Goal: Communication & Community: Answer question/provide support

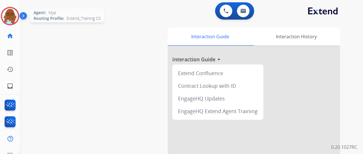
click at [7, 12] on img at bounding box center [10, 16] width 16 height 16
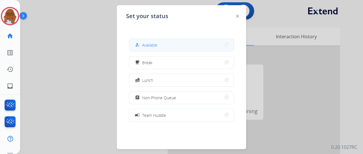
click at [175, 47] on button "how_to_reg Available" at bounding box center [181, 45] width 105 height 12
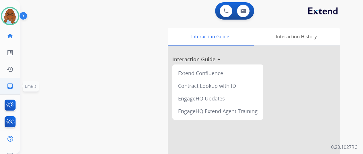
click at [5, 81] on link "inbox Emails" at bounding box center [10, 86] width 16 height 16
select select "**********"
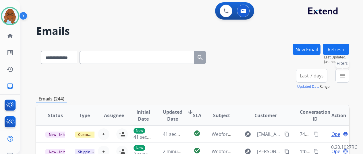
click at [344, 75] on mat-icon "menu" at bounding box center [342, 75] width 7 height 7
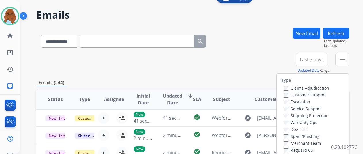
scroll to position [29, 0]
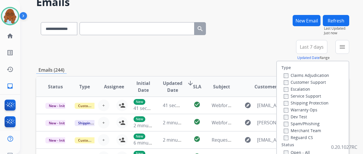
click at [307, 80] on label "Customer Support" at bounding box center [305, 81] width 42 height 5
click at [303, 102] on label "Shipping Protection" at bounding box center [306, 102] width 45 height 5
click at [299, 134] on div "Reguard CS" at bounding box center [306, 137] width 45 height 7
click at [299, 136] on label "Reguard CS" at bounding box center [298, 136] width 29 height 5
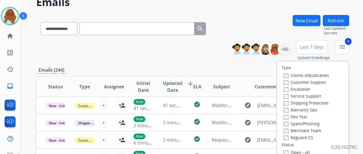
drag, startPoint x: 296, startPoint y: 151, endPoint x: 293, endPoint y: 148, distance: 4.7
click at [296, 151] on label "Open - All" at bounding box center [297, 151] width 26 height 5
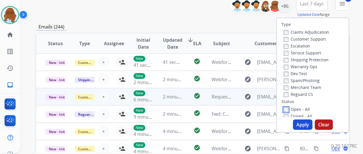
scroll to position [86, 0]
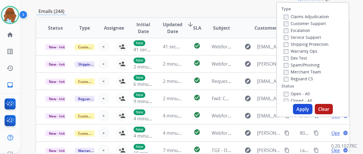
click at [300, 110] on button "Apply" at bounding box center [303, 109] width 20 height 10
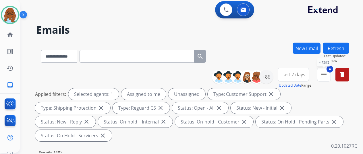
click at [328, 71] on button "4 menu Filters" at bounding box center [324, 74] width 14 height 14
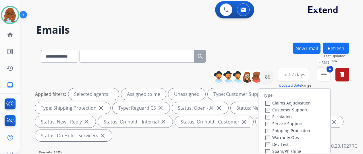
click at [328, 71] on button "4 menu Filters" at bounding box center [324, 74] width 14 height 14
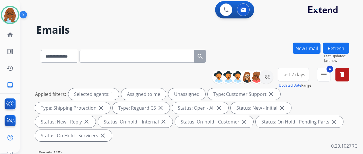
click at [292, 73] on span "Last 7 days" at bounding box center [293, 74] width 24 height 2
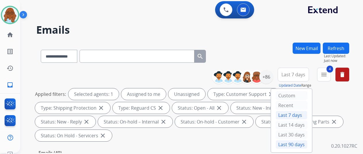
click at [293, 142] on div "Last 90 days" at bounding box center [292, 144] width 32 height 9
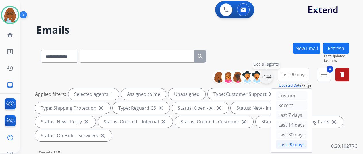
click at [273, 80] on div "+144" at bounding box center [266, 77] width 14 height 14
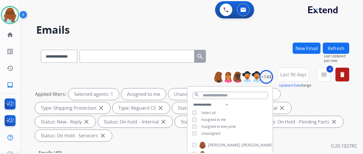
drag, startPoint x: 206, startPoint y: 131, endPoint x: 206, endPoint y: 128, distance: 3.2
click at [206, 131] on span "Unassigned" at bounding box center [210, 133] width 19 height 5
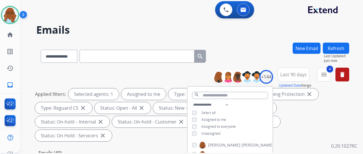
scroll to position [86, 0]
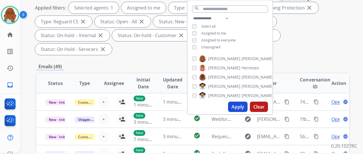
click at [238, 106] on button "Apply" at bounding box center [238, 106] width 20 height 10
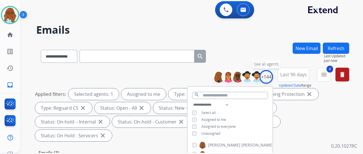
click at [271, 73] on div "+144" at bounding box center [266, 77] width 14 height 14
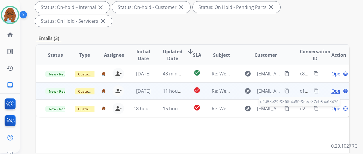
scroll to position [115, 0]
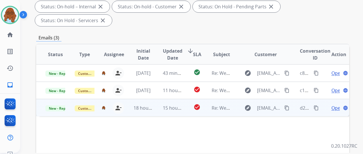
click at [337, 104] on span "Open" at bounding box center [337, 107] width 12 height 7
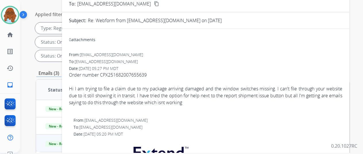
scroll to position [0, 0]
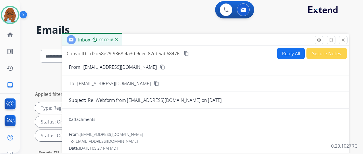
click at [346, 40] on mat-icon "close" at bounding box center [343, 39] width 5 height 5
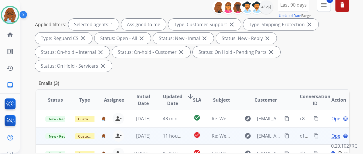
scroll to position [115, 0]
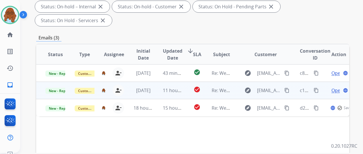
click at [335, 87] on span "Open" at bounding box center [337, 90] width 12 height 7
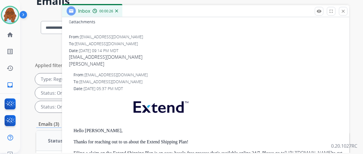
scroll to position [0, 0]
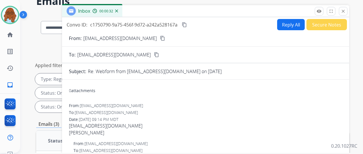
click at [324, 24] on button "Secure Notes" at bounding box center [326, 24] width 40 height 11
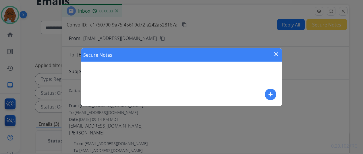
click at [275, 92] on button "add" at bounding box center [270, 93] width 11 height 11
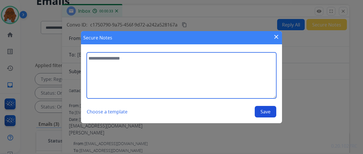
click at [205, 73] on textarea at bounding box center [182, 75] width 190 height 46
type textarea "**********"
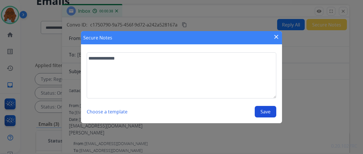
click at [271, 115] on button "Save" at bounding box center [266, 111] width 22 height 11
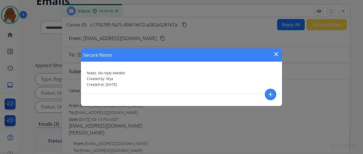
click at [275, 53] on mat-icon "close" at bounding box center [276, 54] width 7 height 7
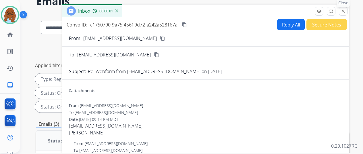
click at [346, 13] on mat-icon "close" at bounding box center [343, 11] width 5 height 5
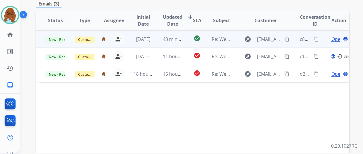
scroll to position [144, 0]
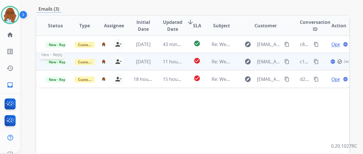
click at [60, 59] on span "New - Reply" at bounding box center [58, 62] width 26 height 6
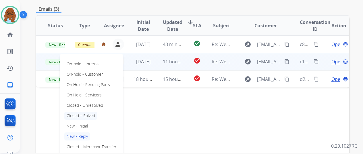
click at [77, 111] on p "Closed – Solved" at bounding box center [80, 115] width 33 height 8
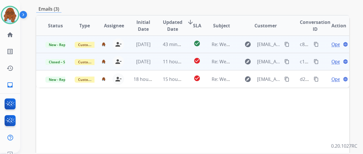
click at [335, 41] on span "Open" at bounding box center [337, 44] width 12 height 7
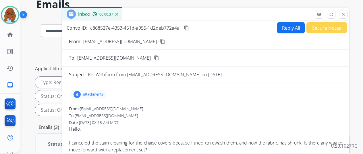
scroll to position [0, 0]
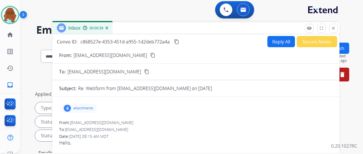
drag, startPoint x: 146, startPoint y: 41, endPoint x: 135, endPoint y: 28, distance: 17.4
click at [135, 28] on div "Inbox 00:00:39" at bounding box center [195, 28] width 287 height 12
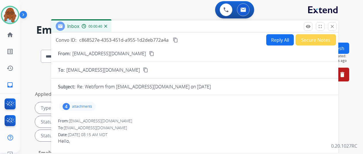
click at [149, 53] on mat-icon "content_copy" at bounding box center [151, 53] width 5 height 5
click at [119, 53] on div "From: rakarnu@gmail.com content_copy" at bounding box center [194, 53] width 287 height 7
click at [149, 54] on mat-icon "content_copy" at bounding box center [151, 53] width 5 height 5
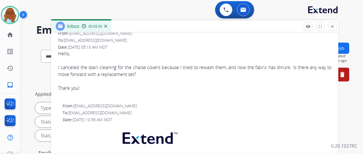
scroll to position [57, 0]
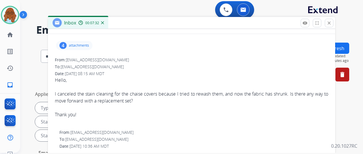
drag, startPoint x: 140, startPoint y: 22, endPoint x: 117, endPoint y: -1, distance: 32.7
click at [117, 0] on html "**********" at bounding box center [181, 76] width 363 height 154
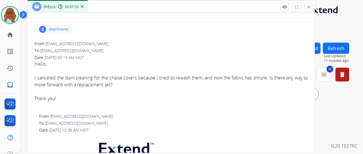
drag, startPoint x: 123, startPoint y: 4, endPoint x: 126, endPoint y: 11, distance: 7.5
click at [126, 11] on div "Inbox 00:07:33" at bounding box center [171, 7] width 287 height 12
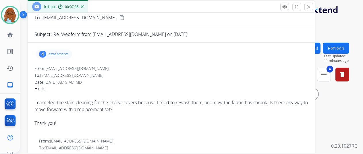
scroll to position [0, 0]
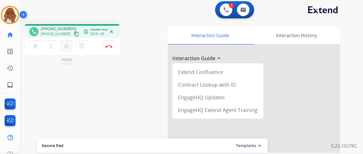
click at [64, 47] on mat-icon "pause" at bounding box center [66, 46] width 7 height 7
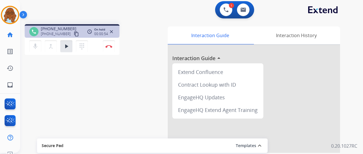
click at [88, 47] on div "dialpad Dialpad" at bounding box center [84, 46] width 16 height 12
click at [84, 46] on mat-icon "dialpad" at bounding box center [81, 46] width 7 height 7
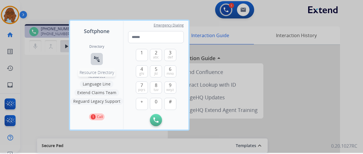
click at [98, 57] on mat-icon "connect_without_contact" at bounding box center [96, 58] width 7 height 7
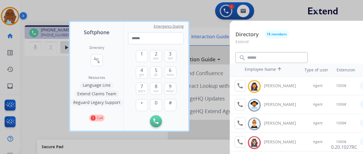
click at [198, 51] on div at bounding box center [181, 77] width 363 height 154
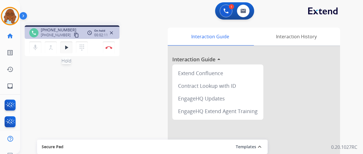
click at [71, 44] on button "play_arrow Hold" at bounding box center [66, 47] width 12 height 12
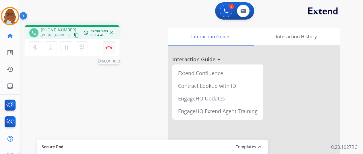
click at [110, 47] on img at bounding box center [108, 47] width 7 height 3
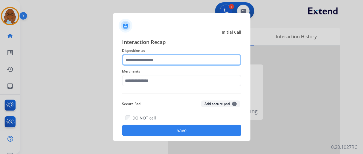
click at [159, 58] on input "text" at bounding box center [181, 59] width 119 height 11
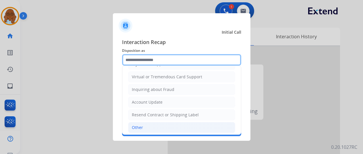
scroll to position [87, 0]
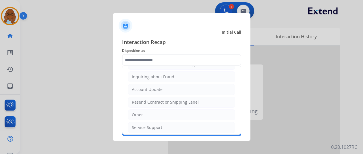
click at [148, 122] on li "Service Support" at bounding box center [181, 127] width 107 height 11
type input "**********"
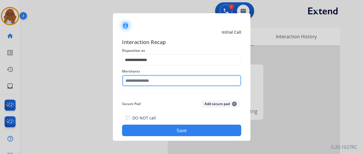
click at [148, 78] on input "text" at bounding box center [181, 80] width 119 height 11
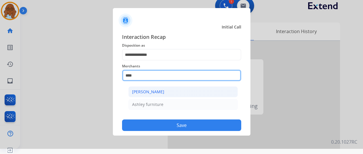
scroll to position [7, 0]
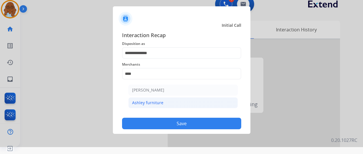
click at [148, 103] on div "Ashley furniture" at bounding box center [147, 103] width 31 height 6
type input "**********"
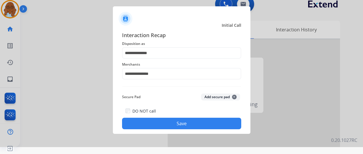
click at [142, 119] on button "Save" at bounding box center [181, 122] width 119 height 11
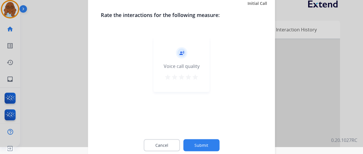
click at [196, 75] on mat-icon "star" at bounding box center [195, 76] width 7 height 7
click at [201, 147] on button "Submit" at bounding box center [201, 145] width 36 height 12
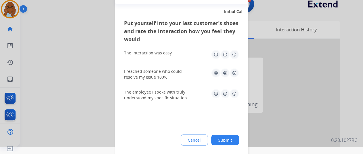
click at [234, 56] on img at bounding box center [234, 54] width 9 height 9
click at [235, 73] on img at bounding box center [234, 72] width 9 height 9
click at [231, 94] on img at bounding box center [234, 93] width 9 height 9
click at [236, 137] on button "Submit" at bounding box center [225, 139] width 28 height 10
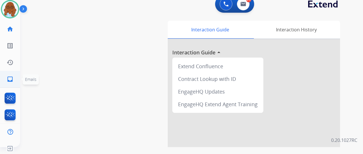
click at [19, 73] on ul "inbox Emails Emails" at bounding box center [10, 79] width 20 height 17
click at [13, 81] on mat-icon "inbox" at bounding box center [10, 79] width 7 height 7
select select "**********"
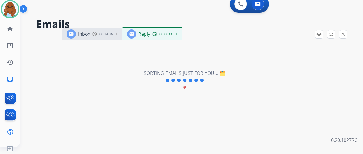
select select "**********"
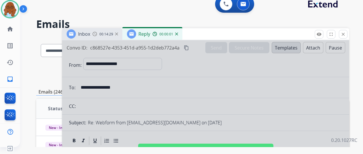
drag, startPoint x: 200, startPoint y: 34, endPoint x: 184, endPoint y: 18, distance: 22.1
click at [184, 28] on div "Inbox 00:14:29 Reply 00:00:01" at bounding box center [205, 34] width 287 height 12
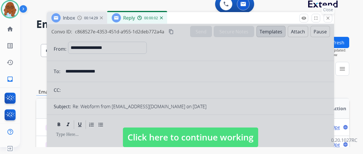
click at [331, 18] on mat-icon "close" at bounding box center [327, 18] width 5 height 5
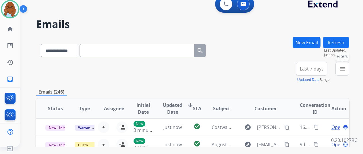
click at [349, 61] on div "New Email Refresh Last Updated: Just now" at bounding box center [321, 49] width 57 height 25
click at [339, 67] on div "**********" at bounding box center [320, 72] width 58 height 21
click at [344, 71] on mat-icon "menu" at bounding box center [342, 68] width 7 height 7
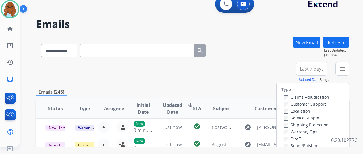
scroll to position [86, 0]
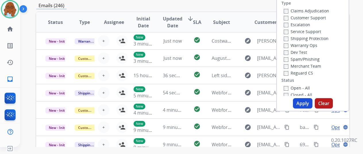
click at [297, 17] on label "Customer Support" at bounding box center [305, 17] width 42 height 5
click at [294, 40] on label "Shipping Protection" at bounding box center [306, 38] width 45 height 5
click at [295, 70] on label "Reguard CS" at bounding box center [298, 72] width 29 height 5
click at [299, 88] on label "Open - All" at bounding box center [297, 87] width 26 height 5
click at [303, 104] on button "Apply" at bounding box center [303, 103] width 20 height 10
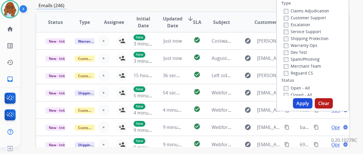
scroll to position [0, 0]
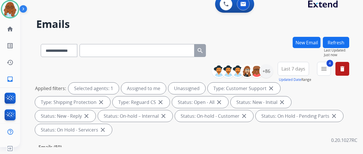
click at [307, 72] on button "Last 7 days" at bounding box center [293, 69] width 31 height 14
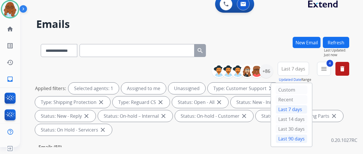
click at [298, 135] on div "Last 90 days" at bounding box center [292, 138] width 32 height 9
click at [273, 71] on div "+86" at bounding box center [266, 71] width 14 height 14
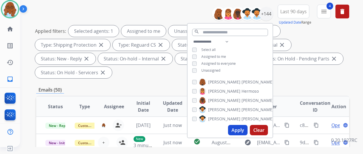
scroll to position [57, 0]
click at [208, 69] on span "Unassigned" at bounding box center [210, 69] width 19 height 5
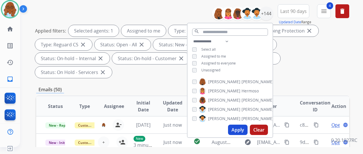
click at [237, 127] on button "Apply" at bounding box center [238, 129] width 20 height 10
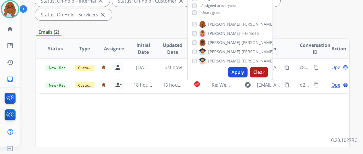
scroll to position [29, 0]
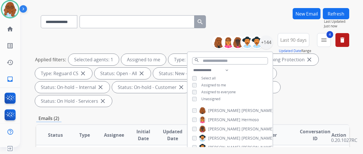
click at [287, 87] on div "Applied filters: Selected agents: 1 Assigned to me Type: Customer Support close…" at bounding box center [191, 80] width 313 height 53
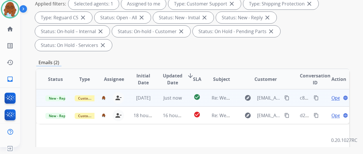
scroll to position [86, 0]
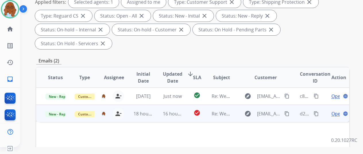
click at [334, 110] on span "Open" at bounding box center [337, 113] width 12 height 7
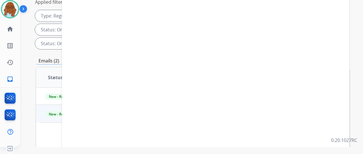
select select "**********"
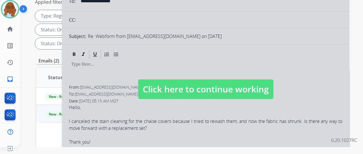
click at [232, 80] on span "Click here to continue working" at bounding box center [205, 89] width 135 height 20
select select
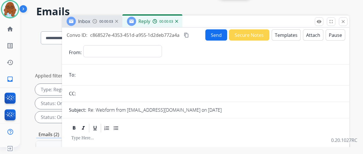
scroll to position [0, 0]
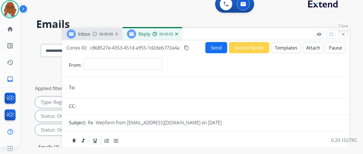
click at [346, 36] on mat-icon "close" at bounding box center [343, 34] width 5 height 5
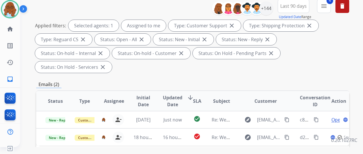
scroll to position [115, 0]
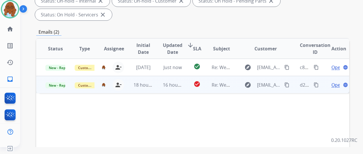
click at [333, 81] on span "Open" at bounding box center [337, 84] width 12 height 7
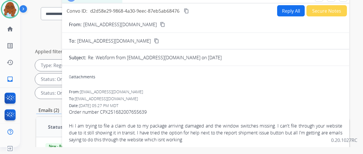
scroll to position [0, 0]
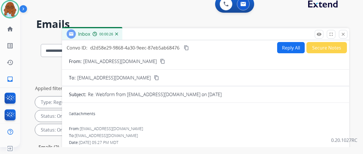
click at [165, 61] on mat-icon "content_copy" at bounding box center [162, 61] width 5 height 5
click at [298, 48] on button "Reply All" at bounding box center [291, 47] width 28 height 11
select select "**********"
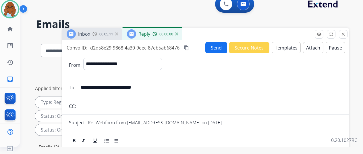
click at [284, 49] on button "Templates" at bounding box center [286, 47] width 29 height 11
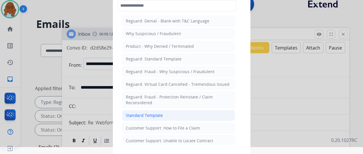
click at [158, 110] on li "Standard Template" at bounding box center [178, 115] width 113 height 11
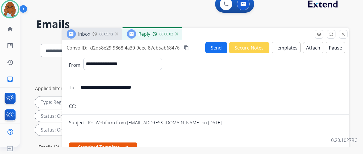
scroll to position [86, 0]
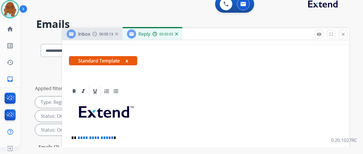
click at [128, 59] on button "x" at bounding box center [126, 60] width 3 height 7
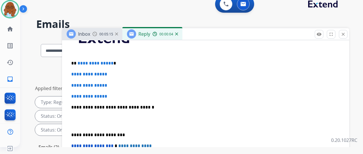
scroll to position [115, 0]
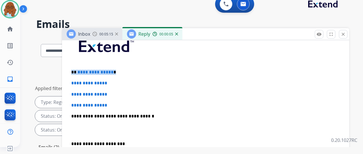
drag, startPoint x: 122, startPoint y: 70, endPoint x: 172, endPoint y: 70, distance: 50.3
click at [75, 72] on div "**********" at bounding box center [205, 130] width 273 height 198
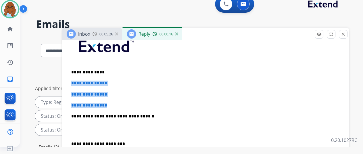
drag, startPoint x: 113, startPoint y: 102, endPoint x: 75, endPoint y: 78, distance: 45.3
click at [74, 78] on div "**********" at bounding box center [205, 130] width 273 height 198
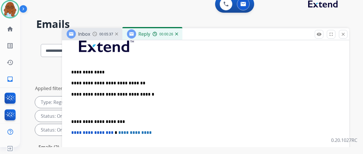
click at [145, 78] on div "**********" at bounding box center [205, 118] width 273 height 175
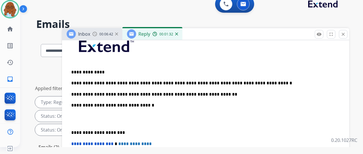
click at [74, 132] on div "**********" at bounding box center [205, 124] width 273 height 187
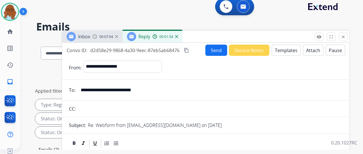
scroll to position [0, 0]
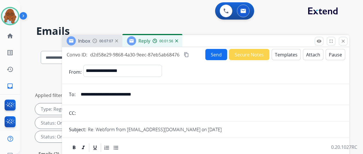
click at [189, 54] on mat-icon "content_copy" at bounding box center [186, 54] width 5 height 5
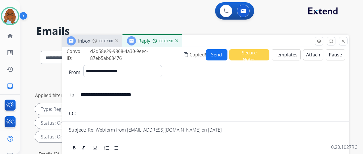
click at [213, 55] on button "Send" at bounding box center [217, 54] width 22 height 11
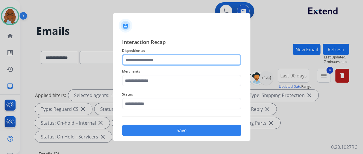
click at [168, 59] on input "text" at bounding box center [181, 59] width 119 height 11
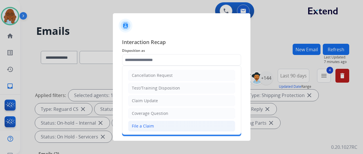
click at [150, 120] on li "File a Claim" at bounding box center [181, 125] width 107 height 11
type input "**********"
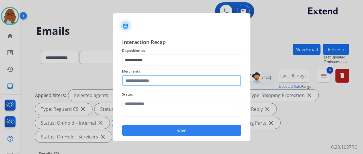
click at [148, 79] on input "text" at bounding box center [181, 80] width 119 height 11
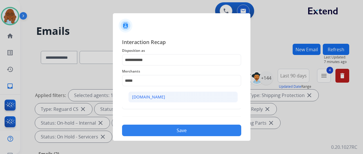
click at [153, 95] on div "[DOMAIN_NAME]" at bounding box center [148, 97] width 33 height 6
type input "**********"
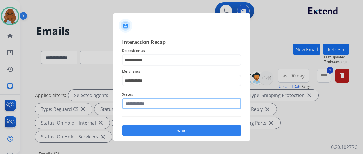
click at [146, 105] on input "text" at bounding box center [181, 103] width 119 height 11
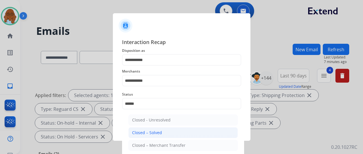
click at [149, 132] on div "Closed – Solved" at bounding box center [147, 133] width 30 height 6
type input "**********"
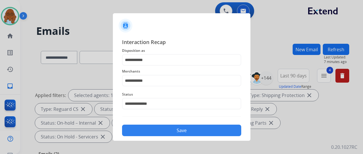
click at [167, 132] on button "Save" at bounding box center [181, 129] width 119 height 11
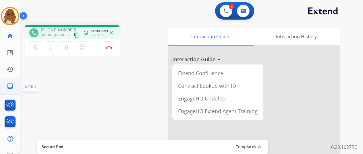
click at [11, 80] on link "inbox Emails" at bounding box center [10, 86] width 16 height 16
select select "**********"
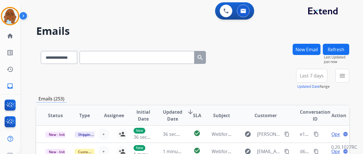
click at [316, 48] on button "New Email" at bounding box center [307, 49] width 28 height 11
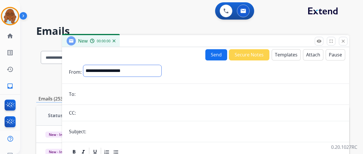
click at [115, 69] on select "**********" at bounding box center [122, 70] width 78 height 11
select select "**********"
click at [88, 65] on select "**********" at bounding box center [122, 70] width 78 height 11
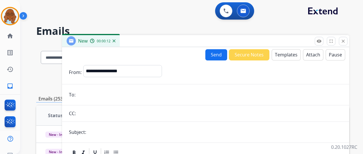
click at [107, 93] on input "email" at bounding box center [209, 94] width 265 height 11
paste input "**********"
type input "**********"
drag, startPoint x: 120, startPoint y: 129, endPoint x: 125, endPoint y: 131, distance: 5.4
click at [120, 129] on input "text" at bounding box center [215, 131] width 254 height 11
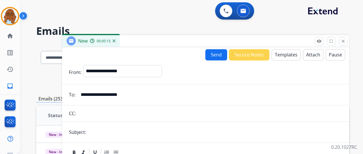
type input "**********"
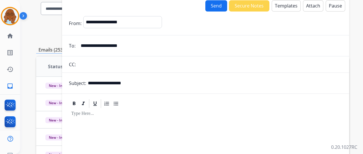
scroll to position [29, 0]
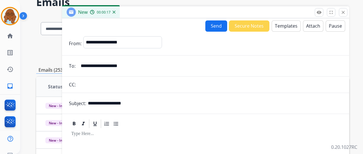
click at [276, 30] on button "Templates" at bounding box center [286, 25] width 29 height 11
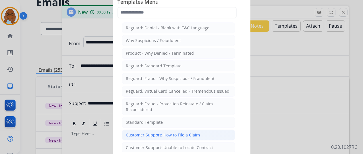
click at [173, 133] on div "Customer Support: How to File a Claim" at bounding box center [163, 135] width 74 height 6
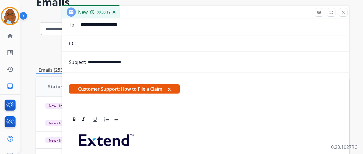
scroll to position [86, 0]
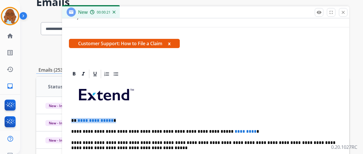
drag, startPoint x: 121, startPoint y: 119, endPoint x: 92, endPoint y: 121, distance: 28.5
drag, startPoint x: 242, startPoint y: 131, endPoint x: 197, endPoint y: 130, distance: 44.2
click at [197, 130] on p "**********" at bounding box center [203, 131] width 264 height 5
click at [150, 131] on p "**********" at bounding box center [203, 131] width 264 height 5
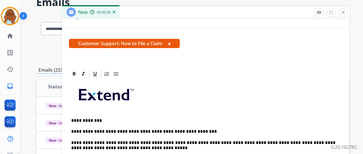
click at [149, 131] on p "**********" at bounding box center [203, 131] width 264 height 5
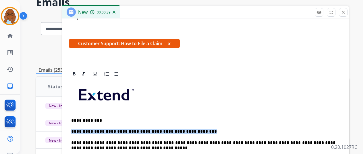
click at [149, 131] on p "**********" at bounding box center [203, 131] width 264 height 5
click at [154, 131] on p "**********" at bounding box center [203, 131] width 264 height 5
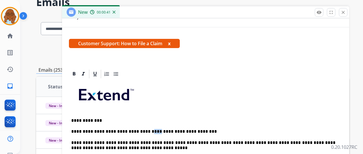
drag, startPoint x: 152, startPoint y: 131, endPoint x: 147, endPoint y: 131, distance: 5.5
click at [147, 131] on p "**********" at bounding box center [203, 131] width 264 height 5
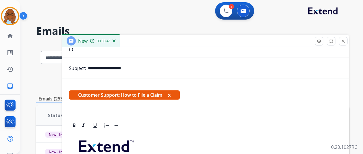
scroll to position [0, 0]
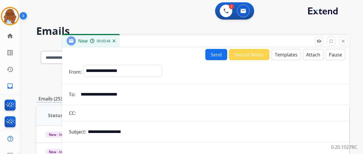
click at [219, 51] on button "Send" at bounding box center [216, 54] width 22 height 11
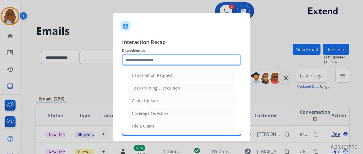
click at [149, 62] on input "text" at bounding box center [181, 59] width 119 height 11
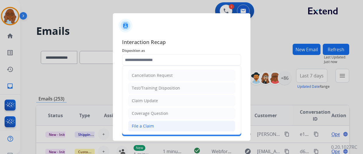
click at [150, 128] on li "File a Claim" at bounding box center [181, 125] width 107 height 11
type input "**********"
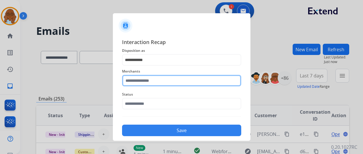
click at [145, 82] on input "text" at bounding box center [181, 80] width 119 height 11
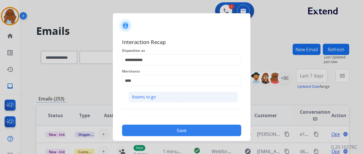
click at [148, 100] on li "Rooms to go" at bounding box center [182, 96] width 109 height 11
type input "**********"
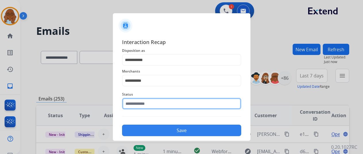
click at [147, 101] on input "text" at bounding box center [181, 103] width 119 height 11
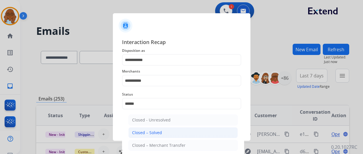
click at [153, 132] on div "Closed – Solved" at bounding box center [147, 133] width 30 height 6
type input "**********"
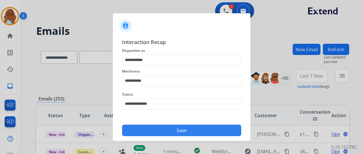
click at [172, 136] on div "Save" at bounding box center [181, 128] width 119 height 15
click at [202, 128] on button "Save" at bounding box center [181, 129] width 119 height 11
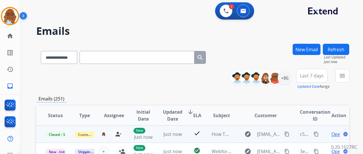
click at [316, 134] on mat-icon "content_copy" at bounding box center [316, 133] width 5 height 5
click at [316, 131] on button "content_copy" at bounding box center [316, 133] width 7 height 7
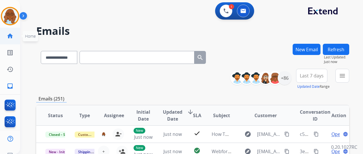
click at [6, 37] on link "home Home" at bounding box center [10, 36] width 16 height 16
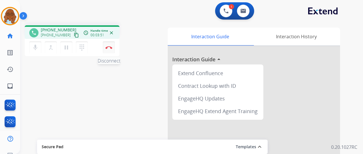
click at [109, 46] on img at bounding box center [108, 47] width 7 height 3
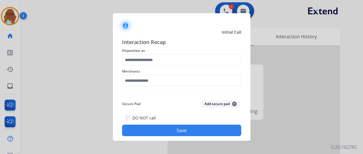
click at [182, 66] on div "Merchants" at bounding box center [181, 76] width 119 height 23
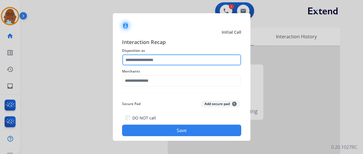
click at [176, 62] on input "text" at bounding box center [181, 59] width 119 height 11
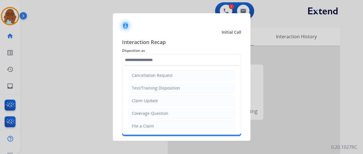
drag, startPoint x: 151, startPoint y: 124, endPoint x: 148, endPoint y: 93, distance: 30.8
click at [150, 124] on div "File a Claim" at bounding box center [143, 126] width 22 height 6
type input "**********"
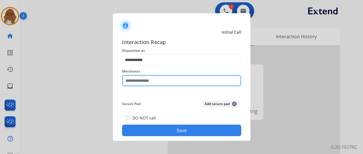
click at [149, 82] on input "text" at bounding box center [181, 80] width 119 height 11
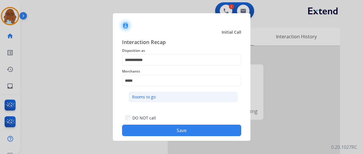
click at [146, 96] on div "Rooms to go" at bounding box center [144, 97] width 24 height 6
type input "**********"
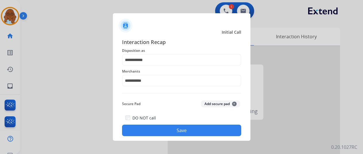
click at [175, 127] on button "Save" at bounding box center [181, 129] width 119 height 11
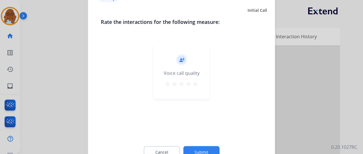
click at [186, 83] on mat-icon "star" at bounding box center [188, 83] width 7 height 7
click at [203, 150] on button "Submit" at bounding box center [201, 152] width 36 height 12
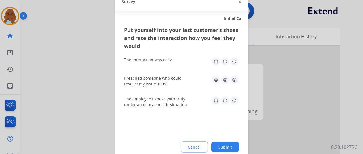
click at [230, 60] on img at bounding box center [234, 61] width 9 height 9
click at [236, 80] on img at bounding box center [234, 79] width 9 height 9
click at [235, 98] on img at bounding box center [234, 100] width 9 height 9
click at [230, 141] on div "Cancel Submit" at bounding box center [181, 146] width 115 height 11
click at [241, 147] on div "Put yourself into your last customer’s shoes and rate the interaction how you f…" at bounding box center [181, 94] width 133 height 136
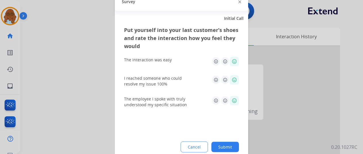
click at [235, 147] on button "Submit" at bounding box center [225, 146] width 28 height 10
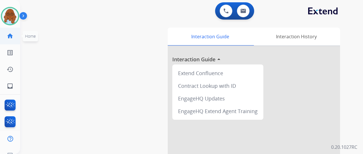
click at [12, 35] on mat-icon "home" at bounding box center [10, 35] width 7 height 7
click at [7, 39] on mat-icon "home" at bounding box center [10, 35] width 7 height 7
click at [9, 23] on img at bounding box center [10, 16] width 16 height 16
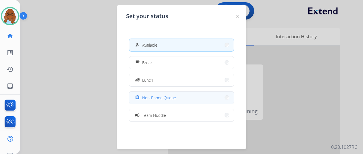
click at [153, 91] on div "assignment Non-Phone Queue" at bounding box center [181, 97] width 105 height 13
click at [156, 94] on div "assignment Non-Phone Queue" at bounding box center [155, 97] width 42 height 7
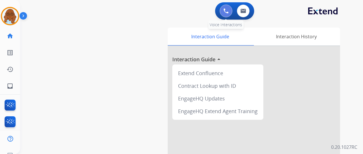
click at [227, 12] on img at bounding box center [225, 10] width 5 height 5
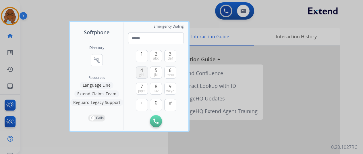
click at [138, 71] on button "4 ghi" at bounding box center [142, 72] width 12 height 12
click at [142, 87] on span "7" at bounding box center [141, 86] width 3 height 7
click at [153, 100] on button "0" at bounding box center [156, 105] width 12 height 12
click at [174, 57] on button "3 def" at bounding box center [170, 56] width 12 height 12
click at [173, 87] on button "9 wxyz" at bounding box center [170, 88] width 12 height 12
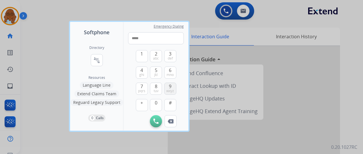
click at [173, 87] on button "9 wxyz" at bounding box center [170, 88] width 12 height 12
click at [152, 55] on button "2 abc" at bounding box center [156, 56] width 12 height 12
click at [169, 58] on span "def" at bounding box center [170, 58] width 5 height 5
click at [172, 67] on button "6 mno" at bounding box center [170, 72] width 12 height 12
click at [141, 87] on span "7" at bounding box center [141, 86] width 3 height 7
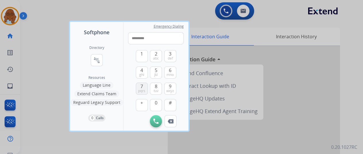
type input "**********"
click at [154, 119] on img at bounding box center [155, 120] width 5 height 5
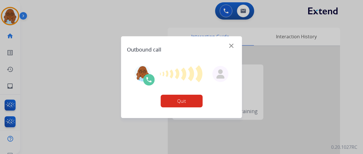
click at [187, 104] on button "Quit" at bounding box center [182, 100] width 42 height 13
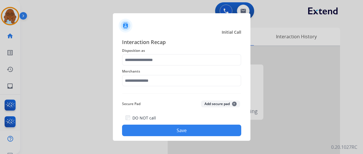
click at [73, 67] on div at bounding box center [181, 77] width 363 height 154
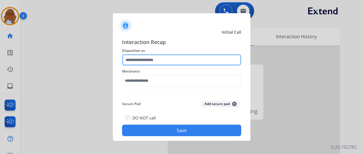
click at [140, 57] on input "text" at bounding box center [181, 59] width 119 height 11
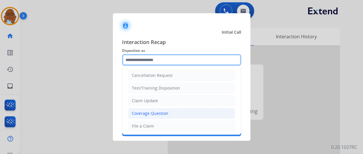
scroll to position [112, 0]
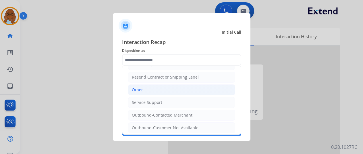
click at [142, 85] on li "Other" at bounding box center [181, 89] width 107 height 11
type input "*****"
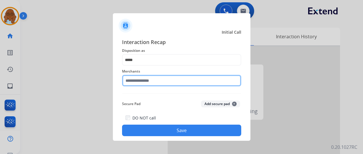
click at [142, 82] on input "text" at bounding box center [181, 80] width 119 height 11
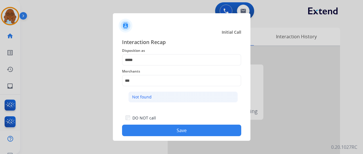
click at [193, 100] on li "Not found" at bounding box center [182, 96] width 109 height 11
type input "*********"
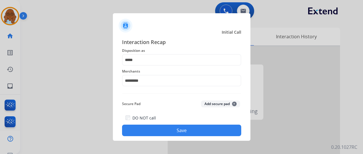
click at [199, 125] on button "Save" at bounding box center [181, 129] width 119 height 11
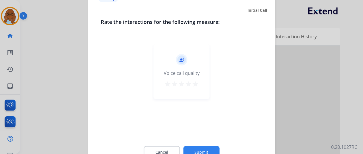
click at [198, 81] on mat-icon "star" at bounding box center [195, 83] width 7 height 7
click at [198, 146] on button "Submit" at bounding box center [201, 152] width 36 height 12
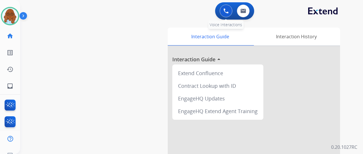
click at [230, 8] on button at bounding box center [226, 11] width 13 height 13
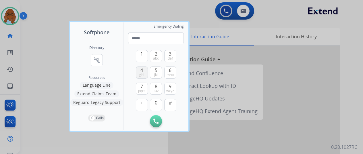
click at [145, 72] on button "4 ghi" at bounding box center [142, 72] width 12 height 12
click at [140, 89] on span "pqrs" at bounding box center [141, 90] width 7 height 5
click at [153, 106] on button "0" at bounding box center [156, 105] width 12 height 12
click at [175, 50] on div "3 def" at bounding box center [170, 56] width 12 height 12
click at [172, 55] on button "3 def" at bounding box center [170, 56] width 12 height 12
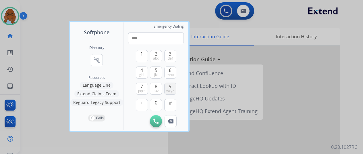
click at [172, 83] on button "9 wxyz" at bounding box center [170, 88] width 12 height 12
click at [154, 58] on span "abc" at bounding box center [156, 58] width 6 height 5
click at [168, 57] on span "def" at bounding box center [170, 58] width 5 height 5
click at [171, 67] on span "6" at bounding box center [170, 70] width 3 height 7
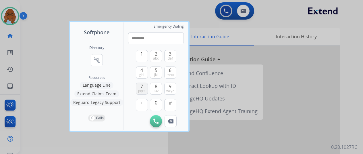
click at [140, 86] on button "7 pqrs" at bounding box center [142, 88] width 12 height 12
type input "**********"
click at [152, 122] on button "Initiate Call" at bounding box center [156, 121] width 12 height 12
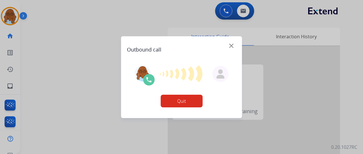
click at [188, 99] on button "Quit" at bounding box center [182, 100] width 42 height 13
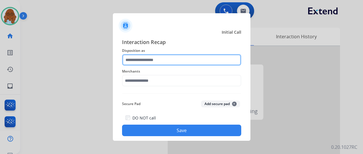
click at [150, 60] on input "text" at bounding box center [181, 59] width 119 height 11
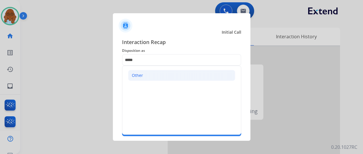
click at [155, 78] on li "Other" at bounding box center [181, 75] width 107 height 11
type input "*****"
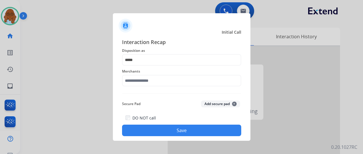
click at [161, 89] on div "Interaction Recap Disposition as ***** Merchants Secure Pad Add secure pad + DO…" at bounding box center [181, 87] width 119 height 98
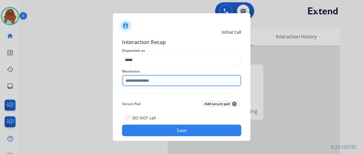
click at [165, 80] on input "text" at bounding box center [181, 80] width 119 height 11
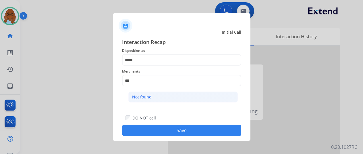
click at [178, 92] on li "Not found" at bounding box center [182, 96] width 109 height 11
type input "*********"
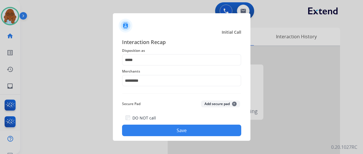
click at [178, 128] on button "Save" at bounding box center [181, 129] width 119 height 11
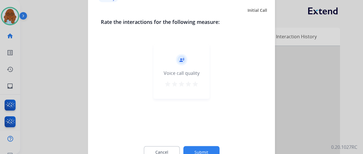
click at [169, 84] on mat-icon "star" at bounding box center [167, 83] width 7 height 7
click at [215, 145] on div "Cancel Submit" at bounding box center [182, 152] width 162 height 26
click at [213, 146] on div "Cancel Submit" at bounding box center [182, 152] width 162 height 26
click at [214, 146] on button "Submit" at bounding box center [201, 152] width 36 height 12
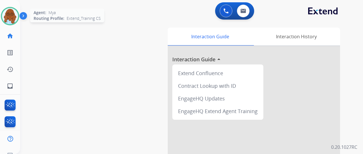
click at [16, 15] on img at bounding box center [10, 16] width 16 height 16
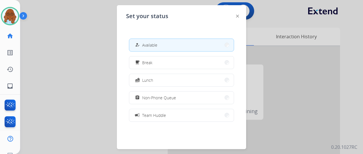
click at [153, 45] on span "Available" at bounding box center [149, 45] width 15 height 6
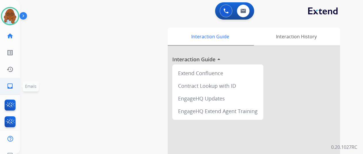
click at [1, 87] on ul "inbox Emails Emails" at bounding box center [10, 86] width 20 height 17
click at [16, 87] on link "inbox Emails" at bounding box center [10, 86] width 16 height 16
select select "**********"
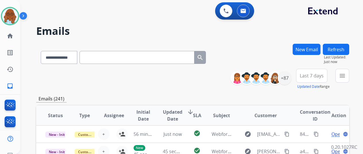
click at [305, 49] on button "New Email" at bounding box center [307, 49] width 28 height 11
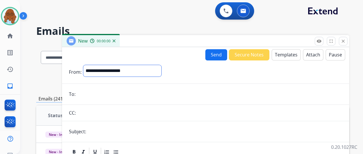
drag, startPoint x: 117, startPoint y: 73, endPoint x: 116, endPoint y: 76, distance: 2.9
click at [117, 73] on select "**********" at bounding box center [122, 70] width 78 height 11
select select "**********"
click at [88, 65] on select "**********" at bounding box center [122, 70] width 78 height 11
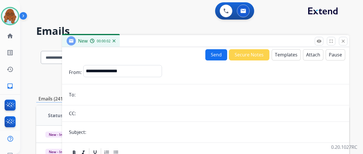
click at [101, 96] on input "email" at bounding box center [209, 94] width 265 height 11
paste input "**********"
type input "**********"
click at [142, 130] on input "text" at bounding box center [215, 131] width 254 height 11
type input "**********"
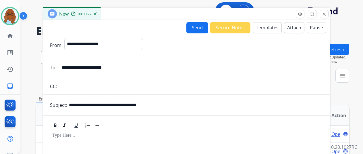
drag, startPoint x: 287, startPoint y: 40, endPoint x: 267, endPoint y: 11, distance: 35.2
click at [267, 11] on div "New 00:00:27" at bounding box center [186, 14] width 287 height 12
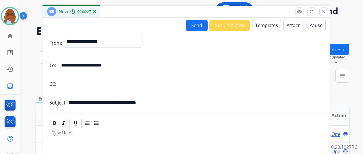
click at [266, 25] on button "Templates" at bounding box center [266, 25] width 29 height 11
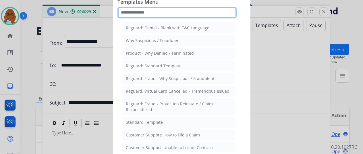
click at [186, 12] on input "text" at bounding box center [176, 12] width 119 height 11
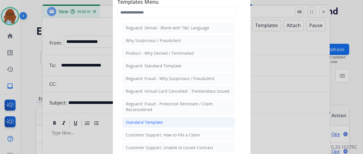
click at [142, 120] on div "Standard Template" at bounding box center [144, 122] width 37 height 6
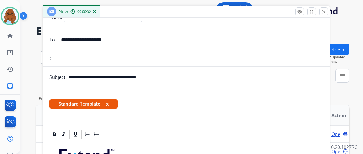
scroll to position [86, 0]
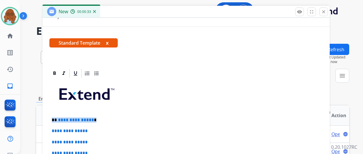
drag, startPoint x: 100, startPoint y: 115, endPoint x: 45, endPoint y: 118, distance: 54.7
drag, startPoint x: 86, startPoint y: 120, endPoint x: 59, endPoint y: 120, distance: 27.9
click at [59, 120] on p "**********" at bounding box center [184, 119] width 264 height 5
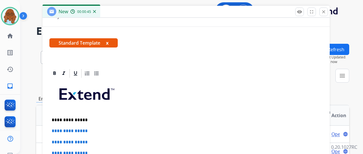
click at [109, 40] on button "x" at bounding box center [107, 42] width 3 height 7
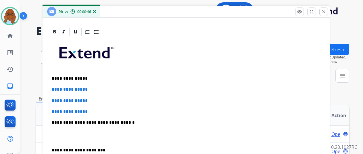
scroll to position [95, 0]
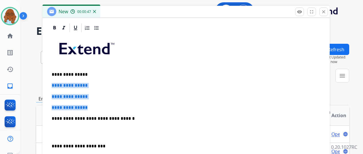
drag, startPoint x: 92, startPoint y: 105, endPoint x: 56, endPoint y: 82, distance: 42.5
click at [56, 82] on div "**********" at bounding box center [185, 132] width 273 height 198
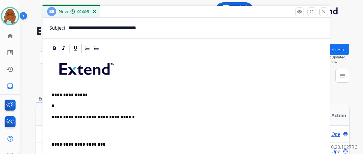
scroll to position [73, 0]
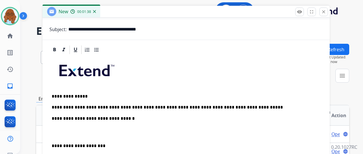
click at [252, 106] on p "**********" at bounding box center [184, 107] width 264 height 5
click at [266, 99] on div "**********" at bounding box center [185, 142] width 273 height 175
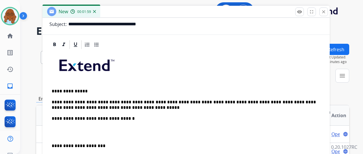
scroll to position [0, 0]
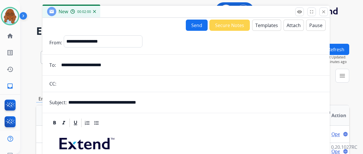
click at [312, 25] on button "Pause" at bounding box center [316, 25] width 20 height 11
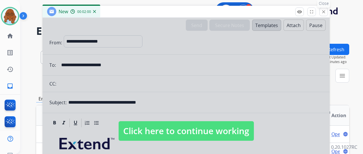
click at [326, 11] on mat-icon "close" at bounding box center [323, 11] width 5 height 5
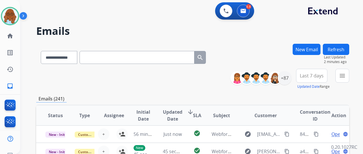
paste input "**********"
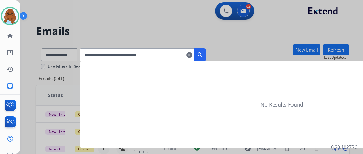
type input "**********"
click at [204, 57] on mat-icon "search" at bounding box center [200, 54] width 7 height 7
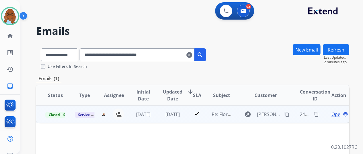
click at [336, 115] on span "Open" at bounding box center [337, 114] width 12 height 7
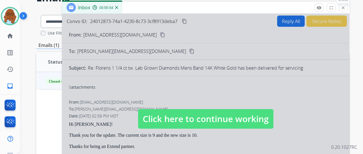
click at [347, 10] on button "close Close" at bounding box center [343, 7] width 9 height 9
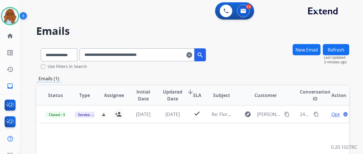
click at [308, 50] on button "New Email" at bounding box center [307, 49] width 28 height 11
select select "**********"
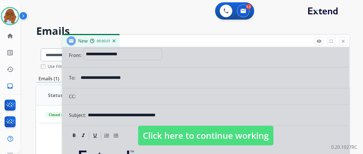
scroll to position [29, 0]
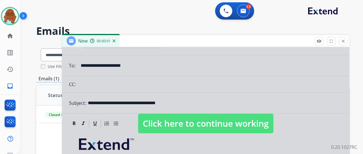
click at [189, 84] on div at bounding box center [205, 117] width 287 height 198
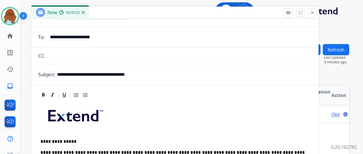
drag, startPoint x: 182, startPoint y: 32, endPoint x: 162, endPoint y: 15, distance: 26.5
click at [162, 15] on div "New 00:00:02" at bounding box center [174, 13] width 287 height 12
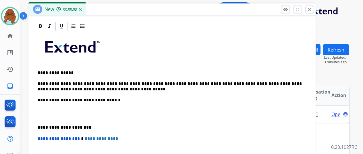
scroll to position [94, 0]
click at [130, 89] on p "**********" at bounding box center [170, 86] width 264 height 11
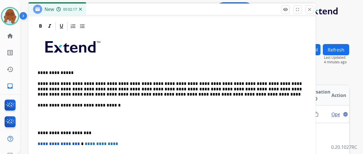
click at [44, 127] on div "**********" at bounding box center [171, 124] width 273 height 186
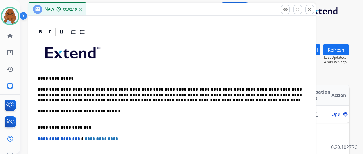
scroll to position [83, 0]
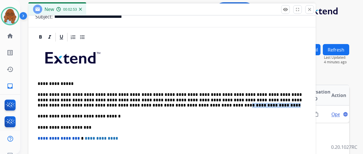
drag, startPoint x: 212, startPoint y: 105, endPoint x: 171, endPoint y: 103, distance: 41.1
click at [171, 103] on p "**********" at bounding box center [170, 100] width 264 height 16
click at [219, 116] on p "**********" at bounding box center [170, 115] width 264 height 5
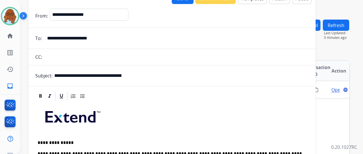
scroll to position [0, 0]
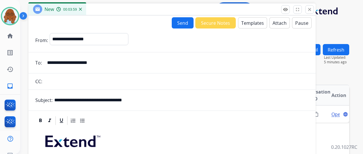
click at [181, 24] on button "Send" at bounding box center [183, 22] width 22 height 11
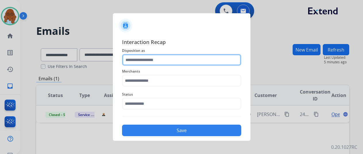
click at [179, 58] on input "text" at bounding box center [181, 59] width 119 height 11
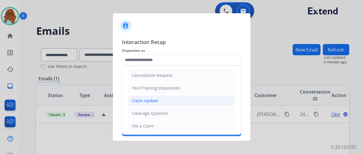
click at [163, 103] on li "Claim Update" at bounding box center [181, 100] width 107 height 11
type input "**********"
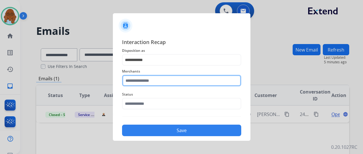
click at [162, 80] on input "text" at bounding box center [181, 80] width 119 height 11
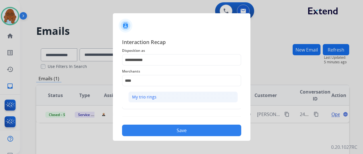
click at [173, 97] on li "My trio rings" at bounding box center [182, 96] width 109 height 11
type input "**********"
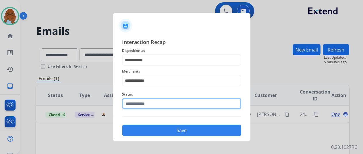
click at [154, 102] on input "text" at bounding box center [181, 103] width 119 height 11
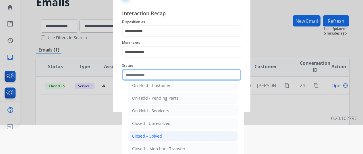
scroll to position [33, 0]
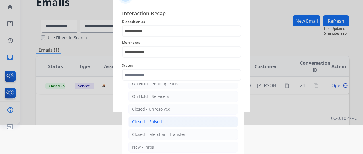
click at [157, 122] on div "Closed – Solved" at bounding box center [147, 122] width 30 height 6
type input "**********"
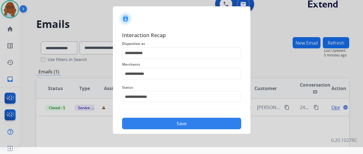
click at [169, 122] on button "Save" at bounding box center [181, 122] width 119 height 11
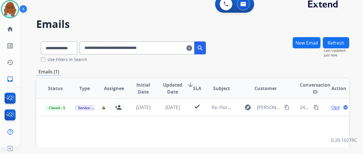
drag, startPoint x: 198, startPoint y: 48, endPoint x: 168, endPoint y: 43, distance: 29.6
click at [192, 47] on mat-icon "clear" at bounding box center [189, 48] width 6 height 7
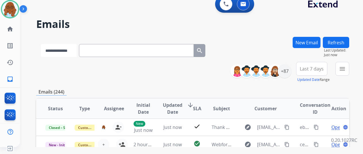
click at [63, 53] on select "**********" at bounding box center [59, 50] width 36 height 13
select select "**********"
click at [41, 44] on select "**********" at bounding box center [59, 50] width 36 height 13
paste input "**********"
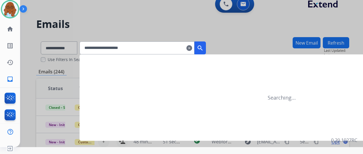
type input "**********"
click at [206, 44] on button "search" at bounding box center [199, 47] width 11 height 13
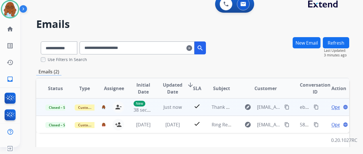
click at [315, 107] on mat-icon "content_copy" at bounding box center [316, 106] width 5 height 5
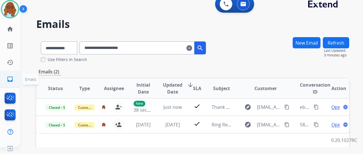
click at [16, 79] on link "inbox Emails" at bounding box center [10, 79] width 16 height 16
click at [14, 26] on link "home Home" at bounding box center [10, 29] width 16 height 16
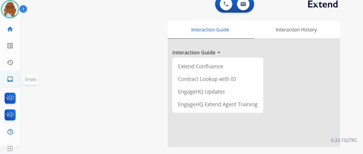
click at [11, 78] on mat-icon "inbox" at bounding box center [10, 79] width 7 height 7
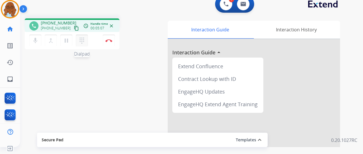
click at [82, 40] on mat-icon "dialpad" at bounding box center [81, 40] width 7 height 7
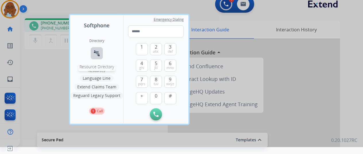
click at [101, 51] on button "connect_without_contact Resource Directory" at bounding box center [97, 53] width 12 height 12
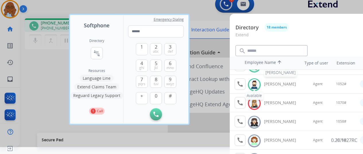
scroll to position [115, 0]
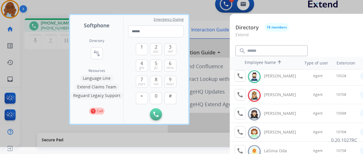
click at [208, 76] on div at bounding box center [181, 70] width 363 height 154
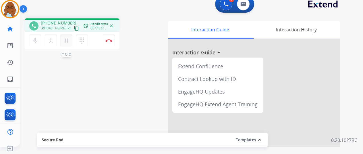
click at [67, 39] on mat-icon "pause" at bounding box center [66, 40] width 7 height 7
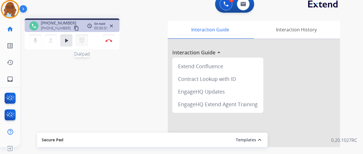
click at [80, 41] on mat-icon "dialpad" at bounding box center [81, 40] width 7 height 7
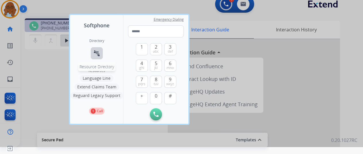
click at [99, 54] on mat-icon "connect_without_contact" at bounding box center [96, 53] width 7 height 7
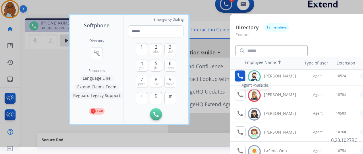
click at [244, 78] on button "call Agent Available." at bounding box center [240, 75] width 11 height 11
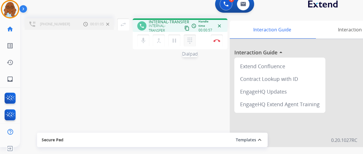
click at [191, 43] on mat-icon "dialpad" at bounding box center [189, 40] width 7 height 7
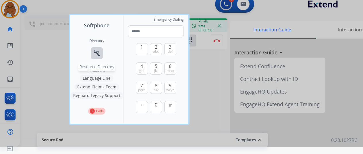
click at [98, 54] on mat-icon "connect_without_contact" at bounding box center [96, 53] width 7 height 7
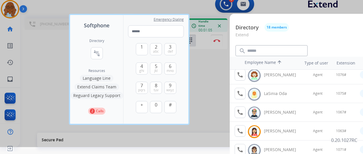
scroll to position [172, 0]
click at [219, 94] on div at bounding box center [181, 70] width 363 height 154
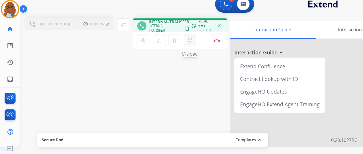
click at [193, 35] on button "dialpad Dialpad" at bounding box center [190, 40] width 12 height 12
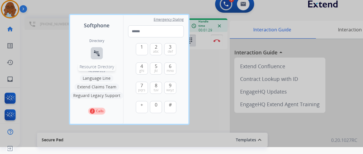
click at [99, 52] on mat-icon "connect_without_contact" at bounding box center [96, 53] width 7 height 7
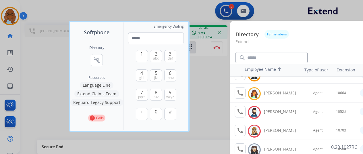
scroll to position [115, 0]
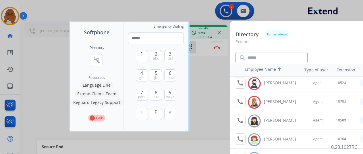
click at [202, 84] on div at bounding box center [181, 77] width 363 height 154
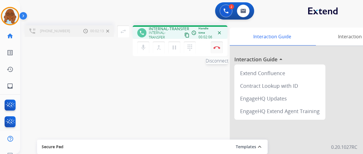
click at [216, 51] on button "Disconnect" at bounding box center [217, 47] width 12 height 12
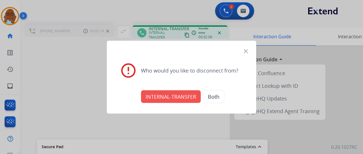
click at [164, 96] on button "INTERNAL-TRANSFER" at bounding box center [171, 96] width 60 height 13
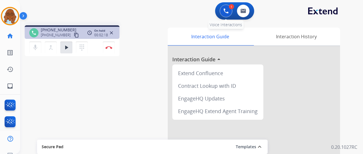
click at [229, 10] on img at bounding box center [225, 10] width 5 height 5
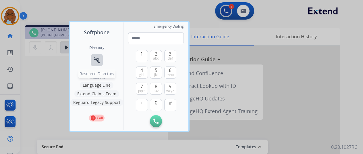
click at [95, 59] on mat-icon "connect_without_contact" at bounding box center [96, 60] width 7 height 7
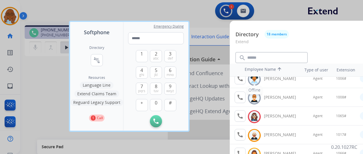
scroll to position [0, 0]
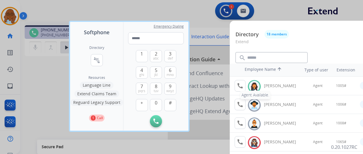
click at [240, 86] on mat-icon "call" at bounding box center [240, 85] width 7 height 7
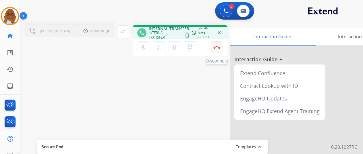
click at [219, 47] on img at bounding box center [216, 47] width 7 height 3
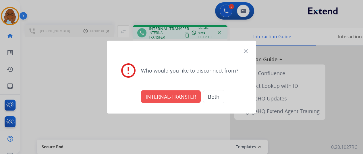
click at [176, 95] on button "INTERNAL-TRANSFER" at bounding box center [171, 96] width 60 height 13
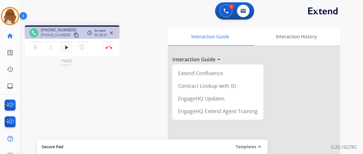
click at [63, 49] on mat-icon "play_arrow" at bounding box center [66, 47] width 7 height 7
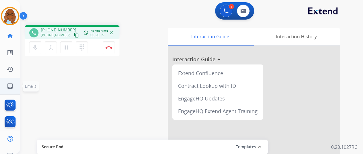
click at [15, 85] on link "inbox Emails" at bounding box center [10, 86] width 16 height 16
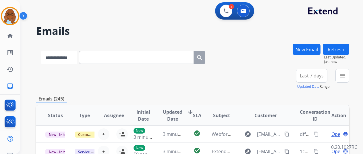
click at [60, 62] on select "**********" at bounding box center [59, 57] width 36 height 13
select select "**********"
click at [41, 51] on select "**********" at bounding box center [59, 57] width 36 height 13
paste input "**********"
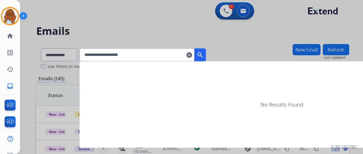
type input "**********"
click at [204, 55] on mat-icon "search" at bounding box center [200, 54] width 7 height 7
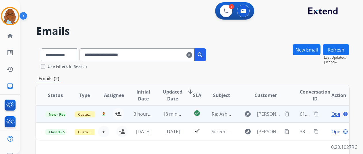
click at [332, 115] on span "Open" at bounding box center [337, 113] width 12 height 7
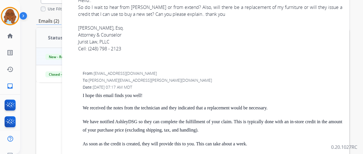
scroll to position [282, 0]
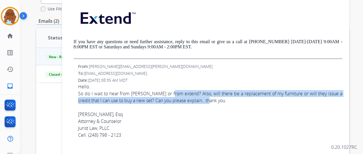
drag, startPoint x: 216, startPoint y: 101, endPoint x: 171, endPoint y: 94, distance: 44.7
click at [173, 95] on div "So do I wait to hear from Ashley or from extend? Also, will there be a replacem…" at bounding box center [210, 114] width 264 height 48
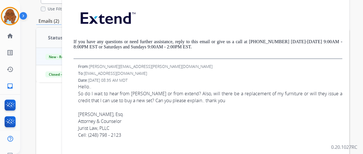
click at [121, 107] on div "So do I wait to hear from Ashley or from extend? Also, will there be a replacem…" at bounding box center [210, 114] width 264 height 48
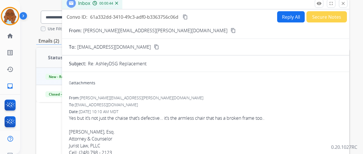
scroll to position [29, 0]
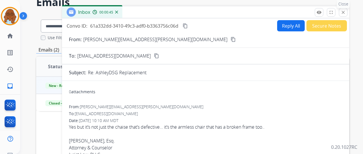
click at [347, 11] on button "close Close" at bounding box center [343, 12] width 9 height 9
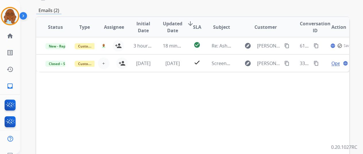
scroll to position [86, 0]
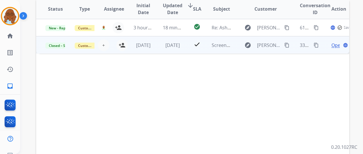
click at [333, 44] on span "Open" at bounding box center [337, 45] width 12 height 7
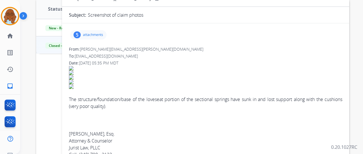
click at [88, 36] on p "attachments" at bounding box center [93, 34] width 20 height 5
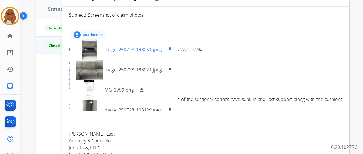
click at [94, 52] on div at bounding box center [89, 49] width 29 height 20
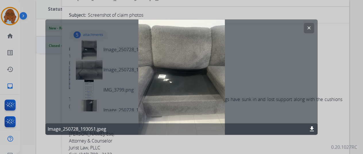
click at [157, 138] on div at bounding box center [181, 77] width 363 height 154
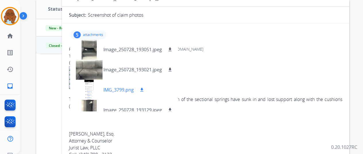
click at [96, 90] on div at bounding box center [89, 90] width 29 height 20
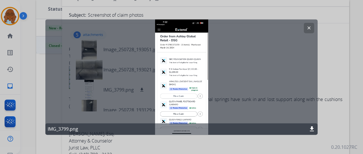
click at [307, 26] on mat-icon "clear" at bounding box center [308, 27] width 5 height 5
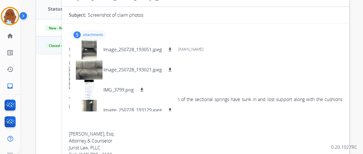
click at [96, 30] on div "5 attachments Image_250728_193051.jpeg download Image_250728_193021.jpeg downlo…" at bounding box center [88, 34] width 36 height 9
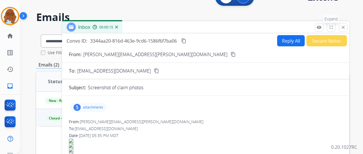
scroll to position [0, 0]
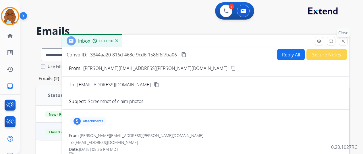
click at [347, 39] on button "close Close" at bounding box center [343, 41] width 9 height 9
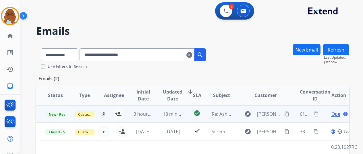
click at [332, 114] on span "Open" at bounding box center [337, 113] width 12 height 7
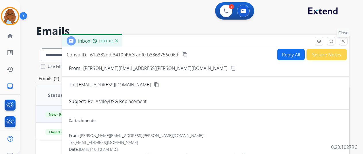
click at [346, 41] on mat-icon "close" at bounding box center [343, 40] width 5 height 5
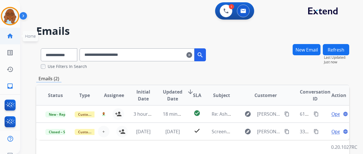
click at [9, 33] on mat-icon "home" at bounding box center [10, 35] width 7 height 7
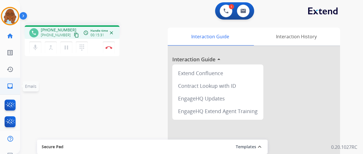
click at [17, 85] on link "inbox Emails" at bounding box center [10, 86] width 16 height 16
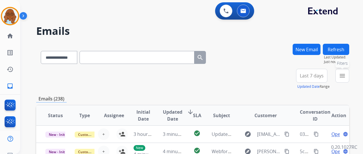
click at [345, 77] on mat-icon "menu" at bounding box center [342, 75] width 7 height 7
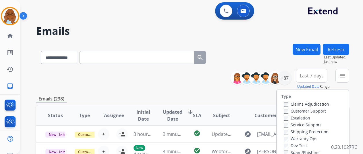
click at [296, 110] on label "Customer Support" at bounding box center [305, 110] width 42 height 5
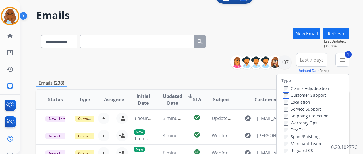
scroll to position [29, 0]
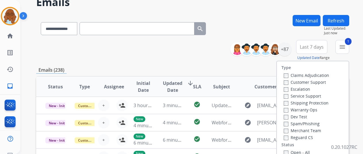
click at [298, 102] on label "Shipping Protection" at bounding box center [306, 102] width 45 height 5
click at [293, 135] on label "Reguard CS" at bounding box center [298, 136] width 29 height 5
click at [295, 149] on label "Open - All" at bounding box center [297, 151] width 26 height 5
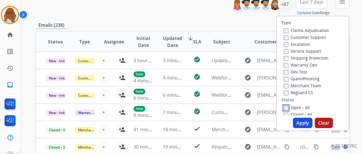
scroll to position [144, 0]
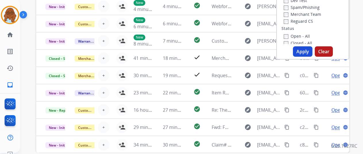
click at [305, 53] on button "Apply" at bounding box center [303, 51] width 20 height 10
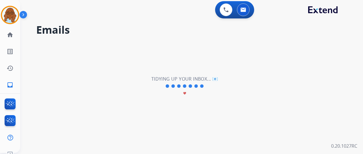
scroll to position [0, 0]
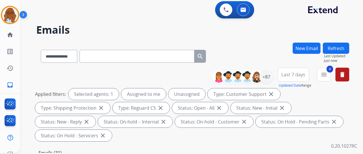
click at [297, 78] on button "Last 7 days" at bounding box center [293, 74] width 31 height 14
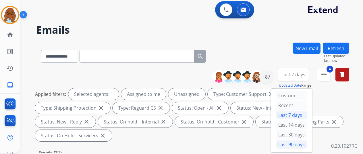
click at [294, 142] on div "Last 90 days" at bounding box center [292, 144] width 32 height 9
click at [269, 78] on div "+87" at bounding box center [266, 77] width 14 height 14
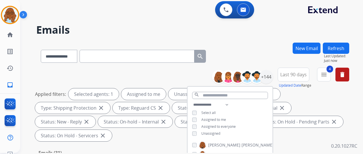
scroll to position [57, 0]
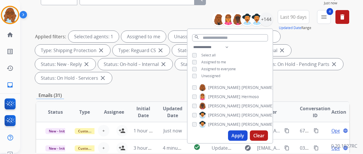
click at [208, 76] on span "Unassigned" at bounding box center [210, 75] width 19 height 5
click at [303, 64] on div "Applied filters: Selected agents: 1 Assigned to me Type: Customer Support close…" at bounding box center [191, 57] width 313 height 53
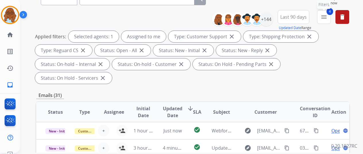
click at [325, 20] on button "4 menu Filters" at bounding box center [324, 17] width 14 height 14
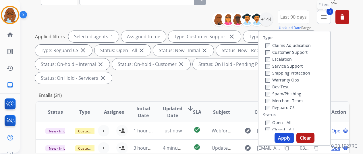
click at [325, 20] on button "4 menu Filters" at bounding box center [324, 17] width 14 height 14
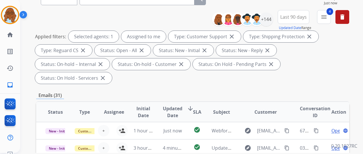
click at [309, 19] on button "Last 90 days" at bounding box center [294, 17] width 32 height 14
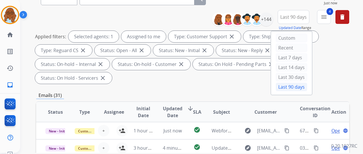
click at [328, 65] on div "Applied filters: Selected agents: 1 Assigned to me Type: Customer Support close…" at bounding box center [191, 57] width 313 height 53
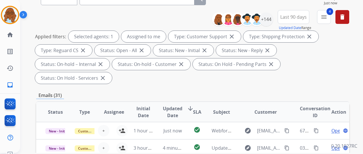
scroll to position [0, 0]
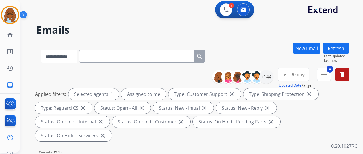
drag, startPoint x: 125, startPoint y: 56, endPoint x: 57, endPoint y: 62, distance: 68.3
click at [48, 58] on select "**********" at bounding box center [59, 56] width 36 height 13
select select "**********"
click at [41, 50] on select "**********" at bounding box center [59, 56] width 36 height 13
paste input "**********"
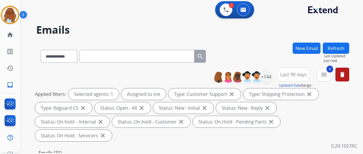
type input "**********"
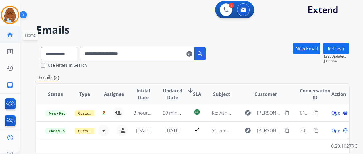
click at [12, 33] on mat-icon "home" at bounding box center [10, 34] width 7 height 7
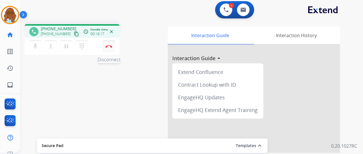
click at [107, 44] on button "Disconnect" at bounding box center [109, 46] width 12 height 12
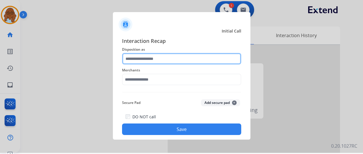
click at [156, 62] on input "text" at bounding box center [181, 58] width 119 height 11
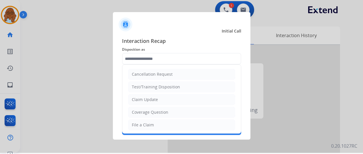
click at [151, 122] on div "File a Claim" at bounding box center [143, 125] width 22 height 6
type input "**********"
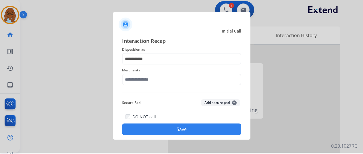
click at [155, 85] on div "Merchants" at bounding box center [181, 75] width 119 height 23
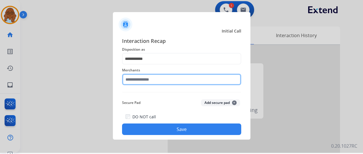
click at [166, 80] on input "text" at bounding box center [181, 79] width 119 height 11
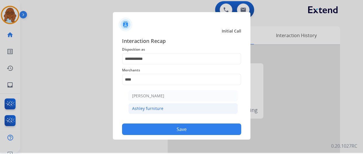
click at [139, 107] on div "Ashley furniture" at bounding box center [147, 108] width 31 height 6
type input "**********"
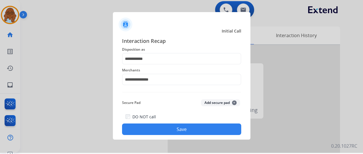
click at [161, 125] on button "Save" at bounding box center [181, 128] width 119 height 11
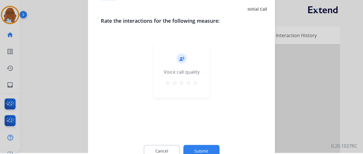
click at [184, 81] on mat-icon "star" at bounding box center [181, 82] width 7 height 7
click at [190, 84] on mat-icon "star" at bounding box center [188, 82] width 7 height 7
click at [209, 147] on button "Submit" at bounding box center [201, 150] width 36 height 12
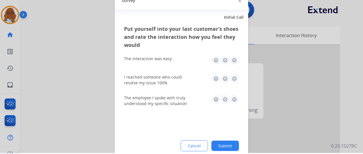
click at [226, 60] on img at bounding box center [225, 59] width 9 height 9
click at [225, 78] on img at bounding box center [225, 78] width 9 height 9
click at [228, 101] on img at bounding box center [225, 98] width 9 height 9
click at [233, 148] on button "Submit" at bounding box center [225, 145] width 28 height 10
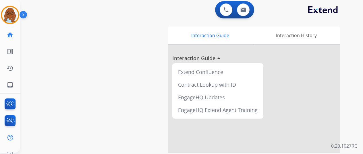
click at [20, 84] on div "swap_horiz Break voice bridge close_fullscreen Connect 3-Way Call merge_type Se…" at bounding box center [184, 140] width 329 height 240
click at [17, 84] on link "inbox Emails" at bounding box center [10, 85] width 16 height 16
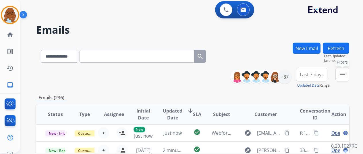
click at [346, 73] on mat-icon "menu" at bounding box center [342, 74] width 7 height 7
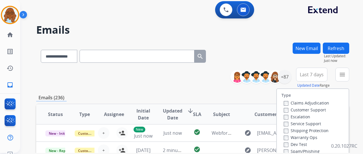
scroll to position [57, 0]
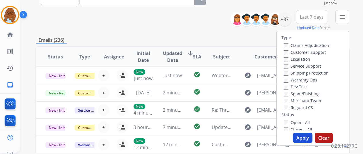
click at [299, 53] on label "Customer Support" at bounding box center [305, 51] width 42 height 5
click at [298, 72] on label "Shipping Protection" at bounding box center [306, 72] width 45 height 5
click at [296, 107] on label "Reguard CS" at bounding box center [298, 107] width 29 height 5
click at [300, 123] on label "Open - All" at bounding box center [297, 121] width 26 height 5
click at [303, 136] on button "Apply" at bounding box center [303, 137] width 20 height 10
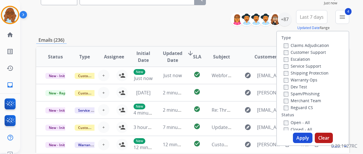
scroll to position [0, 0]
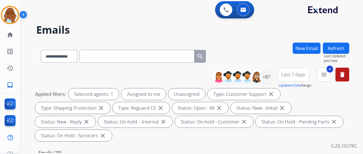
click at [302, 76] on span "Last 7 days" at bounding box center [293, 74] width 24 height 2
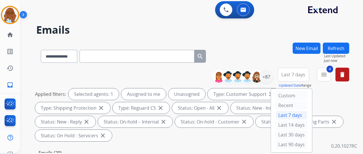
drag, startPoint x: 298, startPoint y: 142, endPoint x: 275, endPoint y: 124, distance: 29.1
click at [298, 142] on div "Last 90 days" at bounding box center [292, 144] width 32 height 9
click at [269, 81] on div "+87" at bounding box center [266, 77] width 14 height 14
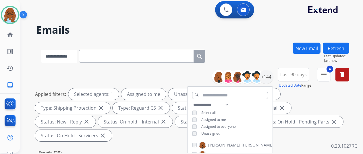
click at [71, 55] on select "**********" at bounding box center [59, 56] width 36 height 13
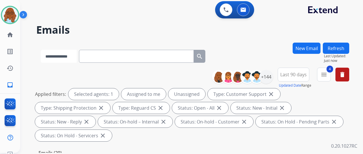
select select "**********"
click at [41, 50] on select "**********" at bounding box center [59, 56] width 36 height 13
click at [97, 60] on input "text" at bounding box center [137, 56] width 115 height 13
paste input "**********"
type input "**********"
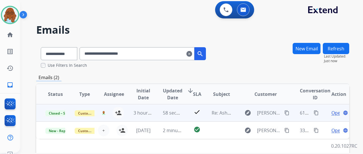
click at [335, 113] on span "Open" at bounding box center [337, 112] width 12 height 7
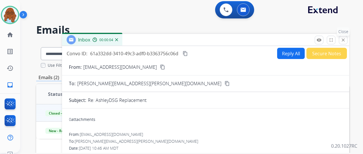
click at [346, 40] on mat-icon "close" at bounding box center [343, 39] width 5 height 5
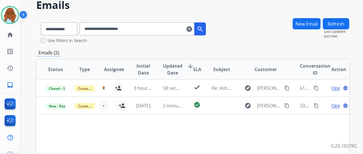
scroll to position [57, 0]
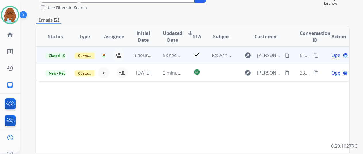
click at [333, 57] on span "Open" at bounding box center [337, 55] width 12 height 7
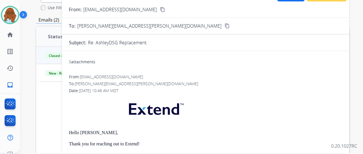
scroll to position [0, 0]
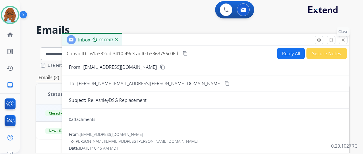
click at [346, 41] on mat-icon "close" at bounding box center [343, 39] width 5 height 5
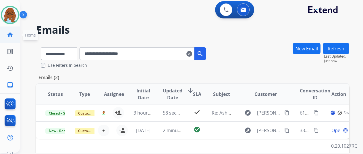
click at [11, 34] on mat-icon "home" at bounding box center [10, 34] width 7 height 7
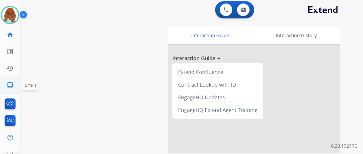
click at [16, 85] on link "inbox Emails" at bounding box center [10, 85] width 16 height 16
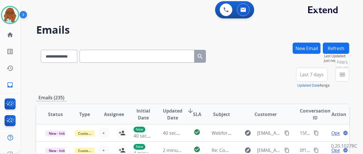
click at [349, 72] on button "menu Filters" at bounding box center [342, 74] width 14 height 14
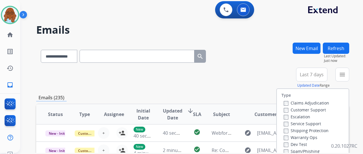
scroll to position [57, 0]
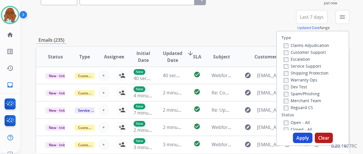
click at [297, 51] on label "Customer Support" at bounding box center [305, 51] width 42 height 5
click at [299, 73] on label "Shipping Protection" at bounding box center [306, 72] width 45 height 5
click at [298, 104] on div "Reguard CS" at bounding box center [306, 107] width 45 height 7
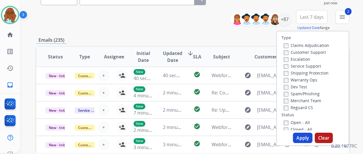
click at [297, 106] on label "Reguard CS" at bounding box center [298, 107] width 29 height 5
click at [296, 124] on label "Open - All" at bounding box center [297, 121] width 26 height 5
click at [305, 140] on button "Apply" at bounding box center [303, 137] width 20 height 10
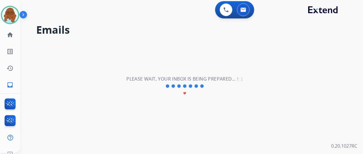
scroll to position [0, 0]
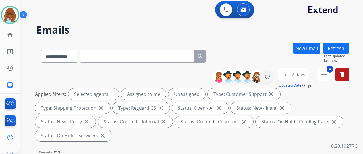
click at [299, 73] on span "Last 7 days" at bounding box center [293, 74] width 24 height 2
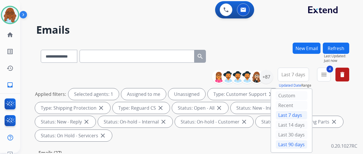
click at [288, 144] on div "Last 90 days" at bounding box center [292, 144] width 32 height 9
click at [270, 80] on div "+87" at bounding box center [266, 77] width 14 height 14
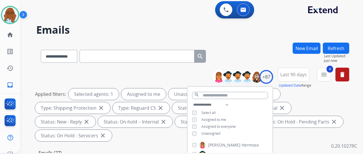
scroll to position [86, 0]
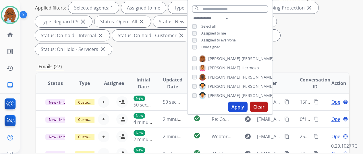
click at [241, 105] on button "Apply" at bounding box center [238, 106] width 20 height 10
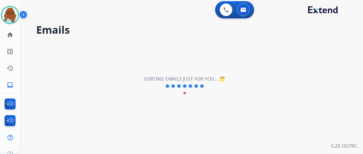
scroll to position [0, 0]
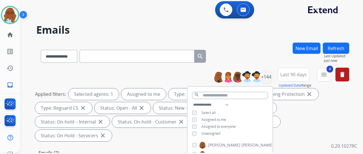
click at [241, 61] on div "**********" at bounding box center [192, 55] width 313 height 25
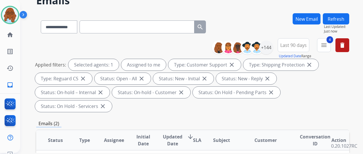
scroll to position [115, 0]
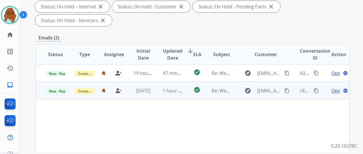
click at [337, 87] on span "Open" at bounding box center [337, 90] width 12 height 7
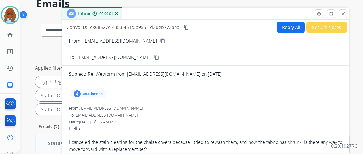
scroll to position [0, 0]
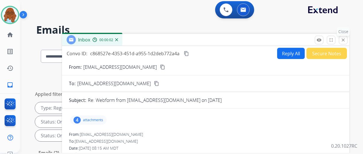
click at [346, 43] on button "close Close" at bounding box center [343, 40] width 9 height 9
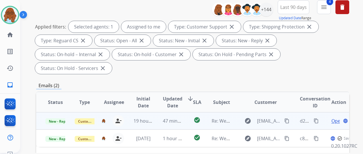
scroll to position [115, 0]
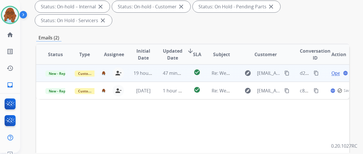
click at [338, 69] on span "Open" at bounding box center [337, 72] width 12 height 7
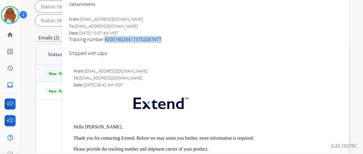
drag, startPoint x: 109, startPoint y: 41, endPoint x: 167, endPoint y: 39, distance: 57.2
click at [167, 39] on div "Tracking number 9200190284173702087477 Shipped with usps" at bounding box center [205, 46] width 273 height 21
copy div "9200190284173702087477"
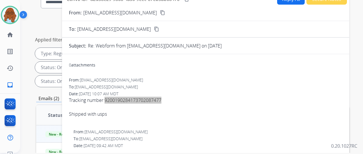
scroll to position [29, 0]
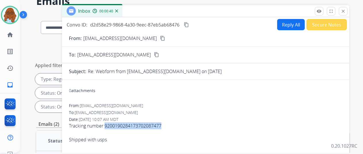
click at [165, 38] on mat-icon "content_copy" at bounding box center [162, 38] width 5 height 5
drag, startPoint x: 347, startPoint y: 12, endPoint x: 333, endPoint y: 25, distance: 18.9
click at [346, 12] on mat-icon "close" at bounding box center [343, 11] width 5 height 5
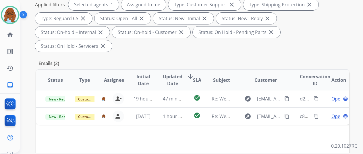
scroll to position [115, 0]
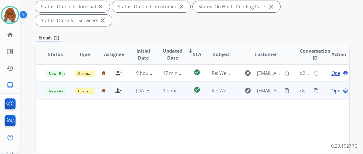
click at [331, 87] on span "Open" at bounding box center [337, 90] width 12 height 7
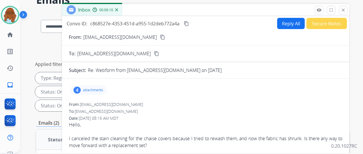
scroll to position [29, 0]
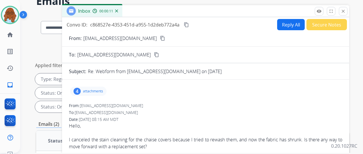
click at [160, 38] on mat-icon "content_copy" at bounding box center [162, 38] width 5 height 5
click at [288, 24] on button "Reply All" at bounding box center [291, 24] width 28 height 11
select select "**********"
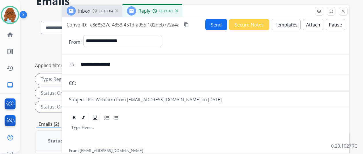
click at [295, 27] on button "Templates" at bounding box center [286, 24] width 29 height 11
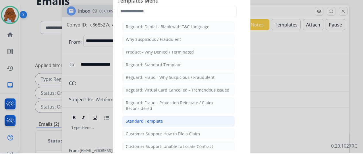
click at [153, 120] on div "Standard Template" at bounding box center [144, 121] width 37 height 6
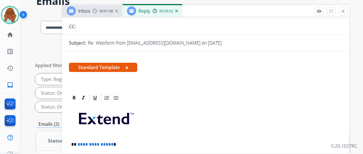
scroll to position [57, 0]
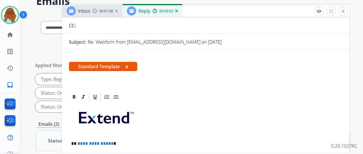
click at [128, 66] on button "x" at bounding box center [126, 66] width 3 height 7
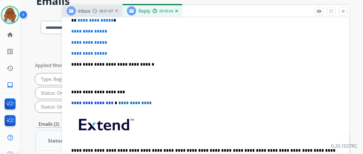
scroll to position [86, 0]
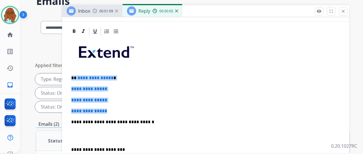
drag, startPoint x: 116, startPoint y: 106, endPoint x: 75, endPoint y: 79, distance: 48.9
click at [75, 79] on div "**********" at bounding box center [205, 135] width 273 height 198
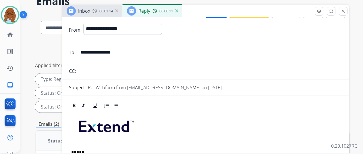
scroll to position [0, 0]
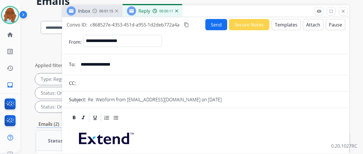
click at [104, 14] on div "Inbox 00:01:15" at bounding box center [92, 10] width 60 height 11
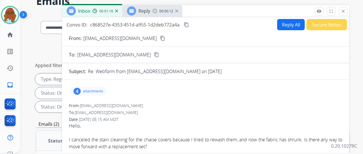
click at [160, 38] on mat-icon "content_copy" at bounding box center [162, 38] width 5 height 5
drag, startPoint x: 163, startPoint y: 11, endPoint x: 167, endPoint y: 40, distance: 29.8
click at [163, 11] on div "00:00:21" at bounding box center [164, 10] width 25 height 5
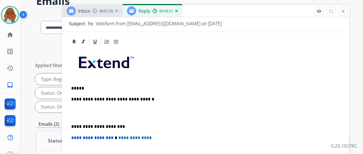
scroll to position [86, 0]
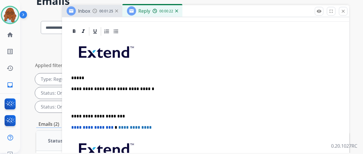
click at [110, 76] on p "*****" at bounding box center [203, 77] width 264 height 5
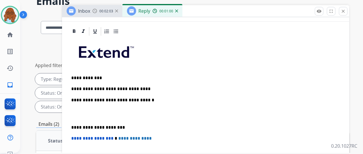
click at [156, 86] on p "**********" at bounding box center [203, 88] width 264 height 5
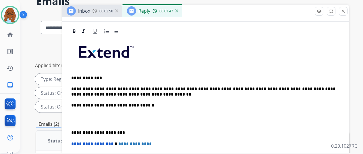
click at [144, 91] on p "**********" at bounding box center [203, 91] width 264 height 11
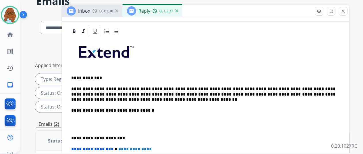
click at [76, 135] on p "**********" at bounding box center [203, 137] width 264 height 5
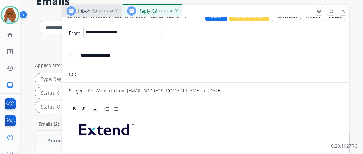
scroll to position [0, 0]
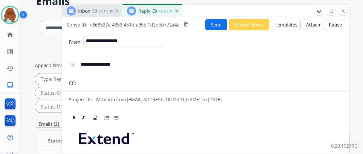
click at [189, 24] on mat-icon "content_copy" at bounding box center [186, 24] width 5 height 5
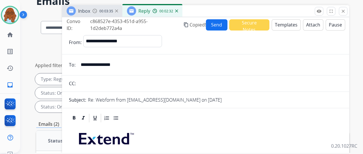
click at [231, 24] on div "Send Secure Notes Templates Attach Pause" at bounding box center [276, 24] width 140 height 11
click at [225, 24] on button "Send" at bounding box center [217, 24] width 22 height 11
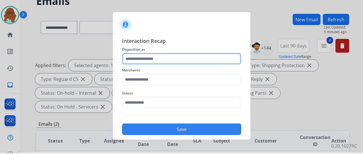
click at [220, 60] on input "text" at bounding box center [181, 58] width 119 height 11
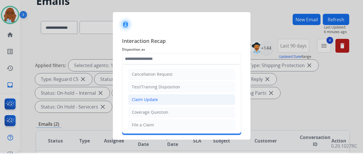
click at [161, 100] on li "Claim Update" at bounding box center [181, 99] width 107 height 11
type input "**********"
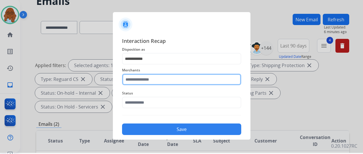
click at [135, 82] on input "text" at bounding box center [181, 79] width 119 height 11
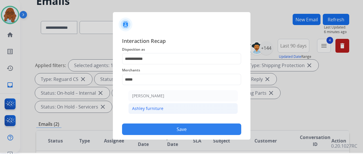
click at [149, 106] on div "Ashley furniture" at bounding box center [147, 108] width 31 height 6
type input "**********"
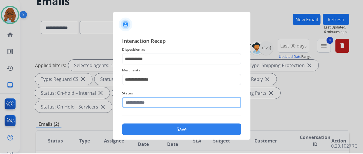
click at [138, 106] on input "text" at bounding box center [181, 101] width 119 height 11
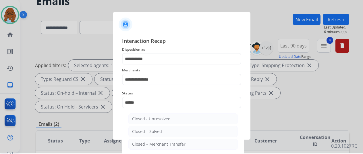
click at [145, 133] on div "Closed – Solved" at bounding box center [147, 131] width 30 height 6
type input "**********"
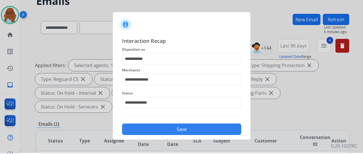
drag, startPoint x: 165, startPoint y: 128, endPoint x: 211, endPoint y: 128, distance: 46.0
click at [165, 128] on button "Save" at bounding box center [181, 128] width 119 height 11
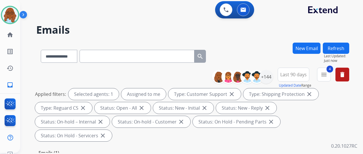
paste input "**********"
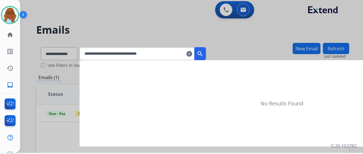
type input "**********"
click at [204, 54] on mat-icon "search" at bounding box center [200, 53] width 7 height 7
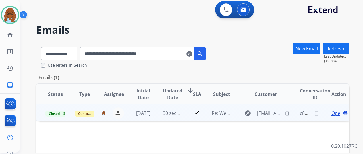
click at [334, 112] on span "Open" at bounding box center [337, 112] width 12 height 7
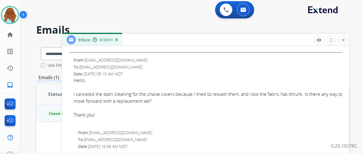
scroll to position [258, 0]
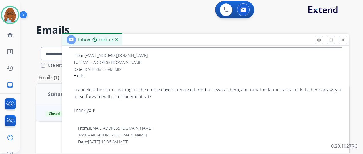
drag, startPoint x: 175, startPoint y: 96, endPoint x: 75, endPoint y: 89, distance: 100.7
click at [75, 89] on div "From: rakarnu@gmail.com To: support@extend.com Date: 08/19/2025 - 08:15 AM MDT …" at bounding box center [205, 87] width 273 height 68
drag, startPoint x: 87, startPoint y: 87, endPoint x: 91, endPoint y: 87, distance: 4.3
copy div "I canceled the stain cleaning for the chaise covers because I tried to rewash t…"
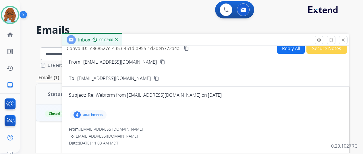
scroll to position [0, 0]
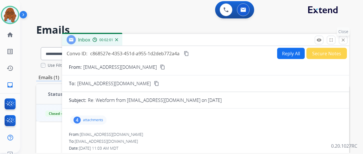
click at [345, 39] on mat-icon "close" at bounding box center [343, 39] width 5 height 5
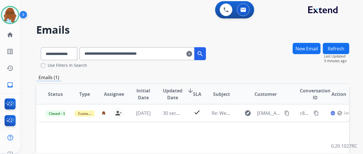
click at [192, 55] on mat-icon "clear" at bounding box center [189, 53] width 6 height 7
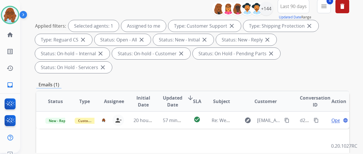
scroll to position [115, 0]
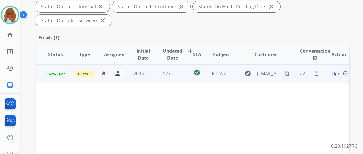
click at [335, 70] on span "Open" at bounding box center [337, 73] width 12 height 7
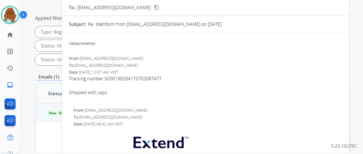
scroll to position [29, 0]
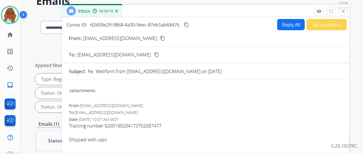
click at [346, 9] on mat-icon "close" at bounding box center [343, 11] width 5 height 5
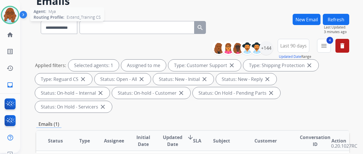
click at [17, 16] on img at bounding box center [10, 15] width 16 height 16
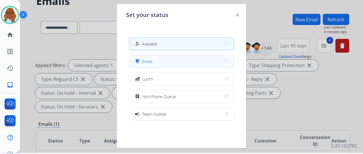
click at [158, 59] on button "free_breakfast Break" at bounding box center [181, 61] width 105 height 12
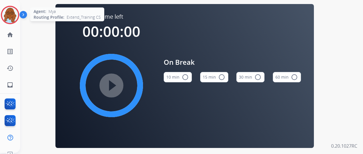
click at [7, 15] on img at bounding box center [10, 15] width 16 height 16
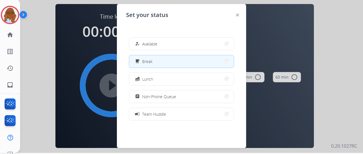
click at [158, 53] on div "how_to_reg Available free_breakfast Break fastfood Lunch assignment Non-Phone Q…" at bounding box center [181, 79] width 111 height 92
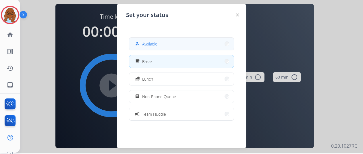
click at [152, 46] on span "Available" at bounding box center [149, 44] width 15 height 6
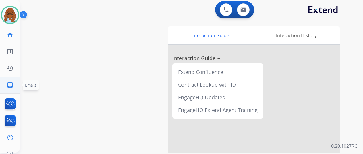
click at [11, 86] on mat-icon "inbox" at bounding box center [10, 84] width 7 height 7
select select "**********"
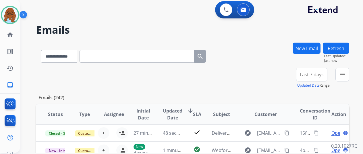
click at [341, 74] on button "menu" at bounding box center [342, 74] width 14 height 14
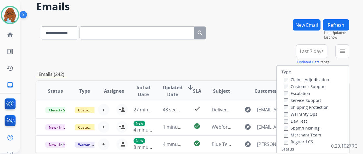
scroll to position [29, 0]
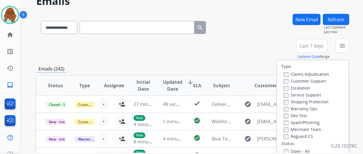
click at [297, 80] on label "Customer Support" at bounding box center [305, 80] width 42 height 5
click at [299, 99] on div "Shipping Protection" at bounding box center [306, 101] width 45 height 7
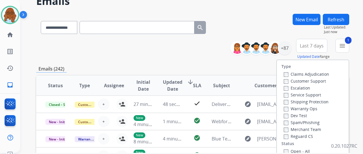
click at [297, 99] on div "Shipping Protection" at bounding box center [306, 101] width 45 height 7
click at [297, 100] on label "Shipping Protection" at bounding box center [306, 101] width 45 height 5
click at [298, 135] on label "Reguard CS" at bounding box center [298, 135] width 29 height 5
click at [298, 149] on label "Open - All" at bounding box center [297, 150] width 26 height 5
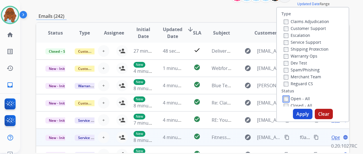
scroll to position [115, 0]
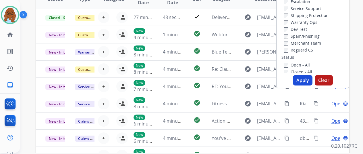
click at [304, 81] on button "Apply" at bounding box center [303, 80] width 20 height 10
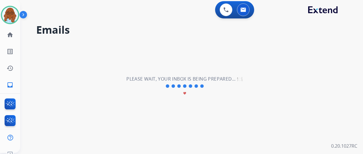
scroll to position [0, 0]
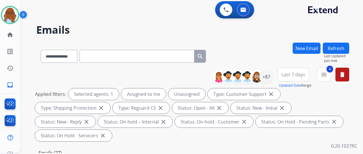
click at [303, 70] on button "Last 7 days" at bounding box center [293, 74] width 31 height 14
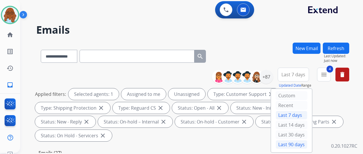
click at [293, 142] on div "Last 90 days" at bounding box center [292, 144] width 32 height 9
click at [268, 79] on div "+87" at bounding box center [266, 77] width 14 height 14
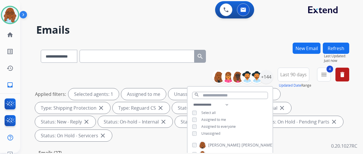
click at [210, 134] on span "Unassigned" at bounding box center [210, 133] width 19 height 5
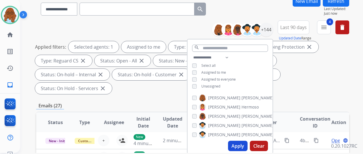
scroll to position [115, 0]
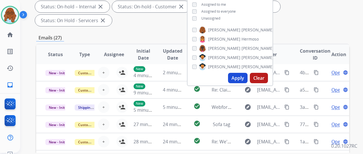
click at [244, 78] on button "Apply" at bounding box center [238, 78] width 20 height 10
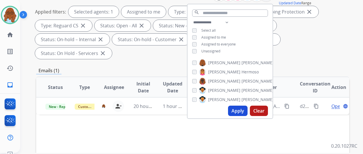
scroll to position [86, 0]
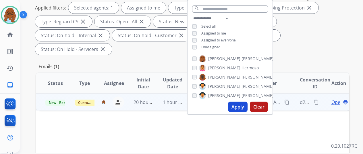
click at [333, 99] on span "Open" at bounding box center [337, 102] width 12 height 7
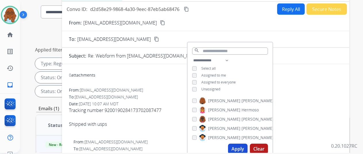
scroll to position [0, 0]
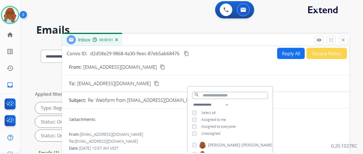
click at [274, 81] on div "To: support@extend.com content_copy" at bounding box center [205, 83] width 287 height 7
click at [346, 42] on mat-icon "close" at bounding box center [343, 39] width 5 height 5
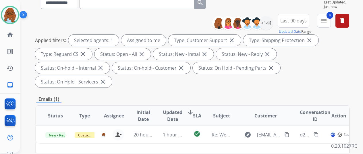
scroll to position [86, 0]
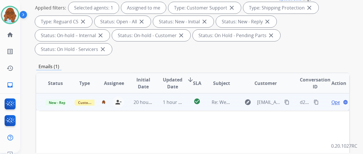
click at [334, 99] on span "Open" at bounding box center [337, 102] width 12 height 7
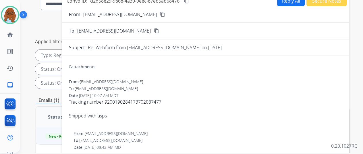
scroll to position [0, 0]
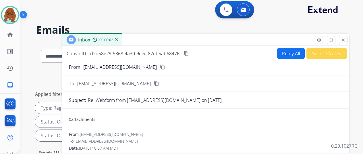
click at [292, 54] on button "Reply All" at bounding box center [291, 53] width 28 height 11
select select "**********"
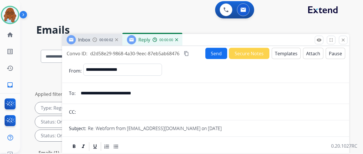
click at [296, 54] on button "Templates" at bounding box center [286, 53] width 29 height 11
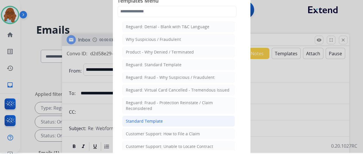
click at [157, 116] on li "Standard Template" at bounding box center [178, 120] width 113 height 11
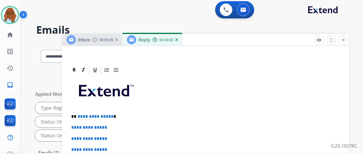
scroll to position [144, 0]
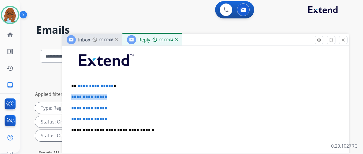
drag, startPoint x: 117, startPoint y: 88, endPoint x: 88, endPoint y: 88, distance: 29.6
click at [113, 88] on div "**********" at bounding box center [205, 144] width 273 height 198
drag, startPoint x: 123, startPoint y: 86, endPoint x: 71, endPoint y: 84, distance: 52.9
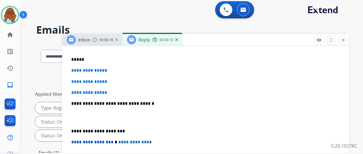
scroll to position [163, 0]
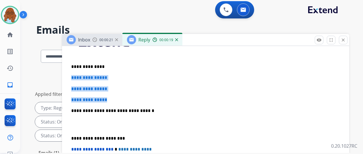
drag, startPoint x: 112, startPoint y: 97, endPoint x: 72, endPoint y: 76, distance: 45.6
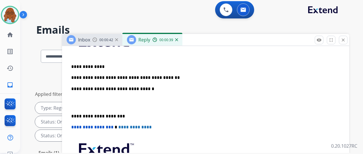
click at [177, 76] on p "**********" at bounding box center [203, 77] width 264 height 5
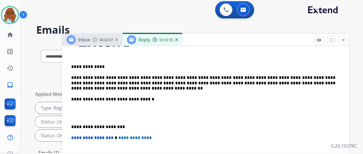
click at [77, 122] on div "**********" at bounding box center [205, 118] width 273 height 186
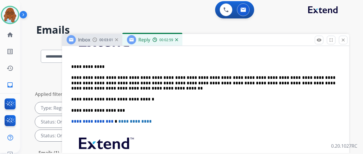
click at [122, 89] on p "**********" at bounding box center [203, 83] width 264 height 16
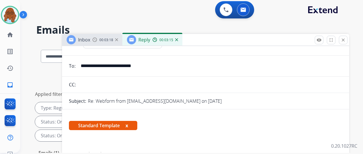
scroll to position [57, 0]
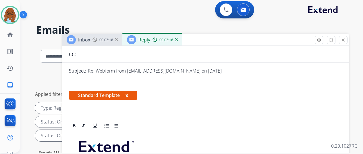
click at [128, 94] on button "x" at bounding box center [126, 95] width 3 height 7
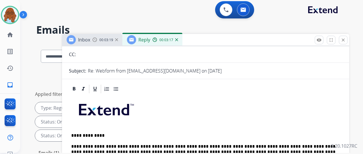
scroll to position [0, 0]
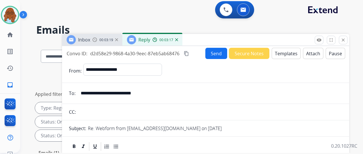
click at [222, 54] on button "Send" at bounding box center [216, 53] width 22 height 11
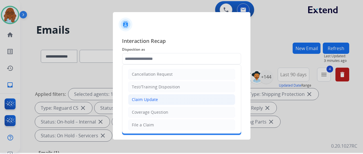
click at [156, 99] on div "Claim Update" at bounding box center [145, 99] width 26 height 6
type input "**********"
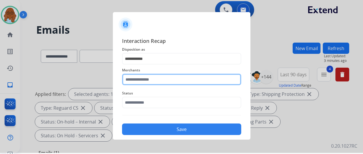
click at [154, 76] on input "text" at bounding box center [181, 79] width 119 height 11
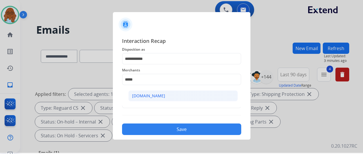
click at [159, 93] on li "[DOMAIN_NAME]" at bounding box center [182, 95] width 109 height 11
type input "**********"
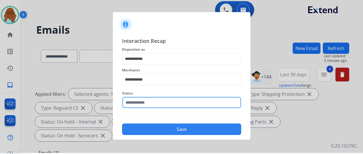
click at [142, 105] on input "text" at bounding box center [181, 101] width 119 height 11
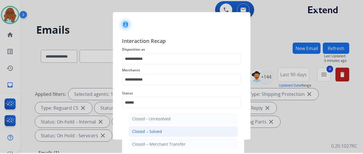
click at [160, 128] on li "Closed – Solved" at bounding box center [182, 131] width 109 height 11
type input "**********"
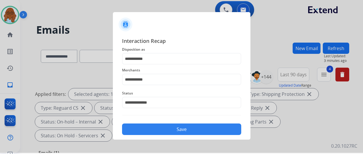
click at [170, 127] on button "Save" at bounding box center [181, 128] width 119 height 11
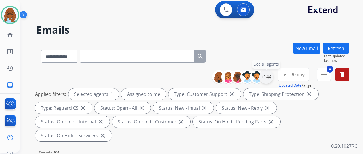
click at [269, 79] on div "+144" at bounding box center [266, 77] width 14 height 14
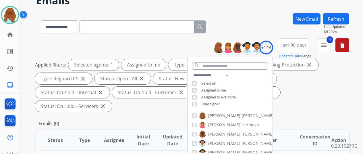
scroll to position [57, 0]
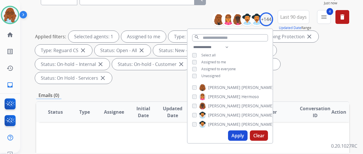
click at [211, 59] on span "Assigned to me" at bounding box center [213, 61] width 25 height 5
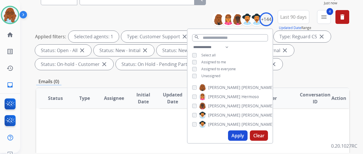
click at [212, 76] on span "Unassigned" at bounding box center [210, 75] width 19 height 5
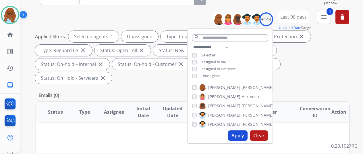
click at [245, 138] on button "Apply" at bounding box center [238, 135] width 20 height 10
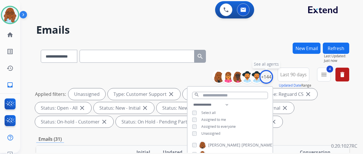
click at [273, 76] on div "+144" at bounding box center [266, 77] width 14 height 14
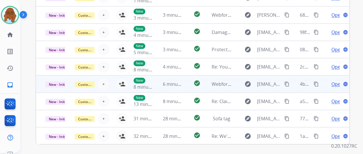
scroll to position [210, 0]
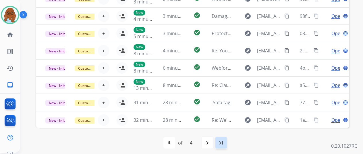
click at [223, 143] on mat-icon "last_page" at bounding box center [221, 142] width 7 height 7
select select "*"
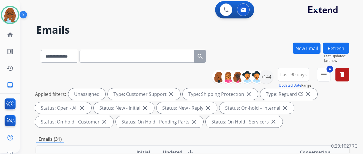
scroll to position [115, 0]
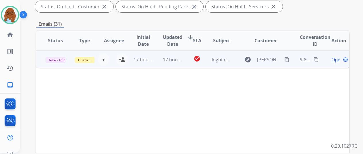
click at [325, 62] on td "Open language" at bounding box center [334, 59] width 29 height 17
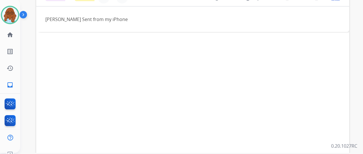
scroll to position [210, 0]
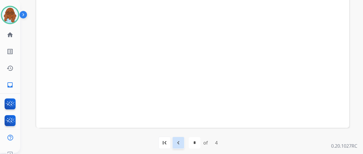
click at [182, 139] on mat-icon "navigate_before" at bounding box center [178, 142] width 7 height 7
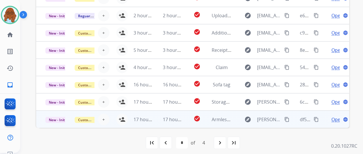
click at [325, 120] on td "Open language" at bounding box center [334, 118] width 29 height 17
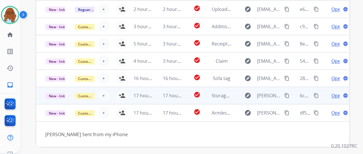
click at [322, 94] on td "Open language" at bounding box center [334, 95] width 29 height 17
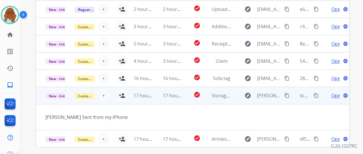
scroll to position [26, 0]
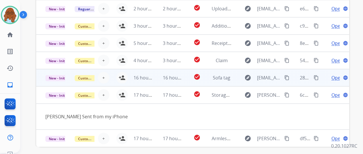
click at [325, 80] on td "Open language" at bounding box center [334, 77] width 29 height 17
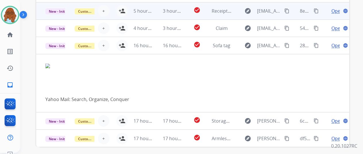
scroll to position [1, 0]
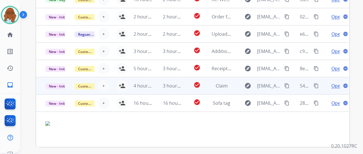
click at [321, 84] on td "Open language" at bounding box center [334, 85] width 29 height 17
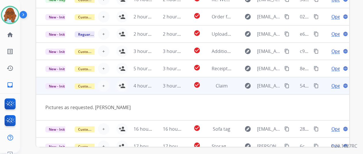
scroll to position [26, 0]
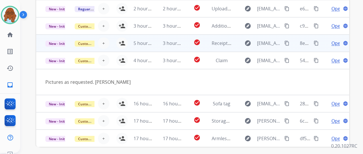
click at [326, 44] on td "Open language" at bounding box center [334, 42] width 29 height 17
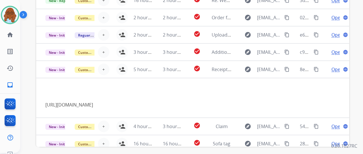
scroll to position [0, 0]
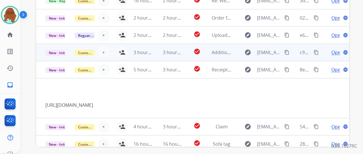
click at [322, 52] on td "Open language" at bounding box center [334, 52] width 29 height 17
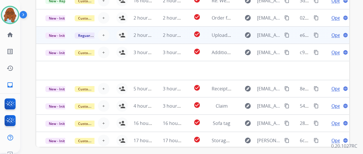
click at [321, 41] on td "Open language" at bounding box center [334, 34] width 29 height 17
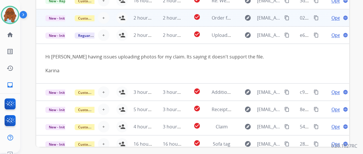
click at [325, 18] on td "Open language" at bounding box center [334, 17] width 29 height 17
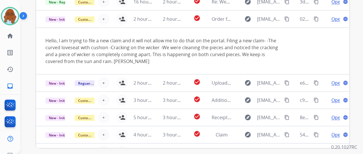
click at [26, 48] on div "**********" at bounding box center [191, 77] width 343 height 154
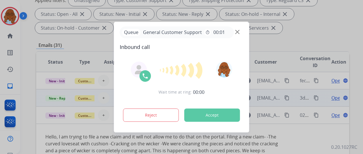
click at [321, 100] on div at bounding box center [181, 77] width 363 height 154
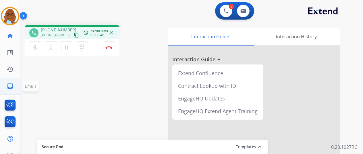
click at [11, 85] on mat-icon "inbox" at bounding box center [10, 85] width 7 height 7
select select "**********"
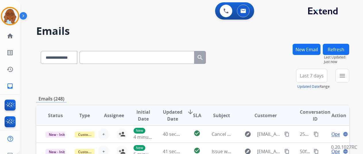
click at [302, 52] on button "New Email" at bounding box center [307, 49] width 28 height 11
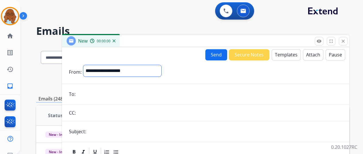
drag, startPoint x: 162, startPoint y: 69, endPoint x: 159, endPoint y: 76, distance: 6.7
click at [161, 69] on select "**********" at bounding box center [122, 70] width 78 height 11
select select "**********"
click at [88, 65] on select "**********" at bounding box center [122, 70] width 78 height 11
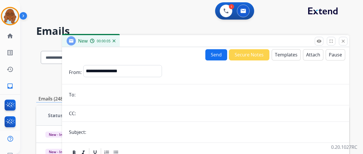
drag, startPoint x: 103, startPoint y: 96, endPoint x: 103, endPoint y: 99, distance: 2.9
click at [103, 96] on input "email" at bounding box center [209, 94] width 265 height 11
paste input "**********"
type input "**********"
click at [102, 136] on input "text" at bounding box center [215, 131] width 254 height 11
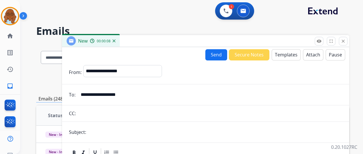
type input "**********"
click at [287, 56] on button "Templates" at bounding box center [286, 54] width 29 height 11
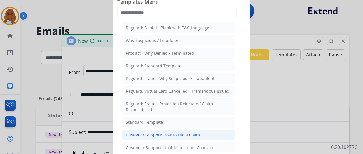
click at [159, 132] on div "Customer Support: How to File a Claim" at bounding box center [163, 135] width 74 height 6
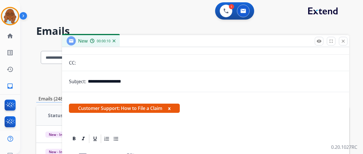
scroll to position [110, 0]
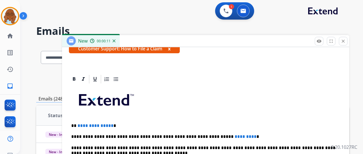
click at [171, 48] on button "x" at bounding box center [169, 48] width 3 height 7
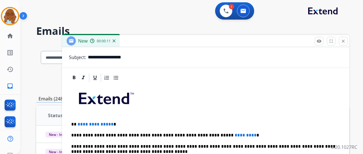
scroll to position [73, 0]
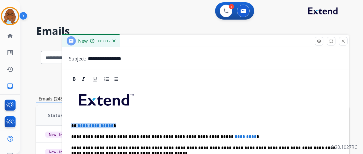
drag, startPoint x: 125, startPoint y: 125, endPoint x: 74, endPoint y: 126, distance: 50.8
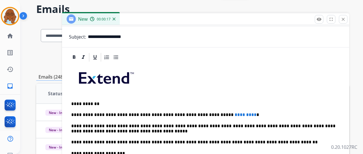
scroll to position [57, 0]
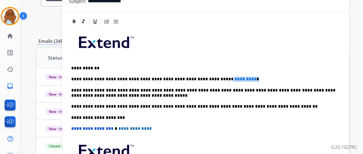
drag, startPoint x: 239, startPoint y: 77, endPoint x: 215, endPoint y: 78, distance: 24.5
click at [215, 78] on p "**********" at bounding box center [203, 78] width 264 height 5
drag, startPoint x: 225, startPoint y: 79, endPoint x: 199, endPoint y: 79, distance: 25.8
click at [199, 79] on p "**********" at bounding box center [203, 78] width 264 height 5
click at [150, 79] on p "**********" at bounding box center [203, 78] width 264 height 5
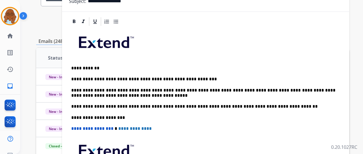
click at [152, 78] on p "**********" at bounding box center [203, 78] width 264 height 5
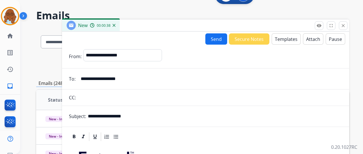
scroll to position [0, 0]
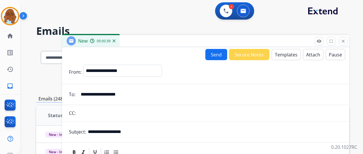
click at [221, 53] on button "Send" at bounding box center [216, 54] width 22 height 11
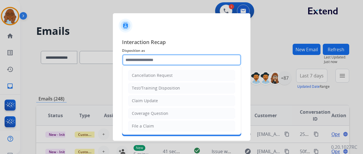
click at [152, 61] on input "text" at bounding box center [181, 59] width 119 height 11
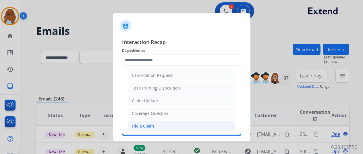
click at [146, 126] on div "File a Claim" at bounding box center [143, 126] width 22 height 6
type input "**********"
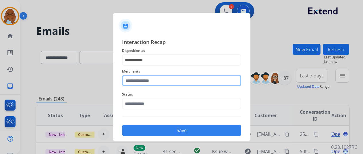
click at [139, 82] on input "text" at bounding box center [181, 80] width 119 height 11
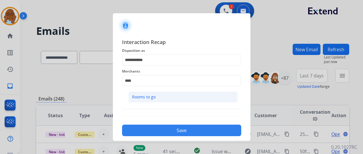
click at [152, 100] on li "Rooms to go" at bounding box center [182, 96] width 109 height 11
type input "**********"
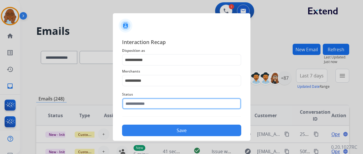
click at [149, 101] on input "text" at bounding box center [181, 103] width 119 height 11
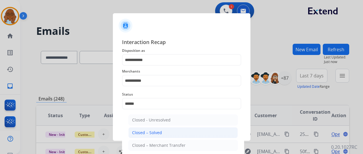
click at [144, 131] on div "Closed – Solved" at bounding box center [147, 133] width 30 height 6
type input "**********"
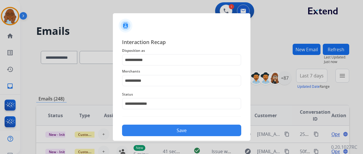
click at [150, 128] on button "Save" at bounding box center [181, 129] width 119 height 11
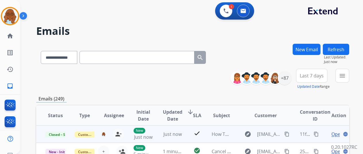
click at [316, 135] on mat-icon "content_copy" at bounding box center [316, 133] width 5 height 5
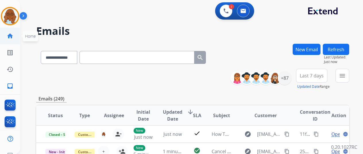
click at [6, 32] on link "home Home" at bounding box center [10, 36] width 16 height 16
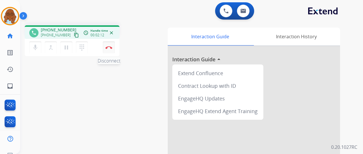
click at [108, 47] on img at bounding box center [108, 47] width 7 height 3
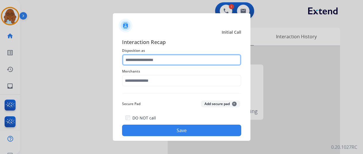
click at [162, 60] on input "text" at bounding box center [181, 59] width 119 height 11
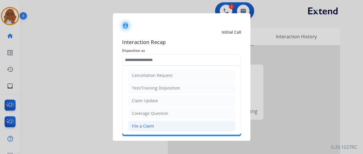
click at [147, 123] on div "File a Claim" at bounding box center [143, 126] width 22 height 6
type input "**********"
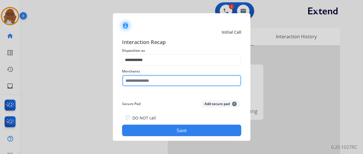
click at [146, 85] on input "text" at bounding box center [181, 80] width 119 height 11
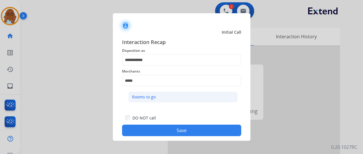
click at [149, 93] on li "Rooms to go" at bounding box center [182, 96] width 109 height 11
type input "**********"
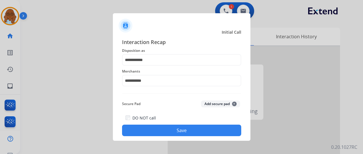
click at [182, 129] on button "Save" at bounding box center [181, 129] width 119 height 11
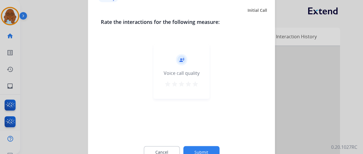
click at [184, 89] on div "record_voice_over Voice call quality star star star star star" at bounding box center [182, 71] width 56 height 55
click at [185, 83] on mat-icon "star" at bounding box center [188, 83] width 7 height 7
click at [196, 147] on button "Submit" at bounding box center [201, 152] width 36 height 12
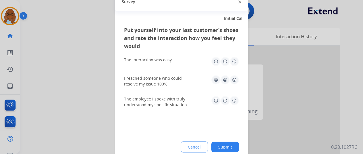
click at [234, 61] on img at bounding box center [234, 61] width 9 height 9
click at [233, 77] on img at bounding box center [234, 79] width 9 height 9
drag, startPoint x: 233, startPoint y: 97, endPoint x: 233, endPoint y: 106, distance: 8.9
click at [233, 97] on img at bounding box center [234, 100] width 9 height 9
click at [228, 145] on button "Submit" at bounding box center [225, 146] width 28 height 10
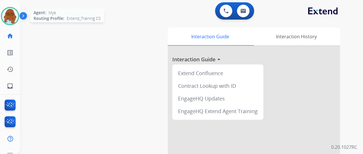
click at [11, 16] on img at bounding box center [10, 16] width 16 height 16
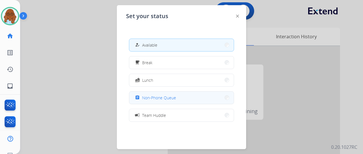
click at [148, 96] on span "Non-Phone Queue" at bounding box center [159, 97] width 34 height 6
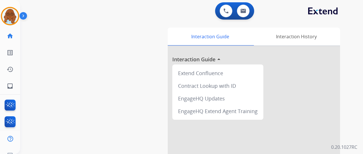
drag, startPoint x: 8, startPoint y: 16, endPoint x: 22, endPoint y: 21, distance: 14.7
click at [8, 16] on img at bounding box center [10, 16] width 16 height 16
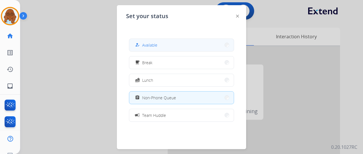
click at [179, 48] on button "how_to_reg Available" at bounding box center [181, 45] width 105 height 12
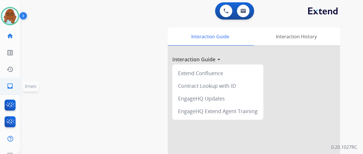
click at [10, 86] on mat-icon "inbox" at bounding box center [10, 85] width 7 height 7
select select "**********"
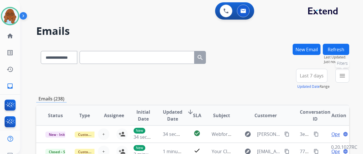
click at [346, 78] on mat-icon "menu" at bounding box center [342, 75] width 7 height 7
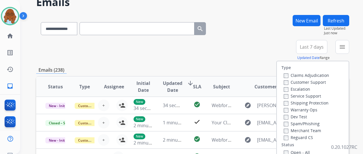
scroll to position [57, 0]
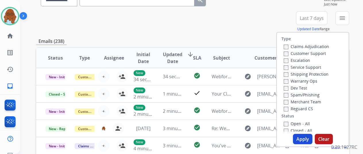
click at [296, 53] on label "Customer Support" at bounding box center [305, 53] width 42 height 5
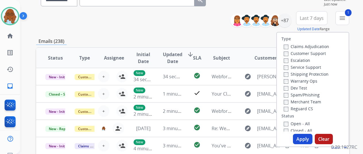
click at [302, 76] on label "Shipping Protection" at bounding box center [306, 73] width 45 height 5
click at [299, 105] on div "Reguard CS" at bounding box center [306, 108] width 45 height 7
click at [299, 108] on label "Reguard CS" at bounding box center [298, 108] width 29 height 5
click at [299, 123] on label "Open - All" at bounding box center [297, 123] width 26 height 5
click at [302, 139] on button "Apply" at bounding box center [303, 139] width 20 height 10
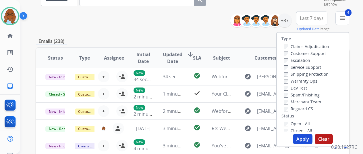
scroll to position [0, 0]
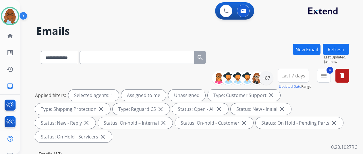
click at [294, 78] on button "Last 7 days" at bounding box center [293, 76] width 31 height 14
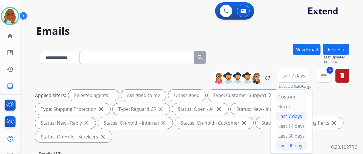
click at [289, 145] on div "Last 90 days" at bounding box center [292, 145] width 32 height 9
click at [271, 80] on div "+87" at bounding box center [266, 78] width 14 height 14
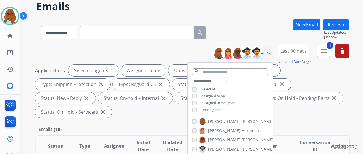
scroll to position [57, 0]
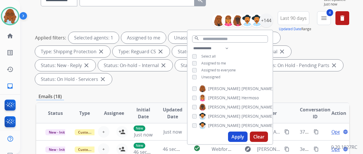
click at [208, 75] on span "Unassigned" at bounding box center [210, 76] width 19 height 5
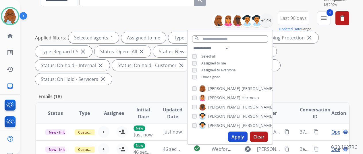
click at [210, 63] on span "Assigned to me" at bounding box center [213, 63] width 25 height 5
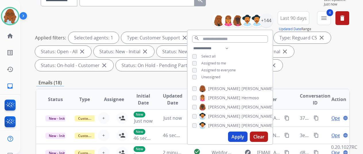
click at [210, 75] on span "Unassigned" at bounding box center [210, 76] width 19 height 5
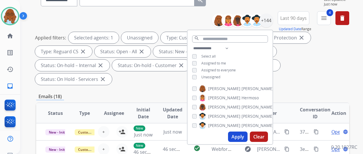
click at [242, 139] on button "Apply" at bounding box center [238, 136] width 20 height 10
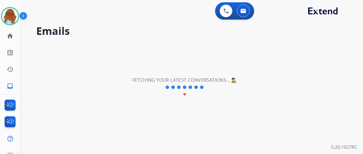
scroll to position [0, 0]
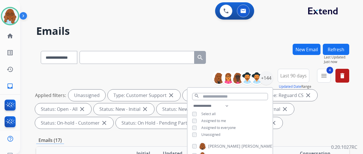
click at [305, 129] on div "**********" at bounding box center [192, 100] width 313 height 62
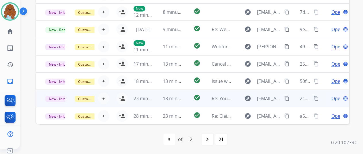
scroll to position [7, 0]
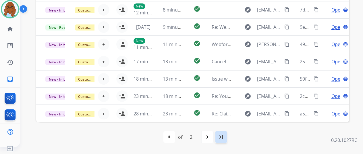
click at [227, 139] on div "last_page" at bounding box center [221, 136] width 13 height 13
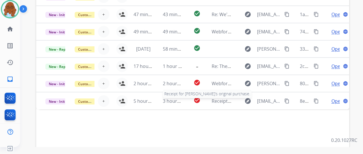
scroll to position [210, 0]
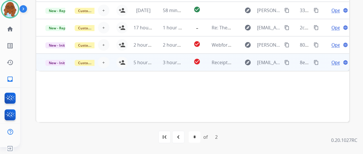
click at [324, 61] on td "Open language" at bounding box center [334, 61] width 29 height 17
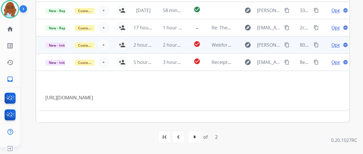
click at [326, 39] on td "Open language" at bounding box center [334, 44] width 29 height 17
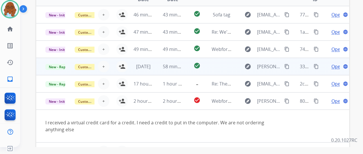
scroll to position [152, 0]
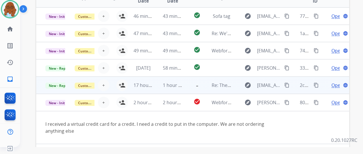
click at [325, 87] on td "Open language" at bounding box center [334, 84] width 29 height 17
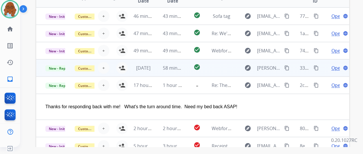
click at [324, 72] on td "Open language" at bounding box center [334, 67] width 29 height 17
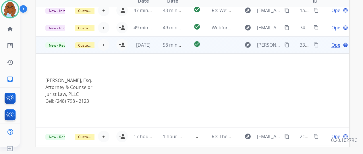
scroll to position [0, 0]
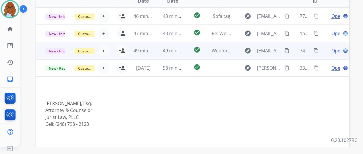
click at [325, 56] on td "Open language" at bounding box center [334, 50] width 29 height 17
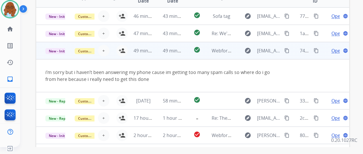
click at [288, 49] on mat-icon "content_copy" at bounding box center [286, 50] width 5 height 5
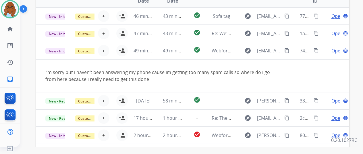
drag, startPoint x: 324, startPoint y: 35, endPoint x: 324, endPoint y: 46, distance: 11.2
click at [324, 35] on td "Open language" at bounding box center [334, 33] width 29 height 17
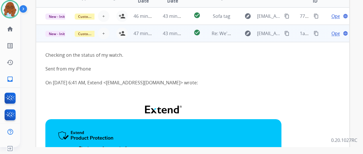
click at [287, 33] on mat-icon "content_copy" at bounding box center [286, 33] width 5 height 5
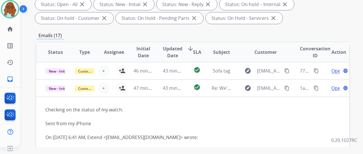
scroll to position [95, 0]
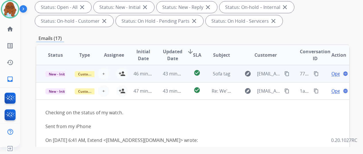
click at [321, 74] on td "Open language" at bounding box center [334, 73] width 29 height 17
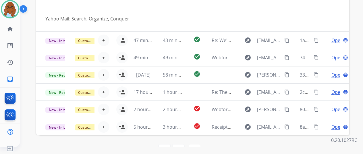
scroll to position [210, 0]
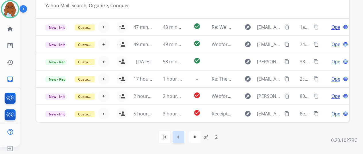
click at [177, 138] on mat-icon "navigate_before" at bounding box center [178, 136] width 7 height 7
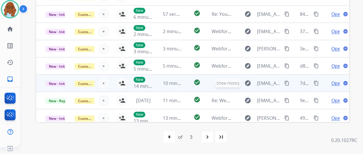
scroll to position [20, 0]
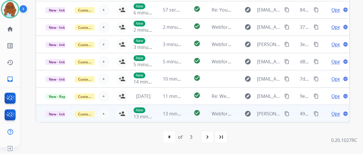
click at [326, 115] on td "Open language" at bounding box center [334, 113] width 29 height 17
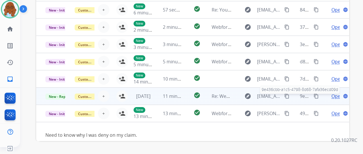
scroll to position [26, 0]
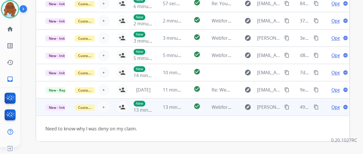
click at [286, 106] on mat-icon "content_copy" at bounding box center [286, 106] width 5 height 5
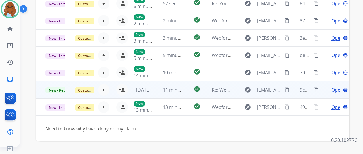
click at [320, 90] on td "Open language" at bounding box center [334, 89] width 29 height 17
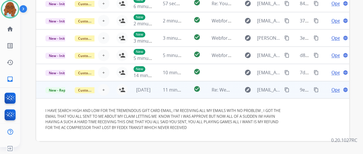
scroll to position [47, 0]
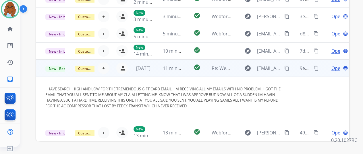
click at [287, 67] on mat-icon "content_copy" at bounding box center [286, 67] width 5 height 5
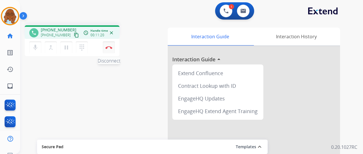
click at [110, 47] on img at bounding box center [108, 47] width 7 height 3
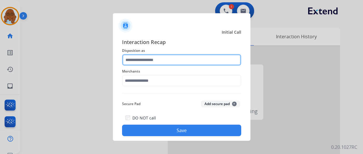
drag, startPoint x: 166, startPoint y: 60, endPoint x: 166, endPoint y: 65, distance: 4.9
click at [166, 59] on input "text" at bounding box center [181, 59] width 119 height 11
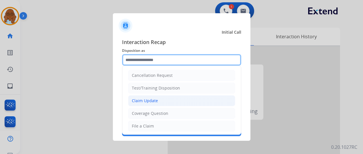
scroll to position [29, 0]
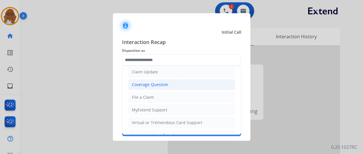
click at [154, 86] on div "Coverage Question" at bounding box center [150, 85] width 36 height 6
type input "**********"
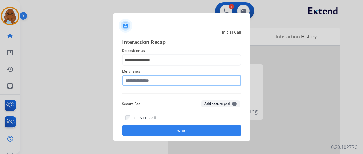
click at [147, 82] on input "text" at bounding box center [181, 80] width 119 height 11
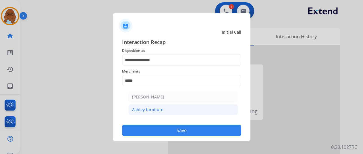
click at [151, 107] on div "Ashley furniture" at bounding box center [147, 110] width 31 height 6
type input "**********"
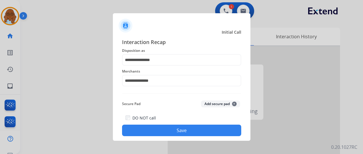
click at [178, 129] on button "Save" at bounding box center [181, 129] width 119 height 11
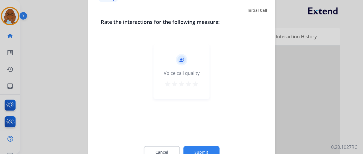
click at [193, 86] on mat-icon "star" at bounding box center [195, 83] width 7 height 7
click at [206, 146] on button "Submit" at bounding box center [201, 152] width 36 height 12
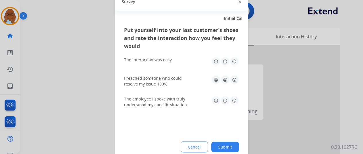
click at [235, 63] on img at bounding box center [234, 61] width 9 height 9
click at [236, 80] on img at bounding box center [234, 79] width 9 height 9
click at [237, 101] on img at bounding box center [234, 100] width 9 height 9
click at [230, 147] on button "Submit" at bounding box center [225, 146] width 28 height 10
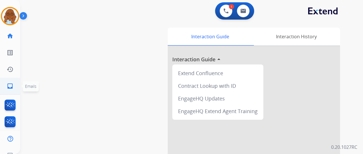
click at [10, 82] on link "inbox Emails" at bounding box center [10, 86] width 16 height 16
select select "**********"
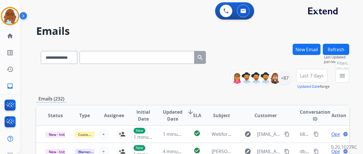
click at [344, 71] on button "menu Filters" at bounding box center [342, 76] width 14 height 14
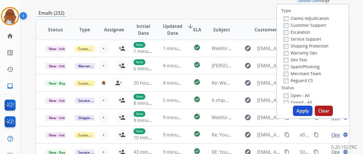
scroll to position [86, 0]
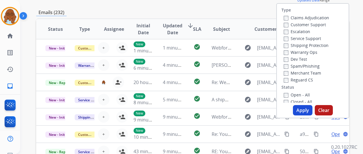
click at [295, 22] on div "Customer Support" at bounding box center [306, 24] width 45 height 7
click at [296, 24] on label "Customer Support" at bounding box center [305, 24] width 42 height 5
click at [303, 45] on label "Shipping Protection" at bounding box center [306, 45] width 45 height 5
click at [301, 78] on label "Reguard CS" at bounding box center [298, 79] width 29 height 5
click at [301, 92] on div "Open - All" at bounding box center [314, 94] width 60 height 7
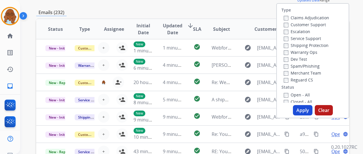
click at [302, 99] on label "Closed - All" at bounding box center [298, 101] width 28 height 5
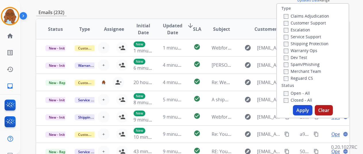
click at [300, 101] on label "Closed - All" at bounding box center [298, 99] width 28 height 5
click at [299, 94] on label "Open - All" at bounding box center [297, 92] width 26 height 5
click at [304, 111] on button "Apply" at bounding box center [303, 110] width 20 height 10
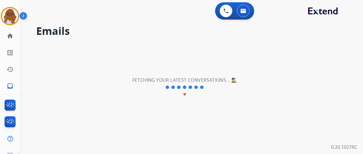
scroll to position [0, 0]
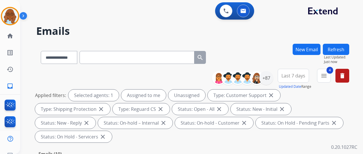
click at [295, 85] on button "Updated Date" at bounding box center [290, 86] width 22 height 5
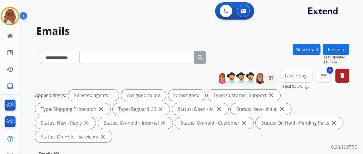
click at [295, 89] on div "Last 7 days Initial Date Range Custom Recent Last 7 days Last 14 days Last 30 d…" at bounding box center [296, 79] width 31 height 21
click at [295, 86] on button "Initial Date" at bounding box center [290, 86] width 17 height 5
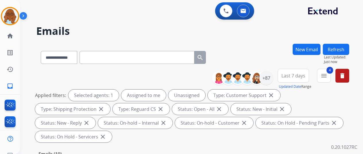
click at [299, 77] on span "Last 7 days" at bounding box center [293, 75] width 24 height 2
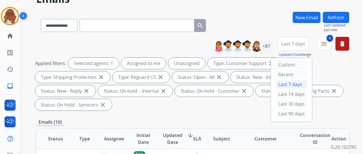
scroll to position [57, 0]
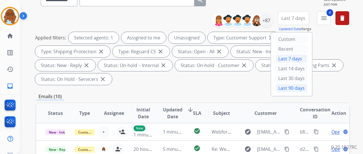
click at [293, 87] on div "Last 90 days" at bounding box center [292, 88] width 32 height 9
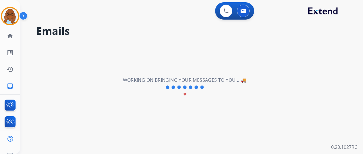
scroll to position [0, 0]
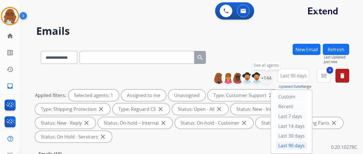
click at [272, 77] on div "+144" at bounding box center [266, 78] width 14 height 14
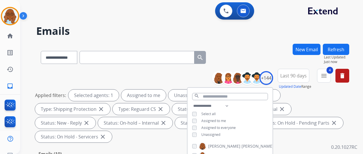
scroll to position [57, 0]
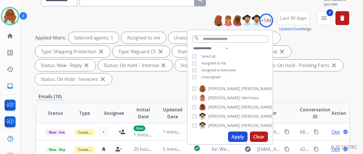
click at [208, 76] on span "Unassigned" at bounding box center [210, 76] width 19 height 5
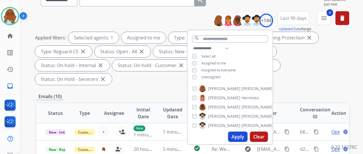
click at [239, 137] on button "Apply" at bounding box center [238, 136] width 20 height 10
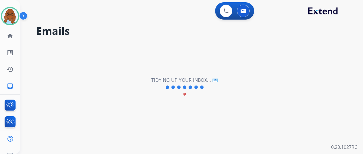
scroll to position [0, 0]
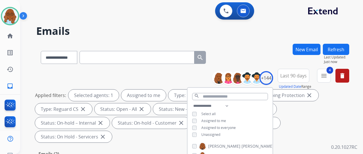
click at [258, 40] on div "**********" at bounding box center [184, 98] width 329 height 154
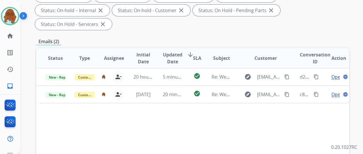
scroll to position [115, 0]
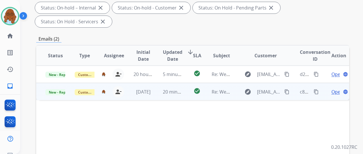
click at [331, 88] on span "Open" at bounding box center [337, 91] width 12 height 7
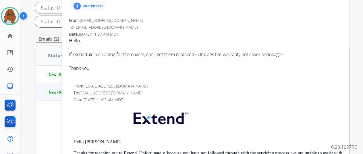
scroll to position [0, 0]
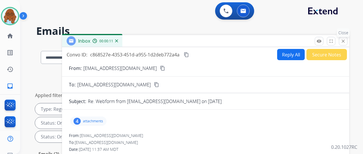
drag, startPoint x: 347, startPoint y: 45, endPoint x: 341, endPoint y: 48, distance: 6.9
click at [346, 44] on button "close Close" at bounding box center [343, 41] width 9 height 9
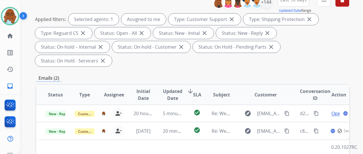
scroll to position [86, 0]
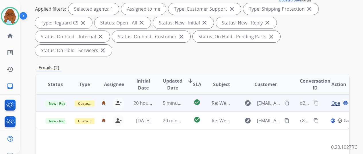
click at [336, 99] on span "Open" at bounding box center [337, 102] width 12 height 7
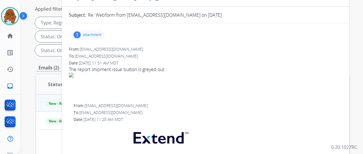
click at [101, 37] on div "1 attachment" at bounding box center [87, 34] width 35 height 9
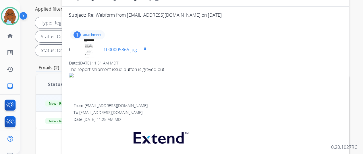
click at [90, 51] on div at bounding box center [89, 49] width 29 height 20
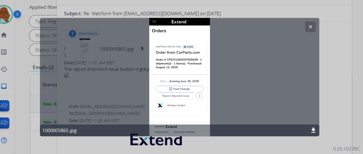
scroll to position [0, 0]
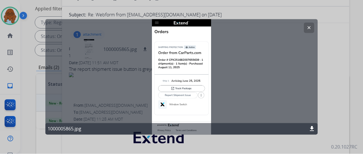
click at [311, 22] on div "clear" at bounding box center [309, 27] width 10 height 10
click at [312, 28] on button "clear" at bounding box center [309, 27] width 10 height 10
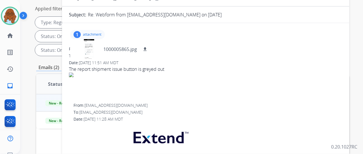
click at [101, 33] on p "attachment" at bounding box center [92, 34] width 18 height 5
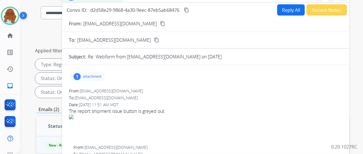
scroll to position [0, 0]
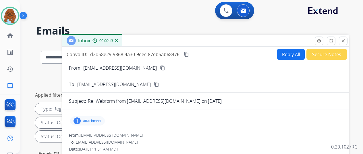
click at [165, 68] on mat-icon "content_copy" at bounding box center [162, 67] width 5 height 5
click at [290, 57] on button "Reply All" at bounding box center [291, 54] width 28 height 11
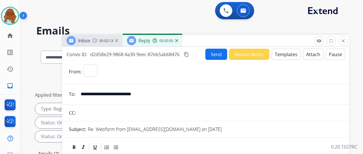
select select "**********"
click at [286, 54] on button "Templates" at bounding box center [286, 54] width 29 height 11
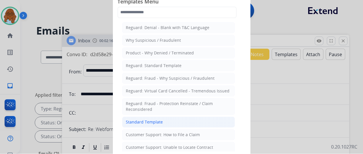
click at [157, 119] on div "Standard Template" at bounding box center [144, 122] width 37 height 6
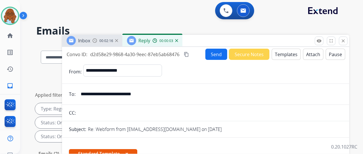
scroll to position [144, 0]
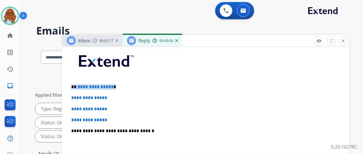
drag, startPoint x: 76, startPoint y: 85, endPoint x: 72, endPoint y: 85, distance: 3.7
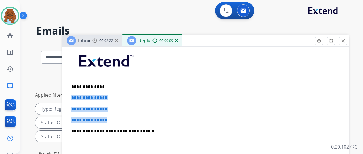
drag, startPoint x: 111, startPoint y: 118, endPoint x: 72, endPoint y: 98, distance: 43.7
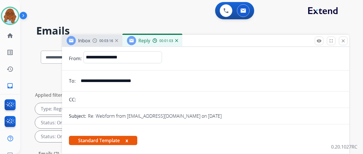
scroll to position [0, 0]
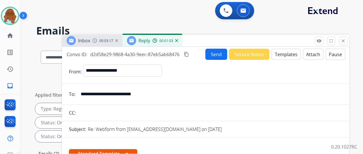
click at [337, 55] on button "Pause" at bounding box center [336, 54] width 20 height 11
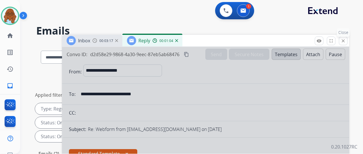
click at [346, 41] on mat-icon "close" at bounding box center [343, 40] width 5 height 5
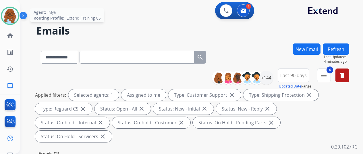
click at [15, 20] on img at bounding box center [10, 16] width 16 height 16
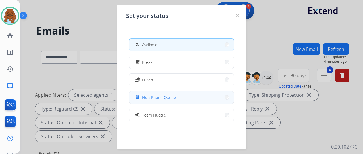
click at [156, 93] on button "assignment Non-Phone Queue" at bounding box center [181, 97] width 105 height 12
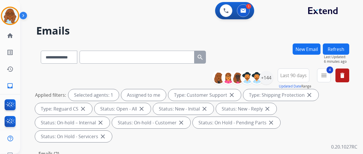
scroll to position [115, 0]
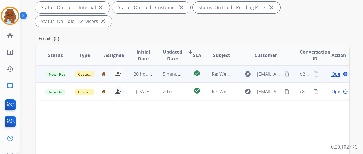
click at [332, 70] on span "Open" at bounding box center [337, 73] width 12 height 7
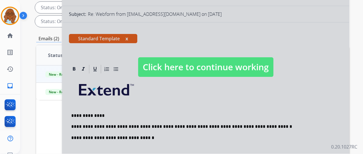
select select "**********"
click at [213, 67] on span "Click here to continue working" at bounding box center [205, 67] width 135 height 20
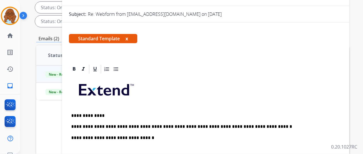
click at [279, 126] on p "**********" at bounding box center [203, 126] width 264 height 5
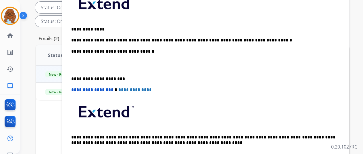
click at [241, 41] on p "**********" at bounding box center [203, 40] width 264 height 5
click at [302, 36] on div "**********" at bounding box center [205, 75] width 273 height 175
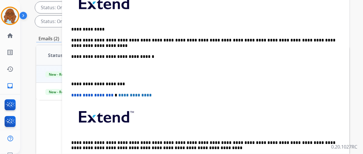
click at [76, 82] on p "**********" at bounding box center [203, 83] width 264 height 5
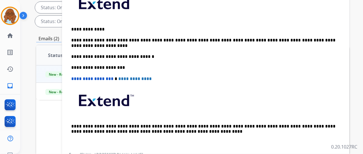
click at [102, 46] on p "**********" at bounding box center [203, 43] width 264 height 11
click at [99, 45] on p "**********" at bounding box center [203, 43] width 264 height 11
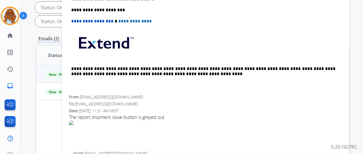
scroll to position [0, 0]
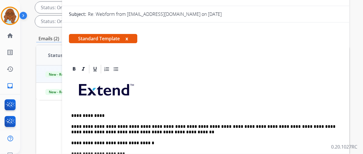
click at [128, 36] on button "x" at bounding box center [126, 38] width 3 height 7
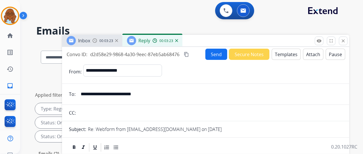
click at [189, 54] on mat-icon "content_copy" at bounding box center [186, 54] width 5 height 5
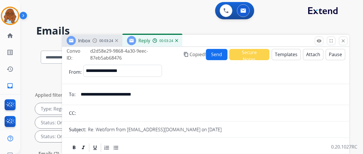
click at [219, 56] on button "Send" at bounding box center [217, 54] width 22 height 11
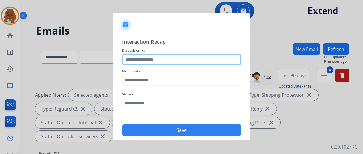
click at [154, 59] on input "text" at bounding box center [181, 59] width 119 height 11
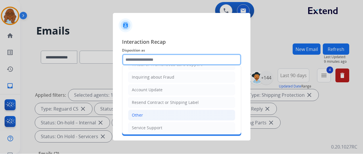
scroll to position [87, 0]
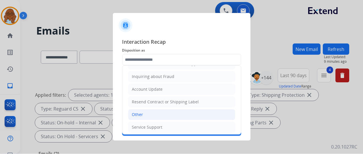
click at [140, 111] on div "Other" at bounding box center [137, 114] width 11 height 6
type input "*****"
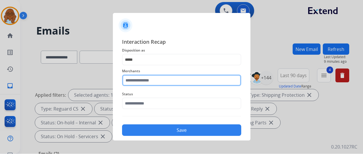
click at [141, 81] on input "text" at bounding box center [181, 79] width 119 height 11
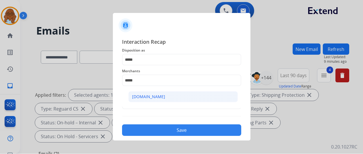
click at [194, 101] on li "[DOMAIN_NAME]" at bounding box center [182, 96] width 109 height 11
type input "**********"
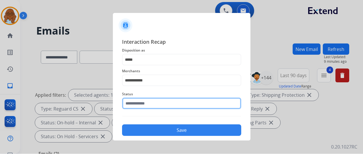
click at [167, 102] on input "text" at bounding box center [181, 102] width 119 height 11
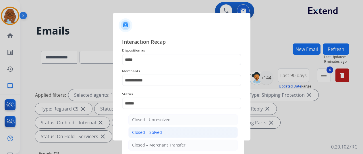
click at [157, 128] on li "Closed – Solved" at bounding box center [182, 132] width 109 height 11
type input "**********"
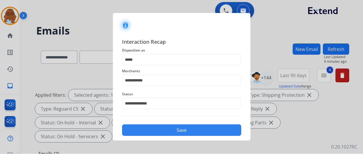
click at [160, 128] on button "Save" at bounding box center [181, 129] width 119 height 11
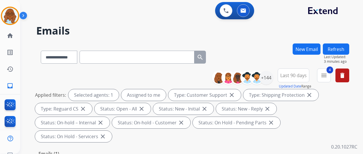
scroll to position [57, 0]
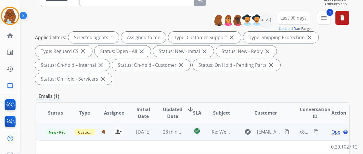
click at [333, 128] on span "Open" at bounding box center [337, 131] width 12 height 7
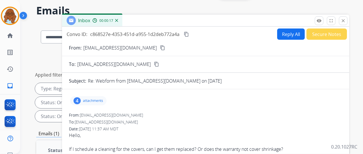
scroll to position [0, 0]
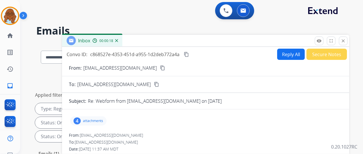
click at [293, 54] on button "Reply All" at bounding box center [291, 54] width 28 height 11
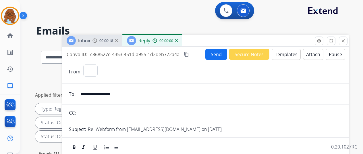
select select "**********"
click at [282, 55] on button "Templates" at bounding box center [286, 54] width 29 height 11
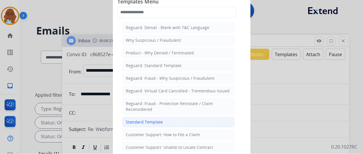
click at [158, 120] on div "Standard Template" at bounding box center [144, 122] width 37 height 6
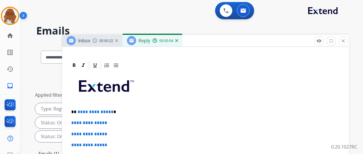
scroll to position [144, 0]
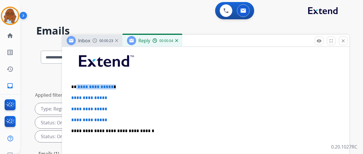
drag, startPoint x: 122, startPoint y: 84, endPoint x: 80, endPoint y: 84, distance: 42.8
click at [80, 84] on p "**********" at bounding box center [203, 86] width 264 height 5
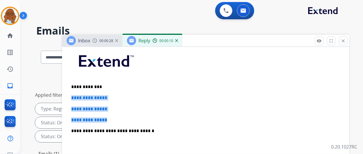
drag, startPoint x: 98, startPoint y: 107, endPoint x: 76, endPoint y: 97, distance: 23.9
click at [76, 97] on div "**********" at bounding box center [205, 144] width 273 height 198
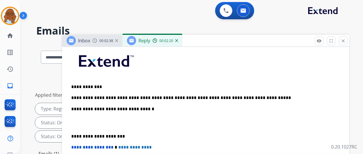
click at [231, 96] on p "**********" at bounding box center [203, 97] width 264 height 5
click at [246, 96] on p "**********" at bounding box center [203, 97] width 264 height 5
click at [276, 95] on p "**********" at bounding box center [203, 97] width 264 height 5
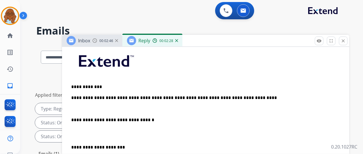
click at [276, 95] on p "**********" at bounding box center [203, 97] width 264 height 5
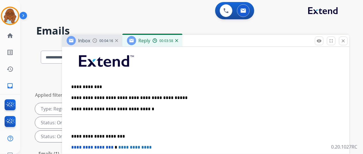
click at [179, 97] on p "**********" at bounding box center [203, 97] width 264 height 5
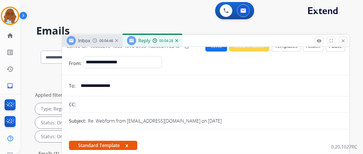
scroll to position [0, 0]
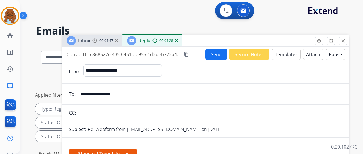
click at [97, 42] on img at bounding box center [94, 40] width 5 height 5
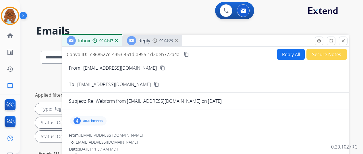
drag, startPoint x: 132, startPoint y: 67, endPoint x: 136, endPoint y: 68, distance: 3.9
click at [160, 67] on mat-icon "content_copy" at bounding box center [162, 67] width 5 height 5
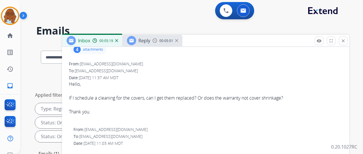
scroll to position [29, 0]
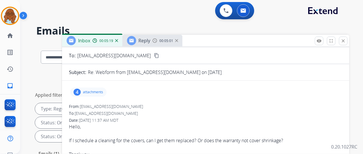
drag, startPoint x: 165, startPoint y: 43, endPoint x: 167, endPoint y: 50, distance: 7.9
click at [165, 43] on div "Reply 00:05:01" at bounding box center [152, 40] width 60 height 11
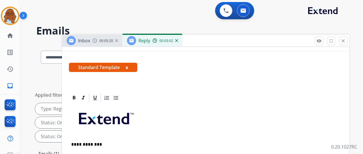
scroll to position [172, 0]
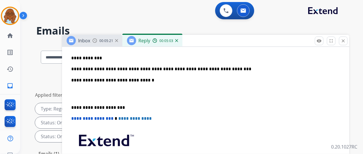
click at [258, 70] on p "**********" at bounding box center [203, 68] width 264 height 5
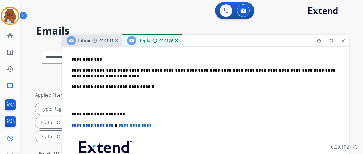
scroll to position [164, 0]
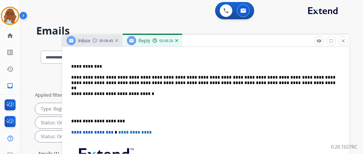
drag, startPoint x: 75, startPoint y: 119, endPoint x: 83, endPoint y: 125, distance: 9.4
click at [75, 119] on div "**********" at bounding box center [205, 115] width 273 height 181
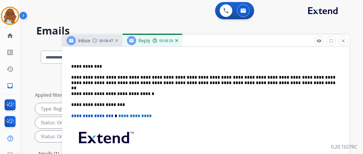
click at [283, 83] on p "**********" at bounding box center [203, 80] width 264 height 11
drag, startPoint x: 99, startPoint y: 81, endPoint x: 333, endPoint y: 70, distance: 233.7
click at [333, 70] on div "**********" at bounding box center [205, 107] width 273 height 165
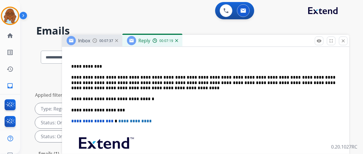
click at [144, 87] on p "**********" at bounding box center [203, 83] width 264 height 16
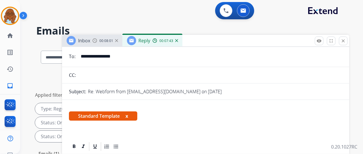
scroll to position [57, 0]
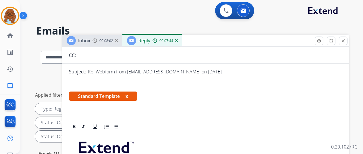
click at [128, 96] on button "x" at bounding box center [126, 95] width 3 height 7
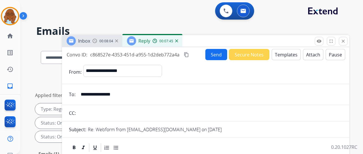
scroll to position [0, 0]
click at [316, 55] on button "Attach" at bounding box center [313, 54] width 20 height 11
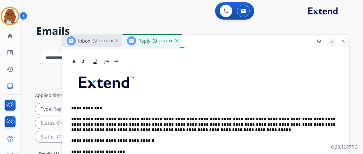
scroll to position [115, 0]
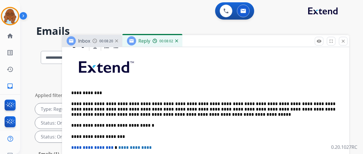
click at [190, 113] on p "**********" at bounding box center [203, 109] width 264 height 16
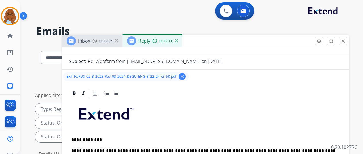
scroll to position [0, 0]
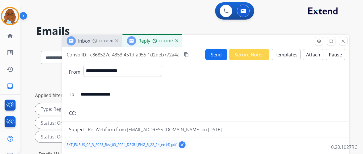
click at [224, 59] on button "Send" at bounding box center [216, 54] width 22 height 11
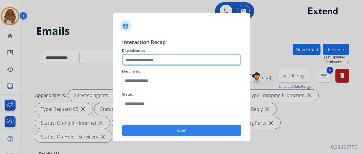
click at [164, 62] on input "text" at bounding box center [181, 59] width 119 height 11
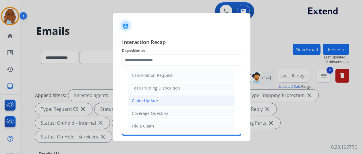
click at [153, 102] on div "Claim Update" at bounding box center [145, 101] width 26 height 6
type input "**********"
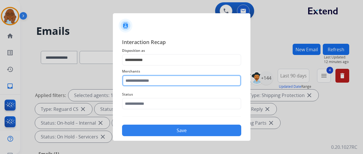
click at [144, 82] on input "text" at bounding box center [181, 80] width 119 height 11
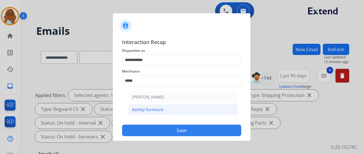
click at [199, 106] on li "Ashley furniture" at bounding box center [182, 109] width 109 height 11
type input "**********"
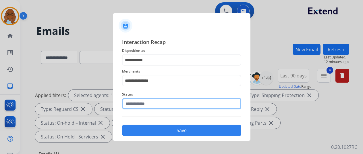
click at [144, 105] on input "text" at bounding box center [181, 103] width 119 height 11
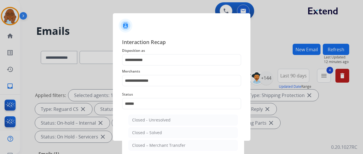
click at [149, 126] on ul "Closed - Unresolved Closed – Solved Closed – Merchant Transfer" at bounding box center [183, 133] width 113 height 45
click at [152, 131] on div "Closed – Solved" at bounding box center [147, 133] width 30 height 6
type input "**********"
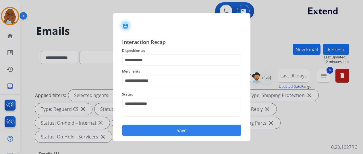
click at [157, 126] on button "Save" at bounding box center [181, 129] width 119 height 11
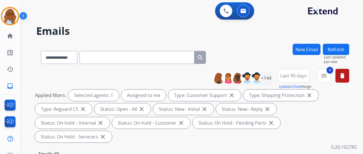
click at [117, 55] on input "text" at bounding box center [137, 57] width 115 height 13
paste input "**********"
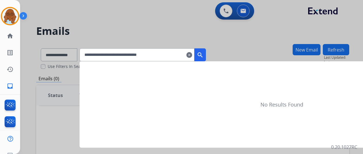
type input "**********"
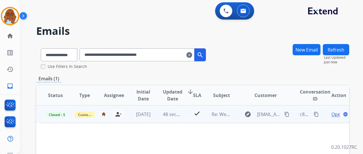
click at [333, 114] on span "Open" at bounding box center [337, 114] width 12 height 7
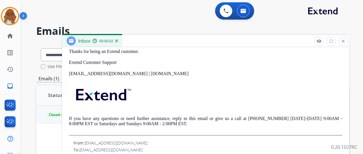
scroll to position [86, 0]
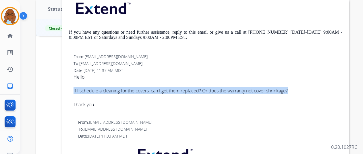
drag, startPoint x: 77, startPoint y: 90, endPoint x: 296, endPoint y: 89, distance: 218.8
click at [296, 89] on div "From: [EMAIL_ADDRESS][DOMAIN_NAME] To: [EMAIL_ADDRESS][DOMAIN_NAME] Date: [DATE…" at bounding box center [205, 84] width 273 height 61
copy div "If I schedule a cleaning for the covers, can I get them replaced? Or does the w…"
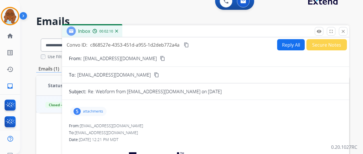
scroll to position [0, 0]
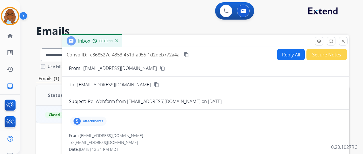
drag, startPoint x: 345, startPoint y: 43, endPoint x: 179, endPoint y: 36, distance: 166.1
click at [345, 43] on mat-icon "close" at bounding box center [343, 40] width 5 height 5
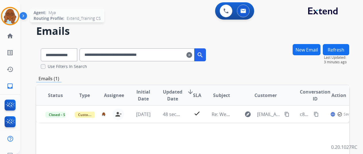
click at [2, 16] on img at bounding box center [10, 16] width 16 height 16
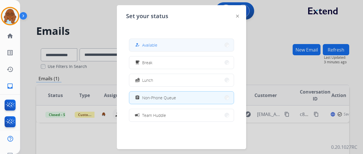
click at [177, 43] on button "how_to_reg Available" at bounding box center [181, 45] width 105 height 12
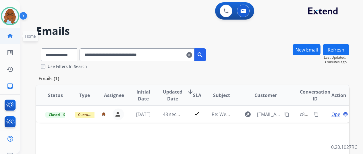
click at [16, 39] on link "home Home" at bounding box center [10, 36] width 16 height 16
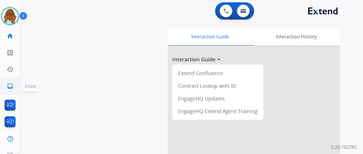
click at [9, 86] on mat-icon "inbox" at bounding box center [10, 85] width 7 height 7
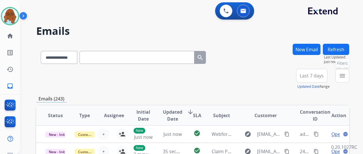
click at [346, 72] on mat-icon "menu" at bounding box center [342, 75] width 7 height 7
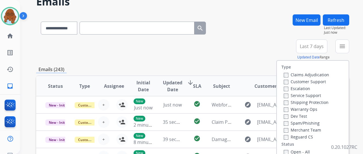
scroll to position [57, 0]
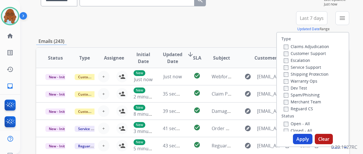
click at [294, 54] on label "Customer Support" at bounding box center [305, 53] width 42 height 5
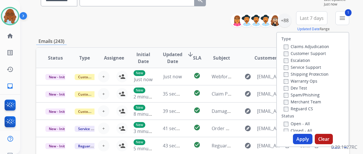
click at [296, 75] on label "Shipping Protection" at bounding box center [306, 73] width 45 height 5
click at [298, 106] on label "Reguard CS" at bounding box center [298, 108] width 29 height 5
click at [296, 123] on label "Open - All" at bounding box center [297, 123] width 26 height 5
click at [303, 139] on button "Apply" at bounding box center [303, 139] width 20 height 10
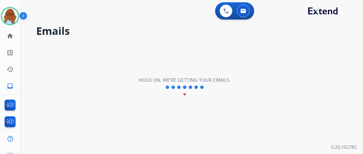
scroll to position [0, 0]
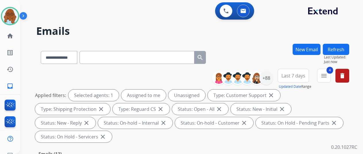
click at [298, 75] on span "Last 7 days" at bounding box center [293, 75] width 24 height 2
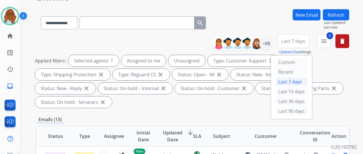
scroll to position [86, 0]
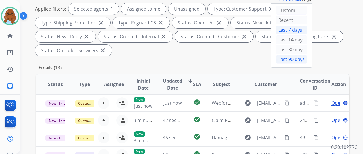
click at [287, 61] on div "Last 90 days" at bounding box center [292, 59] width 32 height 9
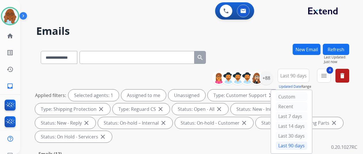
click at [277, 47] on div "**********" at bounding box center [192, 56] width 313 height 25
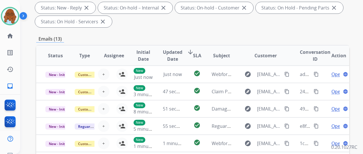
scroll to position [29, 0]
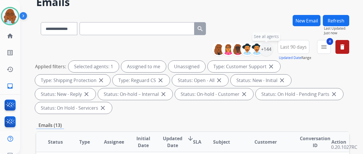
drag, startPoint x: 274, startPoint y: 49, endPoint x: 242, endPoint y: 73, distance: 40.0
click at [273, 49] on div "+144" at bounding box center [266, 49] width 14 height 14
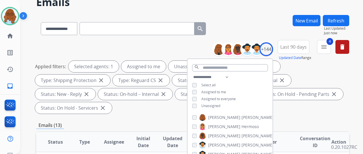
click at [208, 94] on div "**********" at bounding box center [230, 92] width 85 height 37
click at [208, 91] on span "Assigned to me" at bounding box center [213, 91] width 25 height 5
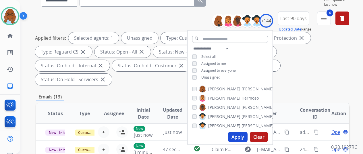
scroll to position [115, 0]
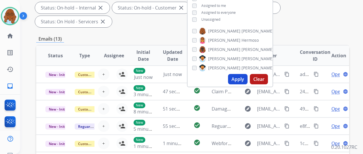
click at [244, 82] on button "Apply" at bounding box center [238, 79] width 20 height 10
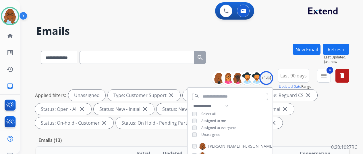
click at [311, 115] on div "Applied filters: Unassigned Type: Customer Support close Type: Shipping Protect…" at bounding box center [191, 108] width 313 height 39
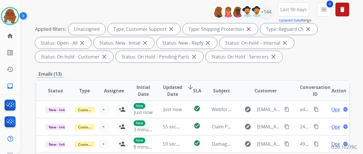
scroll to position [144, 0]
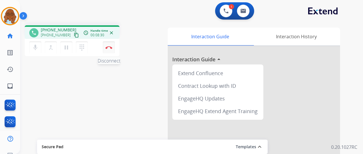
click at [109, 46] on button "Disconnect" at bounding box center [109, 47] width 12 height 12
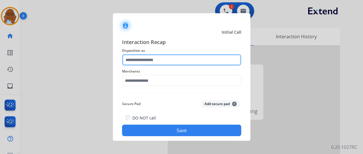
click at [177, 56] on input "text" at bounding box center [181, 59] width 119 height 11
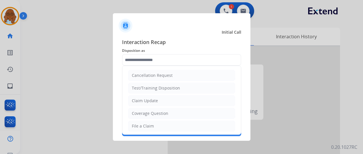
click at [144, 121] on li "File a Claim" at bounding box center [181, 125] width 107 height 11
type input "**********"
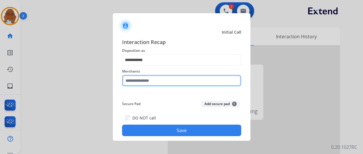
click at [141, 81] on input "text" at bounding box center [181, 80] width 119 height 11
click at [153, 81] on input "text" at bounding box center [181, 80] width 119 height 11
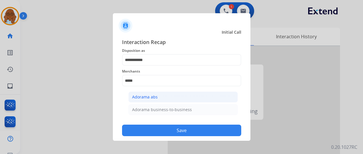
click at [155, 98] on div "Adorama abs" at bounding box center [145, 97] width 26 height 6
type input "**********"
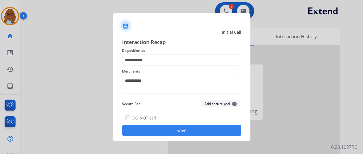
click at [202, 132] on button "Save" at bounding box center [181, 129] width 119 height 11
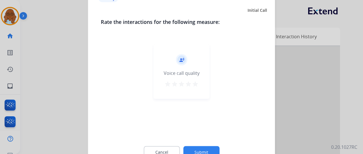
click at [190, 84] on mat-icon "star" at bounding box center [188, 83] width 7 height 7
click at [201, 144] on div "Cancel Submit" at bounding box center [182, 152] width 162 height 26
click at [201, 146] on div "Cancel Submit" at bounding box center [182, 152] width 162 height 26
click at [203, 150] on button "Submit" at bounding box center [201, 152] width 36 height 12
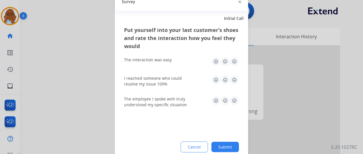
click at [234, 61] on img at bounding box center [234, 61] width 9 height 9
click at [235, 77] on img at bounding box center [234, 79] width 9 height 9
click at [232, 101] on img at bounding box center [234, 100] width 9 height 9
click at [225, 143] on button "Submit" at bounding box center [225, 146] width 28 height 10
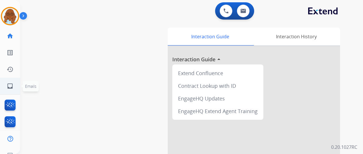
click at [12, 82] on link "inbox Emails" at bounding box center [10, 86] width 16 height 16
select select "**********"
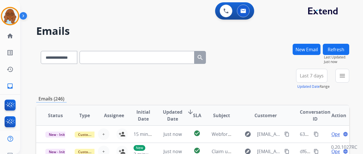
click at [342, 76] on button "menu" at bounding box center [342, 76] width 14 height 14
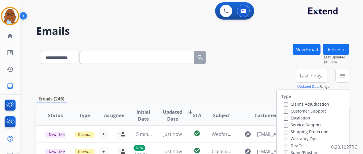
scroll to position [57, 0]
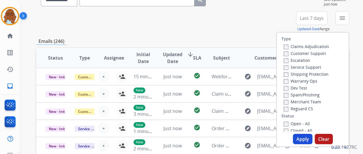
click at [298, 53] on label "Customer Support" at bounding box center [305, 53] width 42 height 5
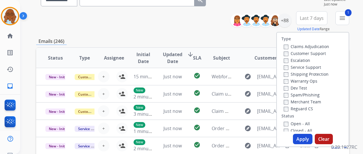
click at [296, 74] on label "Shipping Protection" at bounding box center [306, 73] width 45 height 5
click at [293, 110] on label "Reguard CS" at bounding box center [298, 108] width 29 height 5
click at [295, 124] on label "Open - All" at bounding box center [297, 123] width 26 height 5
click at [308, 139] on button "Apply" at bounding box center [303, 139] width 20 height 10
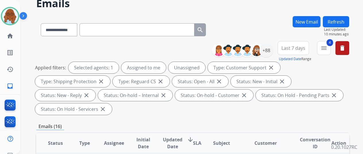
scroll to position [0, 0]
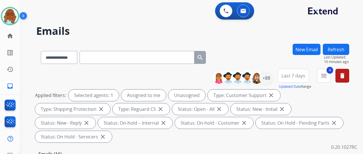
click at [335, 49] on button "Refresh" at bounding box center [336, 49] width 26 height 11
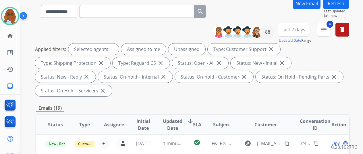
scroll to position [86, 0]
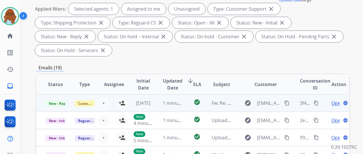
click at [325, 100] on td "Open language" at bounding box center [334, 102] width 29 height 17
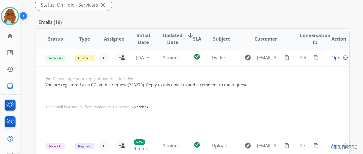
scroll to position [172, 0]
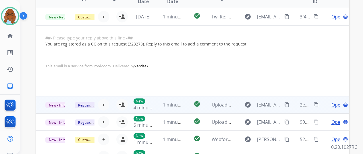
click at [322, 102] on td "Open language" at bounding box center [334, 104] width 29 height 17
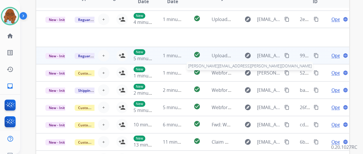
scroll to position [17, 0]
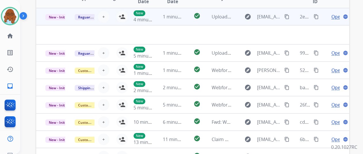
click at [334, 16] on span "Open" at bounding box center [337, 16] width 12 height 7
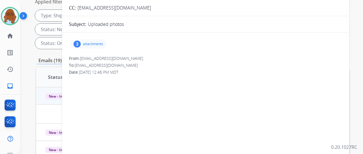
scroll to position [57, 0]
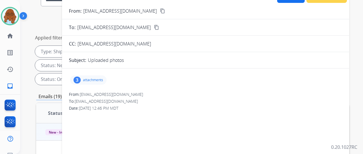
click at [99, 81] on p "attachments" at bounding box center [93, 80] width 20 height 5
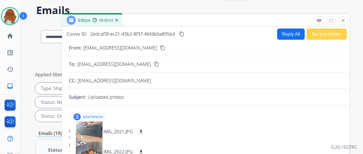
scroll to position [0, 0]
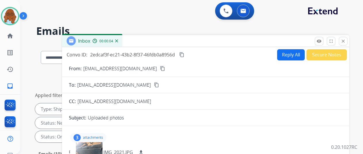
drag, startPoint x: 352, startPoint y: 41, endPoint x: 349, endPoint y: 42, distance: 3.0
click at [347, 41] on button "close Close" at bounding box center [343, 41] width 9 height 9
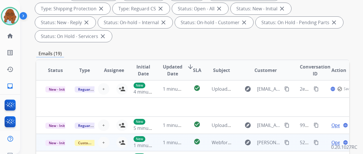
scroll to position [172, 0]
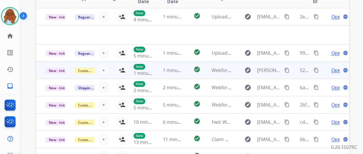
click at [326, 69] on td "Open language" at bounding box center [334, 69] width 29 height 17
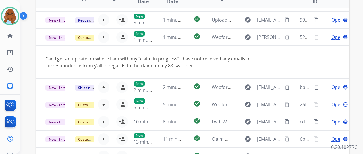
scroll to position [33, 0]
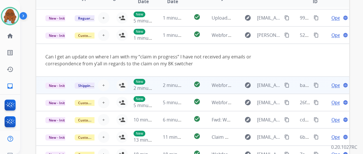
click at [327, 85] on td "Open language" at bounding box center [334, 84] width 29 height 17
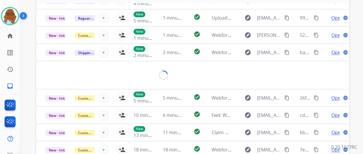
scroll to position [179, 0]
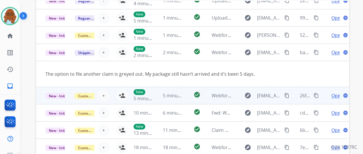
click at [324, 96] on td "Open language" at bounding box center [334, 95] width 29 height 17
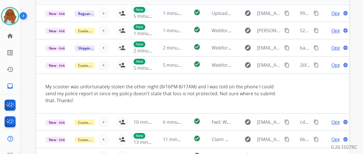
scroll to position [40, 0]
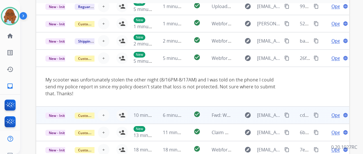
click at [321, 113] on td "Open language" at bounding box center [334, 114] width 29 height 17
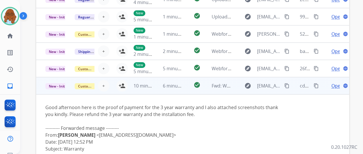
scroll to position [17, 0]
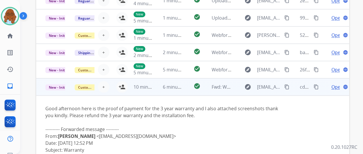
click at [322, 90] on td "Open language" at bounding box center [334, 86] width 29 height 17
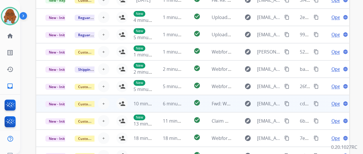
scroll to position [205, 0]
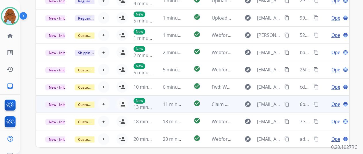
click at [322, 102] on td "Open language" at bounding box center [334, 103] width 29 height 17
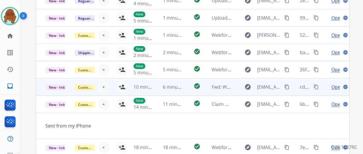
scroll to position [26, 0]
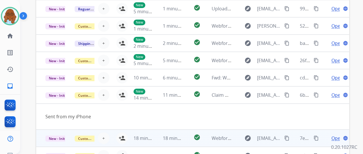
click at [322, 137] on td "Open language" at bounding box center [334, 137] width 29 height 17
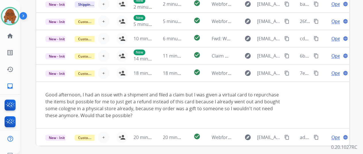
scroll to position [223, 0]
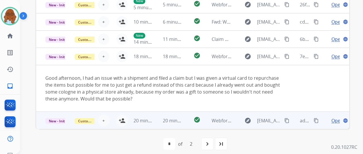
click at [325, 119] on td "Open language" at bounding box center [334, 119] width 29 height 17
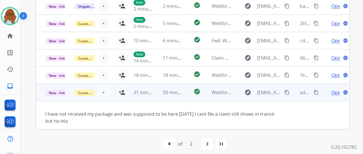
scroll to position [33, 0]
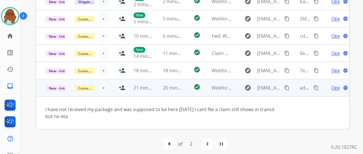
click at [286, 86] on mat-icon "content_copy" at bounding box center [286, 87] width 5 height 5
click at [123, 86] on mat-icon "person_add" at bounding box center [122, 87] width 7 height 7
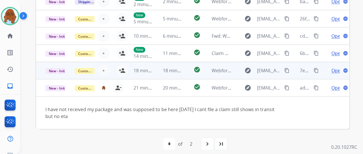
click at [325, 69] on td "Open language" at bounding box center [334, 70] width 29 height 17
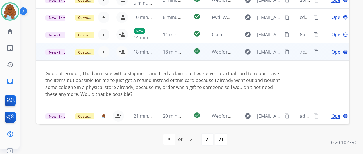
scroll to position [7, 0]
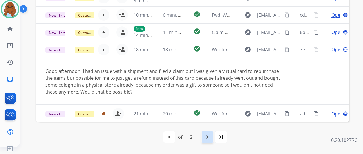
click at [210, 134] on mat-icon "navigate_next" at bounding box center [207, 136] width 7 height 7
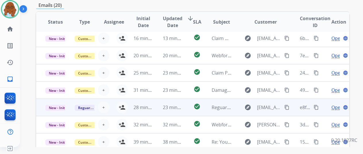
scroll to position [144, 0]
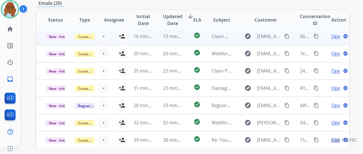
click at [321, 38] on td "Open language" at bounding box center [334, 36] width 29 height 17
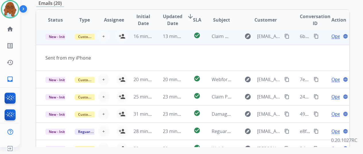
scroll to position [17, 0]
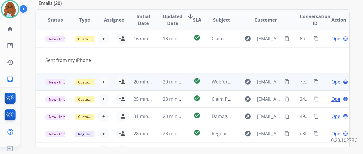
click at [325, 81] on td "Open language" at bounding box center [334, 81] width 29 height 17
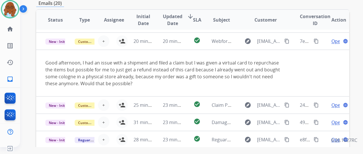
scroll to position [34, 0]
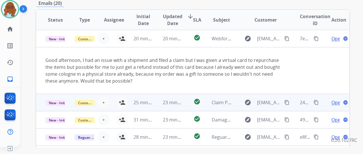
click at [325, 100] on td "Open language" at bounding box center [334, 102] width 29 height 17
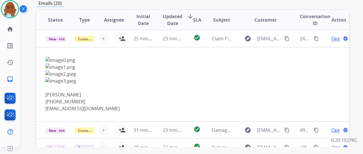
scroll to position [75, 0]
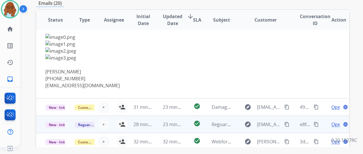
click at [320, 122] on td "Open language" at bounding box center [334, 123] width 29 height 17
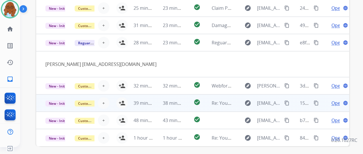
scroll to position [201, 0]
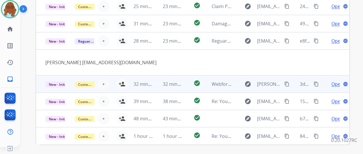
click at [323, 86] on td "Open language" at bounding box center [334, 83] width 29 height 17
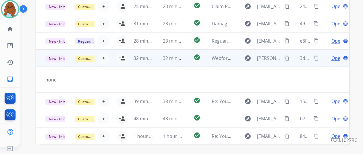
scroll to position [26, 0]
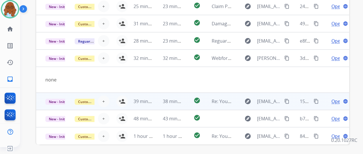
click at [326, 103] on td "Open language" at bounding box center [334, 100] width 29 height 17
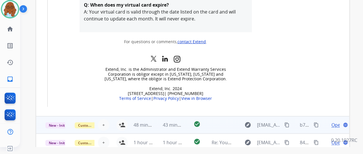
scroll to position [223, 0]
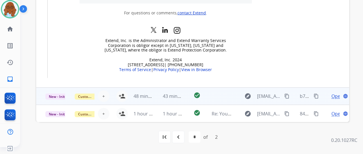
click at [321, 98] on td "Open language" at bounding box center [334, 95] width 29 height 17
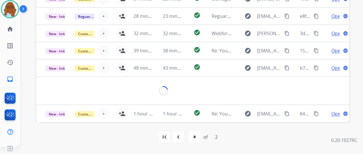
scroll to position [95, 0]
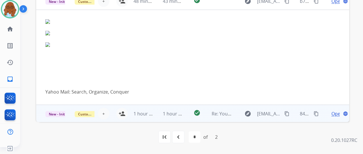
click at [323, 111] on td "Open language" at bounding box center [334, 113] width 29 height 17
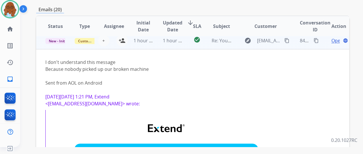
scroll to position [102, 0]
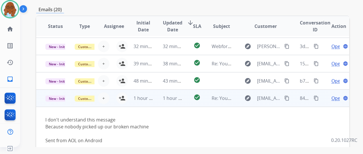
click at [239, 100] on td "explore [EMAIL_ADDRESS][DOMAIN_NAME] content_copy" at bounding box center [261, 97] width 59 height 17
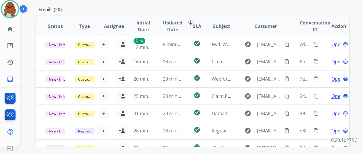
scroll to position [0, 0]
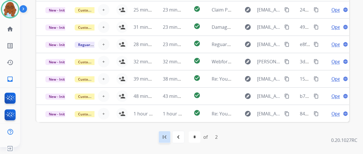
click at [165, 137] on mat-icon "first_page" at bounding box center [164, 136] width 7 height 7
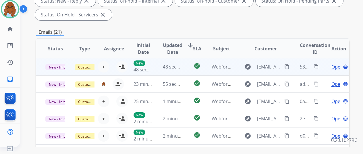
click at [323, 67] on td "Open language" at bounding box center [334, 66] width 29 height 17
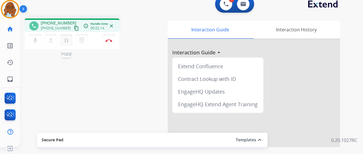
click at [65, 39] on mat-icon "pause" at bounding box center [66, 40] width 7 height 7
click at [85, 43] on button "dialpad Dialpad" at bounding box center [82, 40] width 12 height 12
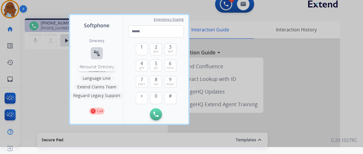
click at [94, 53] on mat-icon "connect_without_contact" at bounding box center [96, 53] width 7 height 7
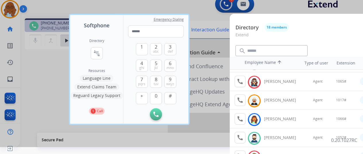
scroll to position [86, 0]
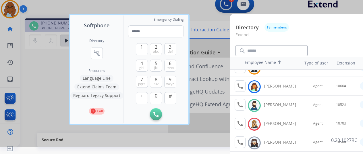
click at [246, 103] on div "Available [PERSON_NAME]" at bounding box center [274, 104] width 57 height 11
click at [244, 103] on button "call Agent Available." at bounding box center [240, 104] width 11 height 11
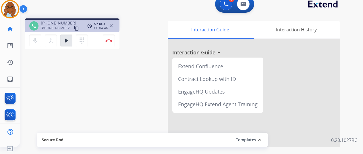
drag, startPoint x: 70, startPoint y: 36, endPoint x: 95, endPoint y: 42, distance: 26.1
click at [70, 36] on button "play_arrow Hold" at bounding box center [66, 40] width 12 height 12
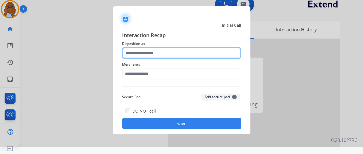
drag, startPoint x: 176, startPoint y: 50, endPoint x: 186, endPoint y: 57, distance: 12.6
click at [176, 50] on input "text" at bounding box center [181, 52] width 119 height 11
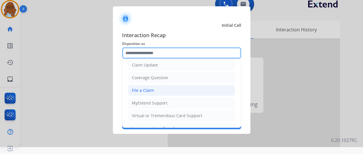
scroll to position [87, 0]
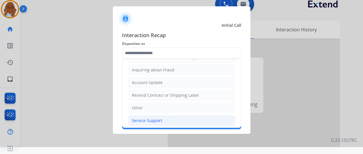
click at [153, 119] on div "Service Support" at bounding box center [147, 120] width 30 height 6
type input "**********"
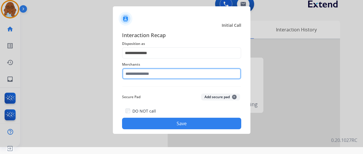
click at [150, 76] on input "text" at bounding box center [181, 73] width 119 height 11
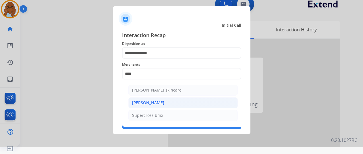
click at [172, 101] on li "[PERSON_NAME]" at bounding box center [182, 102] width 109 height 11
type input "**********"
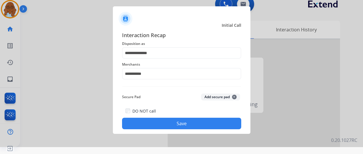
click at [185, 121] on button "Save" at bounding box center [181, 122] width 119 height 11
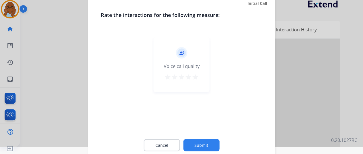
click at [194, 78] on mat-icon "star" at bounding box center [195, 76] width 7 height 7
click at [208, 146] on button "Submit" at bounding box center [201, 145] width 36 height 12
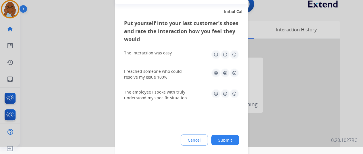
click at [232, 53] on img at bounding box center [234, 54] width 9 height 9
click at [232, 71] on img at bounding box center [234, 72] width 9 height 9
click at [235, 92] on img at bounding box center [234, 93] width 9 height 9
click at [233, 136] on button "Submit" at bounding box center [225, 139] width 28 height 10
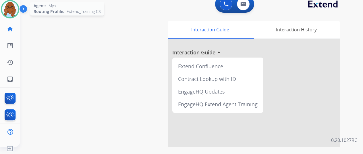
click at [7, 3] on img at bounding box center [10, 9] width 16 height 16
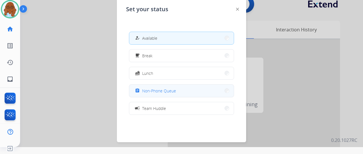
click at [159, 95] on button "assignment Non-Phone Queue" at bounding box center [181, 90] width 105 height 12
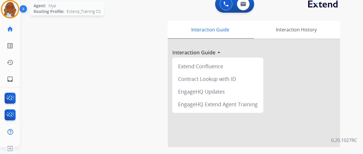
drag, startPoint x: 6, startPoint y: 9, endPoint x: 18, endPoint y: 18, distance: 14.0
click at [6, 9] on img at bounding box center [10, 9] width 16 height 16
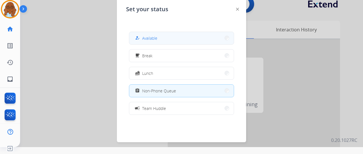
click at [151, 41] on span "Available" at bounding box center [149, 38] width 15 height 6
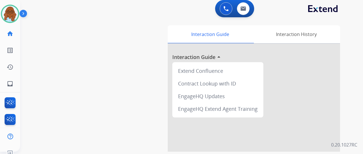
scroll to position [0, 0]
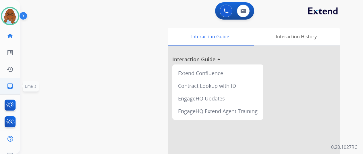
click at [14, 89] on link "inbox Emails" at bounding box center [10, 86] width 16 height 16
select select "**********"
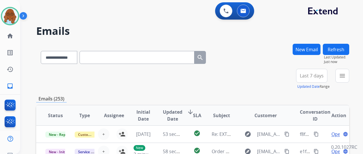
click at [308, 47] on button "New Email" at bounding box center [307, 49] width 28 height 11
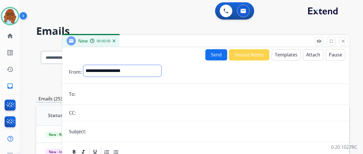
drag, startPoint x: 129, startPoint y: 69, endPoint x: 128, endPoint y: 75, distance: 5.9
click at [128, 69] on select "**********" at bounding box center [122, 70] width 78 height 11
select select "**********"
click at [88, 65] on select "**********" at bounding box center [122, 70] width 78 height 11
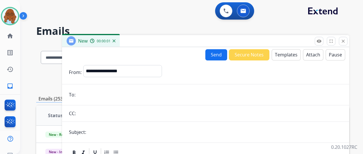
click at [99, 95] on input "email" at bounding box center [209, 94] width 265 height 11
paste input "**********"
type input "**********"
click at [136, 136] on input "text" at bounding box center [215, 131] width 254 height 11
drag, startPoint x: 144, startPoint y: 131, endPoint x: 83, endPoint y: 132, distance: 61.2
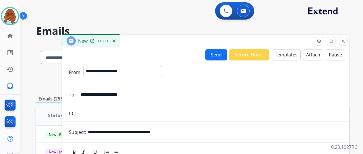
click at [83, 132] on div "**********" at bounding box center [205, 131] width 287 height 11
type input "*"
type input "**********"
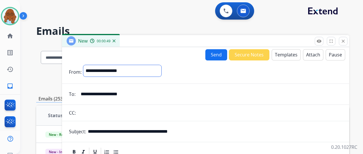
click at [129, 69] on select "**********" at bounding box center [122, 70] width 78 height 11
select select "**********"
click at [88, 65] on select "**********" at bounding box center [122, 70] width 78 height 11
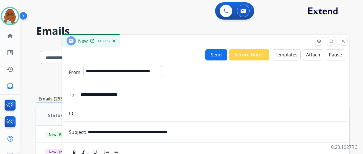
click at [288, 53] on button "Templates" at bounding box center [286, 54] width 29 height 11
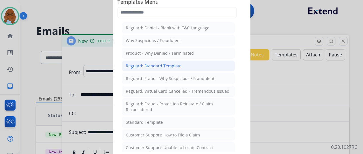
click at [148, 64] on div "Reguard: Standard Template" at bounding box center [154, 66] width 56 height 6
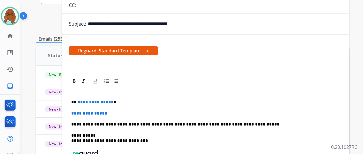
scroll to position [115, 0]
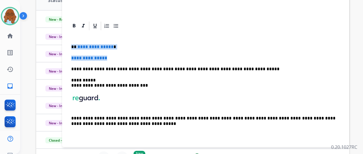
drag, startPoint x: 115, startPoint y: 57, endPoint x: 75, endPoint y: 48, distance: 40.4
click at [75, 48] on div "**********" at bounding box center [205, 87] width 273 height 113
paste div
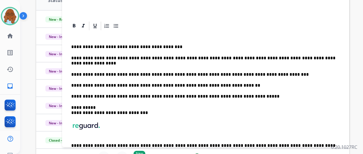
click at [74, 44] on div "**********" at bounding box center [205, 101] width 273 height 141
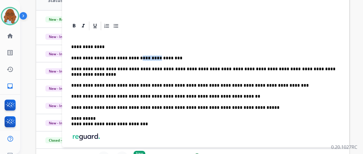
drag, startPoint x: 150, startPoint y: 58, endPoint x: 133, endPoint y: 55, distance: 17.5
click at [133, 55] on p "**********" at bounding box center [203, 57] width 264 height 5
click at [150, 56] on p "**********" at bounding box center [203, 57] width 264 height 5
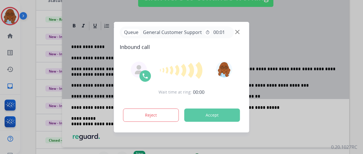
click at [222, 68] on div at bounding box center [182, 70] width 124 height 18
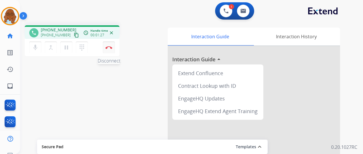
click at [106, 43] on button "Disconnect" at bounding box center [109, 47] width 12 height 12
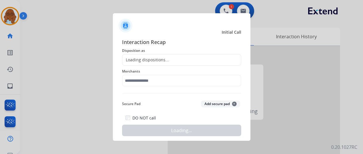
click at [183, 60] on div "Loading dispositions..." at bounding box center [181, 59] width 119 height 11
click at [182, 60] on div "Loading dispositions..." at bounding box center [181, 59] width 119 height 11
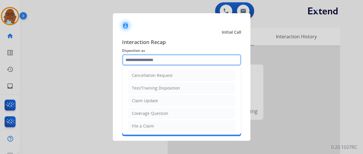
click at [181, 56] on input "text" at bounding box center [181, 59] width 119 height 11
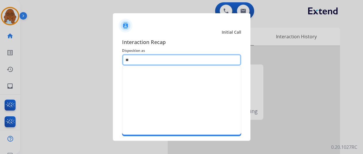
type input "*"
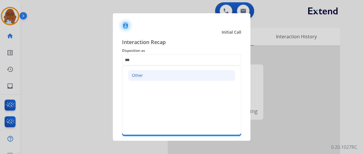
click at [168, 76] on li "Other" at bounding box center [181, 75] width 107 height 11
type input "*****"
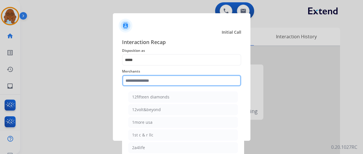
click at [158, 84] on input "text" at bounding box center [181, 80] width 119 height 11
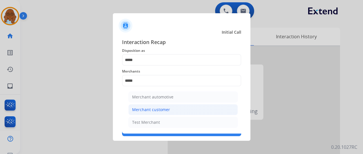
click at [151, 110] on div "Merchant customer" at bounding box center [151, 110] width 38 height 6
type input "**********"
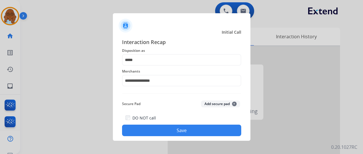
click at [166, 126] on button "Save" at bounding box center [181, 129] width 119 height 11
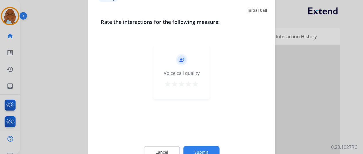
click at [192, 83] on div "star star star star star" at bounding box center [181, 84] width 34 height 9
click at [196, 79] on div "record_voice_over Voice call quality star star star star star" at bounding box center [182, 71] width 56 height 55
click at [196, 82] on mat-icon "star" at bounding box center [195, 83] width 7 height 7
click at [203, 148] on button "Submit" at bounding box center [201, 152] width 36 height 12
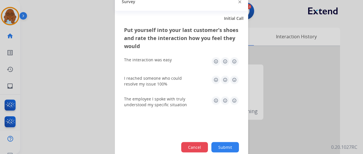
click at [198, 143] on button "Cancel" at bounding box center [194, 147] width 27 height 10
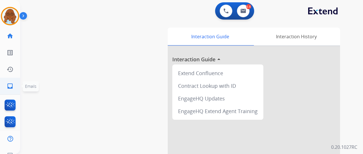
click at [11, 84] on mat-icon "inbox" at bounding box center [10, 85] width 7 height 7
select select "**********"
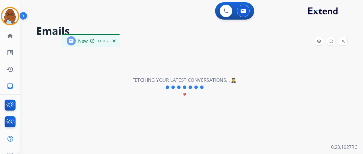
select select "**********"
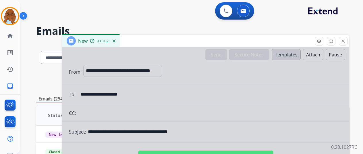
drag, startPoint x: 193, startPoint y: 38, endPoint x: 174, endPoint y: -5, distance: 47.2
click at [174, 0] on html "**********" at bounding box center [181, 77] width 363 height 154
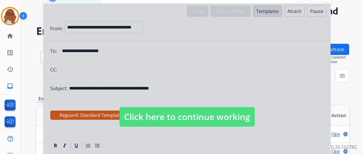
drag, startPoint x: 202, startPoint y: 117, endPoint x: 285, endPoint y: 97, distance: 85.1
click at [203, 117] on span "Click here to continue working" at bounding box center [186, 117] width 135 height 20
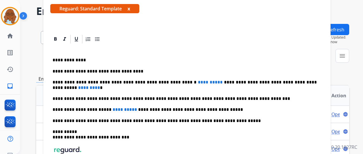
scroll to position [29, 0]
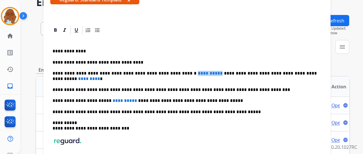
drag, startPoint x: 189, startPoint y: 72, endPoint x: 211, endPoint y: 74, distance: 22.8
click at [211, 74] on p "**********" at bounding box center [185, 76] width 264 height 11
drag, startPoint x: 83, startPoint y: 78, endPoint x: 57, endPoint y: 78, distance: 26.4
click at [54, 77] on div "**********" at bounding box center [186, 105] width 287 height 161
paste div
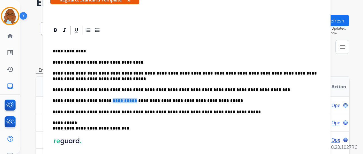
drag, startPoint x: 105, startPoint y: 100, endPoint x: 128, endPoint y: 99, distance: 23.0
click at [128, 99] on p "**********" at bounding box center [185, 100] width 264 height 5
drag, startPoint x: 186, startPoint y: 72, endPoint x: 213, endPoint y: 72, distance: 26.7
click at [213, 72] on p "**********" at bounding box center [185, 76] width 264 height 11
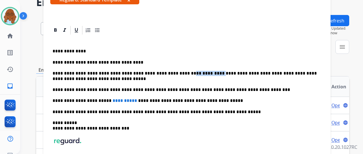
copy p "**********"
drag, startPoint x: 104, startPoint y: 100, endPoint x: 129, endPoint y: 98, distance: 24.5
click at [129, 98] on p "**********" at bounding box center [185, 100] width 264 height 5
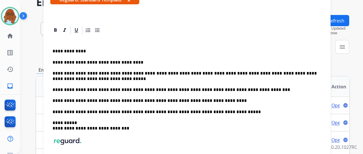
click at [104, 100] on p "**********" at bounding box center [185, 100] width 264 height 5
click at [178, 101] on p "**********" at bounding box center [185, 100] width 264 height 5
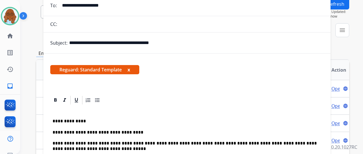
scroll to position [0, 0]
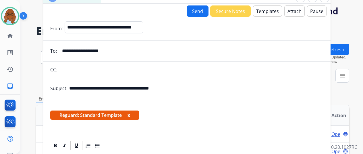
click at [198, 13] on button "Send" at bounding box center [198, 10] width 22 height 11
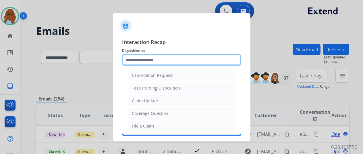
click at [161, 55] on input "text" at bounding box center [181, 59] width 119 height 11
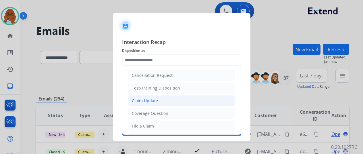
click at [153, 101] on div "Claim Update" at bounding box center [145, 101] width 26 height 6
type input "**********"
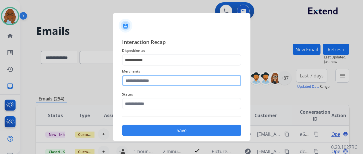
click at [150, 82] on input "text" at bounding box center [181, 80] width 119 height 11
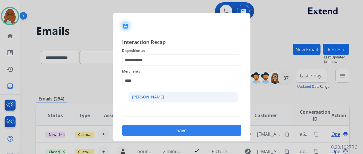
click at [154, 92] on li "[PERSON_NAME]" at bounding box center [182, 96] width 109 height 11
type input "**********"
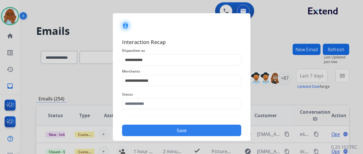
click at [141, 96] on span "Status" at bounding box center [181, 94] width 119 height 7
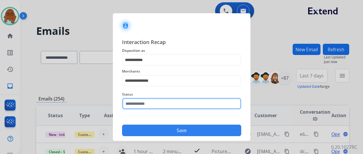
click at [137, 99] on input "text" at bounding box center [181, 103] width 119 height 11
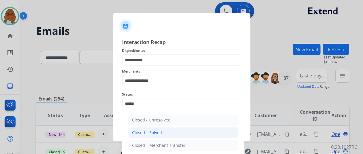
click at [148, 131] on div "Closed – Solved" at bounding box center [147, 133] width 30 height 6
type input "**********"
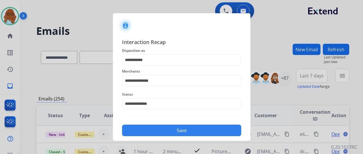
click at [155, 130] on button "Save" at bounding box center [181, 129] width 119 height 11
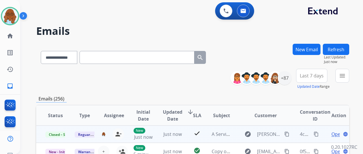
click at [316, 135] on mat-icon "content_copy" at bounding box center [316, 133] width 5 height 5
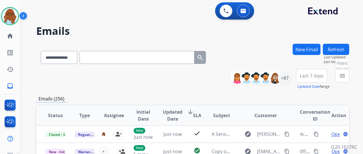
click at [349, 76] on button "menu Filters" at bounding box center [342, 76] width 14 height 14
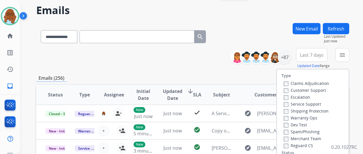
scroll to position [29, 0]
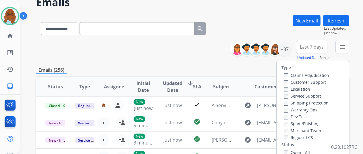
click at [299, 82] on label "Customer Support" at bounding box center [305, 81] width 42 height 5
click at [298, 103] on label "Shipping Protection" at bounding box center [306, 102] width 45 height 5
click at [301, 136] on label "Reguard CS" at bounding box center [298, 136] width 29 height 5
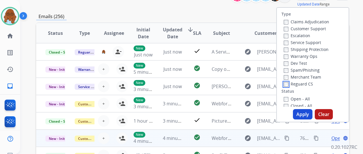
scroll to position [115, 0]
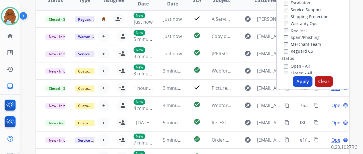
click at [298, 67] on label "Open - All" at bounding box center [297, 65] width 26 height 5
click at [303, 80] on button "Apply" at bounding box center [303, 81] width 20 height 10
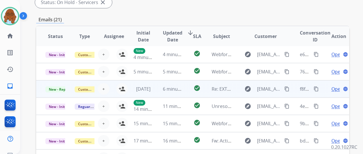
scroll to position [137, 0]
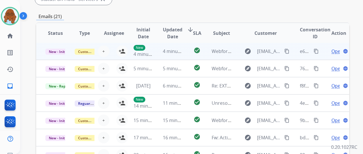
click at [323, 55] on td "Open language" at bounding box center [334, 51] width 29 height 17
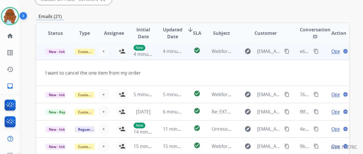
scroll to position [0, 0]
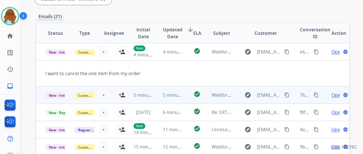
click at [320, 92] on td "Open language" at bounding box center [334, 94] width 29 height 17
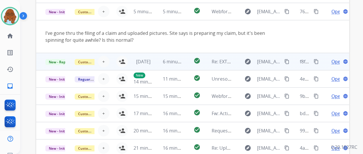
click at [322, 63] on td "Open language" at bounding box center [334, 61] width 29 height 17
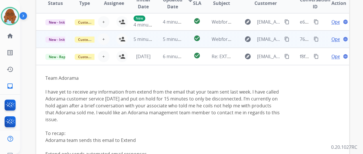
scroll to position [137, 0]
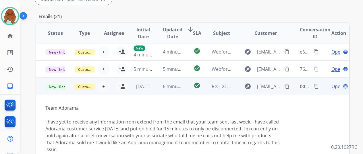
click at [326, 85] on td "Open language" at bounding box center [334, 86] width 29 height 17
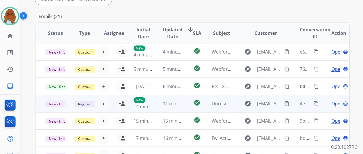
click at [323, 105] on td "Open language" at bounding box center [334, 103] width 29 height 17
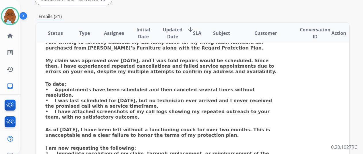
scroll to position [0, 0]
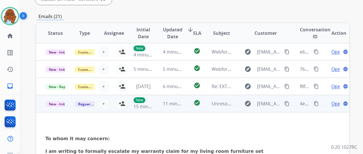
click at [287, 104] on mat-icon "content_copy" at bounding box center [286, 103] width 5 height 5
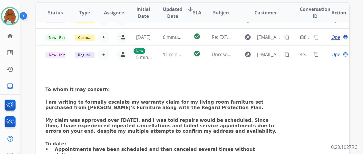
scroll to position [166, 0]
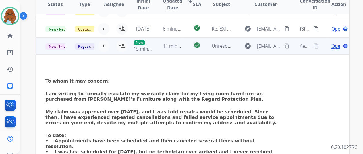
click at [327, 46] on td "Open language" at bounding box center [334, 45] width 29 height 17
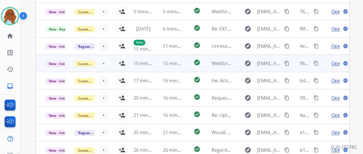
click at [324, 59] on td "Open language" at bounding box center [334, 63] width 29 height 17
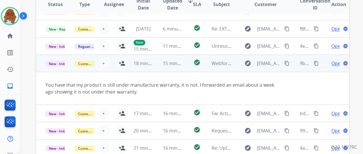
scroll to position [33, 0]
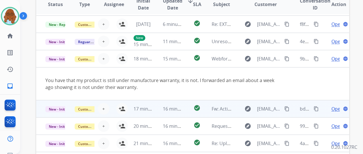
click at [323, 108] on td "Open language" at bounding box center [334, 108] width 29 height 17
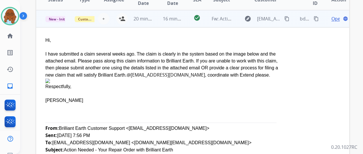
scroll to position [86, 0]
click at [287, 18] on mat-icon "content_copy" at bounding box center [286, 18] width 5 height 5
click at [322, 22] on td "Open language" at bounding box center [334, 18] width 29 height 17
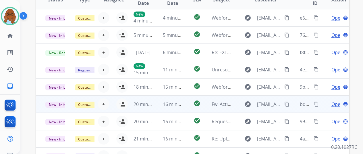
scroll to position [223, 0]
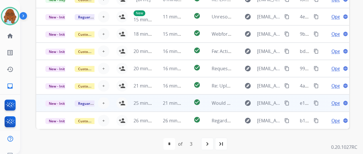
click at [324, 100] on td "Open language" at bounding box center [334, 102] width 29 height 17
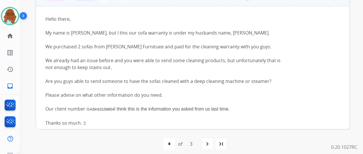
scroll to position [49, 0]
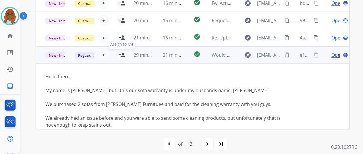
click at [123, 54] on mat-icon "person_add" at bounding box center [122, 54] width 7 height 7
click at [321, 58] on td "Open language" at bounding box center [334, 54] width 29 height 17
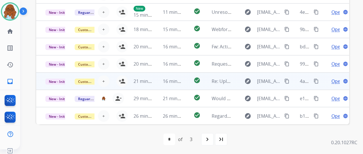
scroll to position [7, 0]
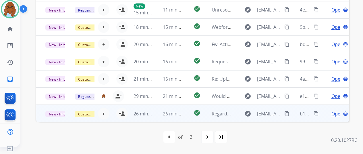
click at [322, 110] on td "Open language" at bounding box center [334, 113] width 29 height 17
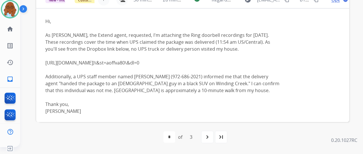
scroll to position [122, 0]
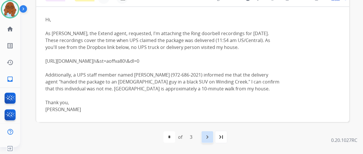
click at [208, 131] on div "navigate_next" at bounding box center [207, 136] width 13 height 13
select select "*"
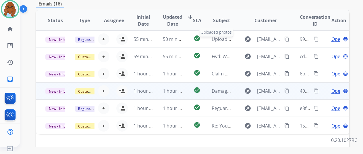
scroll to position [144, 0]
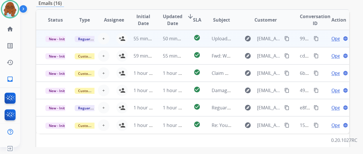
click at [324, 38] on td "Open language" at bounding box center [334, 38] width 29 height 17
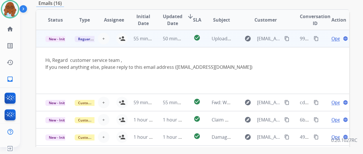
click at [335, 37] on span "Open" at bounding box center [337, 38] width 12 height 7
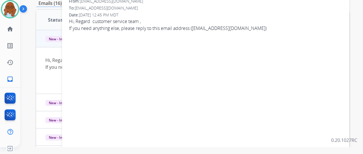
scroll to position [86, 0]
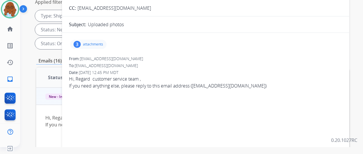
click at [101, 46] on p "attachments" at bounding box center [93, 44] width 20 height 5
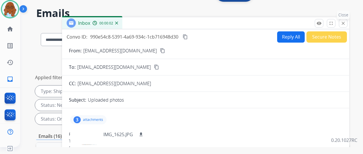
scroll to position [0, 0]
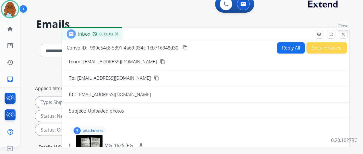
click at [347, 34] on button "close Close" at bounding box center [343, 34] width 9 height 9
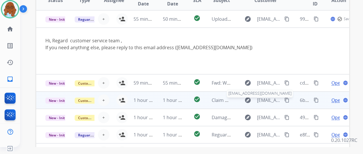
scroll to position [172, 0]
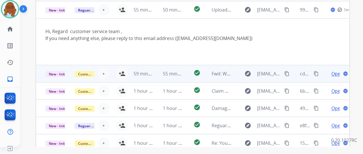
click at [324, 74] on td "Open language" at bounding box center [334, 73] width 29 height 17
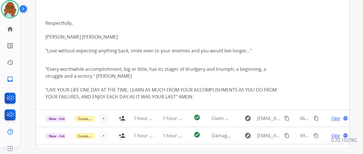
scroll to position [114, 0]
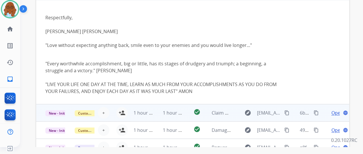
click at [323, 111] on td "Open language" at bounding box center [334, 112] width 29 height 17
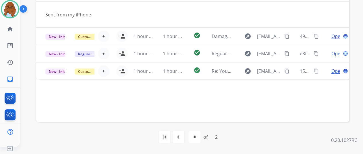
scroll to position [137, 0]
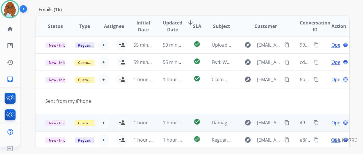
click at [324, 121] on td "Open language" at bounding box center [334, 122] width 29 height 17
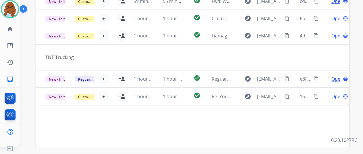
scroll to position [223, 0]
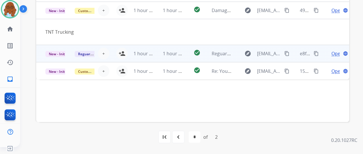
click at [325, 53] on td "Open language" at bounding box center [334, 53] width 29 height 17
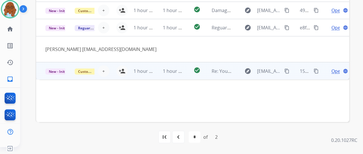
click at [322, 73] on td "Open language" at bounding box center [334, 70] width 29 height 17
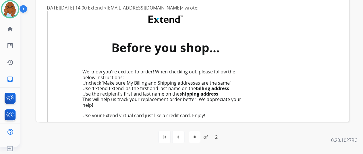
scroll to position [0, 0]
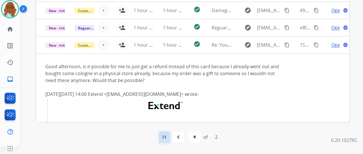
click at [168, 138] on mat-icon "first_page" at bounding box center [164, 136] width 7 height 7
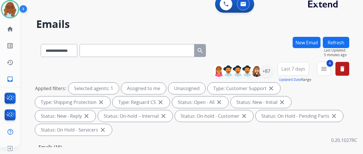
drag, startPoint x: 339, startPoint y: 38, endPoint x: 316, endPoint y: 48, distance: 24.7
click at [340, 39] on button "Refresh" at bounding box center [336, 42] width 26 height 11
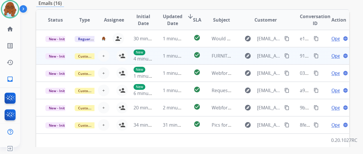
click at [323, 57] on td "Open language" at bounding box center [334, 55] width 29 height 17
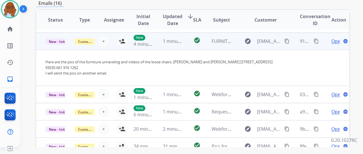
scroll to position [17, 0]
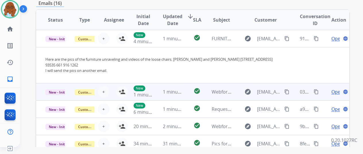
click at [322, 94] on td "Open language" at bounding box center [334, 91] width 29 height 17
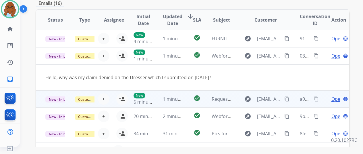
scroll to position [26, 0]
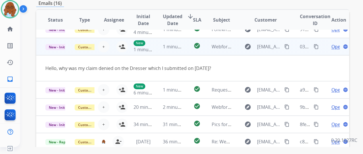
click at [286, 46] on mat-icon "content_copy" at bounding box center [286, 46] width 5 height 5
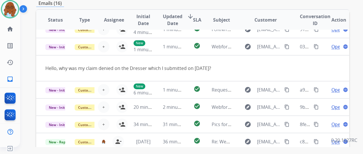
click at [125, 46] on td "New 1 minute ago" at bounding box center [138, 46] width 29 height 17
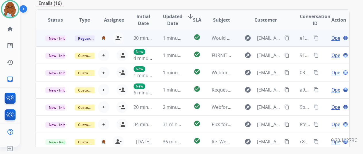
scroll to position [1, 0]
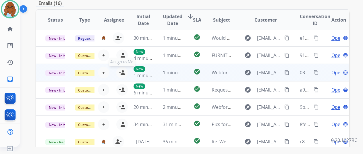
click at [122, 72] on mat-icon "person_add" at bounding box center [122, 72] width 7 height 7
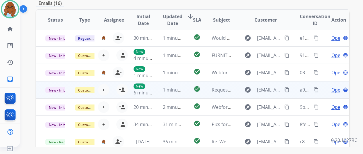
click at [325, 93] on td "Open language" at bounding box center [334, 89] width 29 height 17
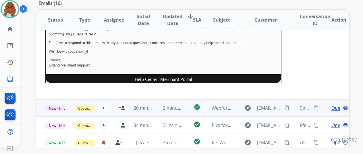
click at [323, 107] on td "Open language" at bounding box center [334, 107] width 29 height 17
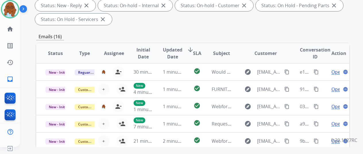
scroll to position [57, 0]
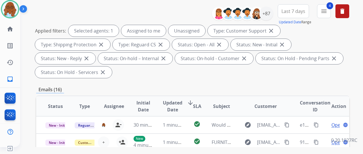
click at [304, 10] on span "Last 7 days" at bounding box center [293, 11] width 24 height 2
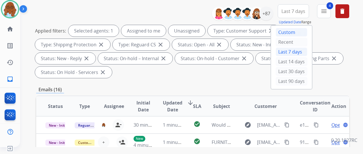
click at [291, 30] on div "Custom" at bounding box center [292, 32] width 32 height 9
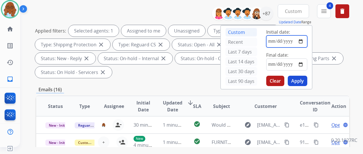
click at [304, 40] on input "date" at bounding box center [286, 41] width 41 height 12
type input "**********"
click at [305, 63] on input "date" at bounding box center [286, 64] width 41 height 12
type input "**********"
click at [303, 79] on button "Apply" at bounding box center [298, 81] width 20 height 10
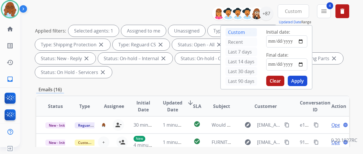
scroll to position [0, 0]
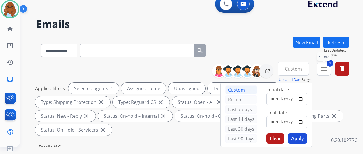
click at [327, 67] on mat-icon "menu" at bounding box center [323, 68] width 7 height 7
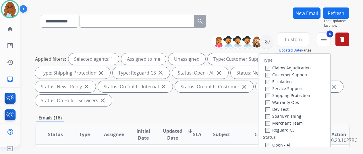
scroll to position [57, 0]
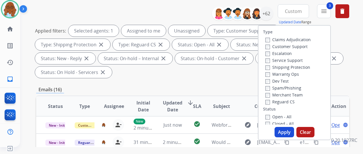
click at [284, 130] on button "Apply" at bounding box center [285, 132] width 20 height 10
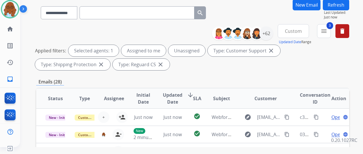
scroll to position [29, 0]
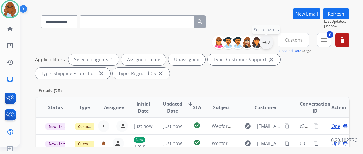
click at [273, 45] on div "+62" at bounding box center [266, 42] width 14 height 14
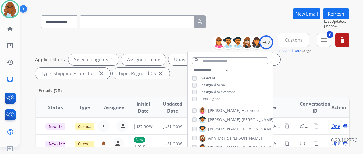
click at [214, 97] on span "Unassigned" at bounding box center [210, 98] width 19 height 5
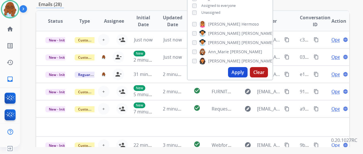
click at [242, 73] on button "Apply" at bounding box center [238, 72] width 20 height 10
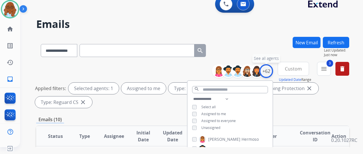
click at [273, 72] on div "+62" at bounding box center [266, 71] width 14 height 14
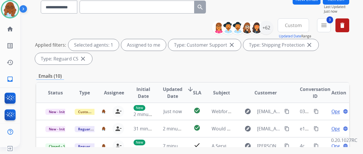
scroll to position [52, 0]
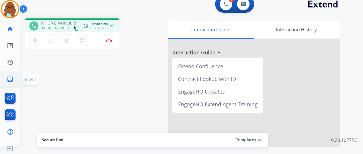
click at [5, 80] on link "inbox Emails" at bounding box center [10, 79] width 16 height 16
select select "**********"
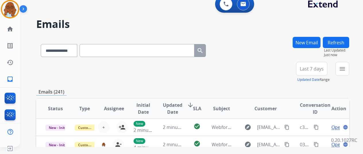
click at [311, 45] on button "New Email" at bounding box center [307, 42] width 28 height 11
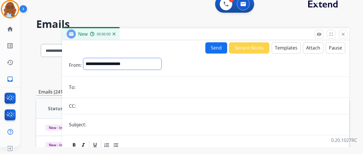
click at [149, 63] on select "**********" at bounding box center [122, 63] width 78 height 11
select select "**********"
click at [88, 58] on select "**********" at bounding box center [122, 63] width 78 height 11
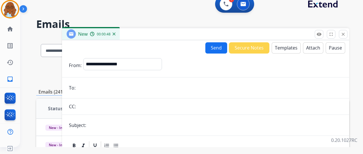
click at [106, 88] on input "email" at bounding box center [209, 87] width 265 height 11
paste input "**********"
type input "**********"
click at [107, 125] on input "text" at bounding box center [215, 124] width 254 height 11
type input "**********"
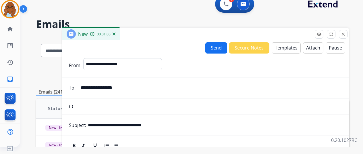
click at [286, 49] on button "Templates" at bounding box center [286, 47] width 29 height 11
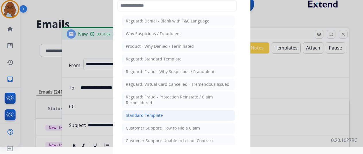
click at [153, 114] on div "Standard Template" at bounding box center [144, 115] width 37 height 6
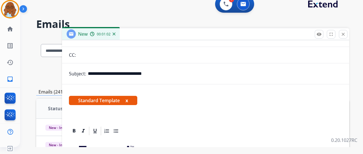
scroll to position [115, 0]
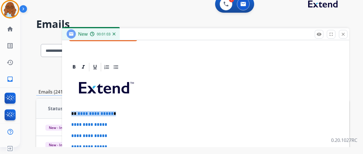
drag, startPoint x: 124, startPoint y: 110, endPoint x: 81, endPoint y: 108, distance: 43.1
click at [104, 112] on p "*****" at bounding box center [203, 113] width 264 height 5
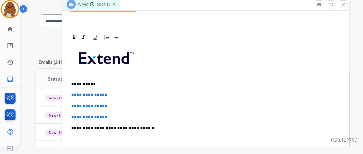
scroll to position [57, 0]
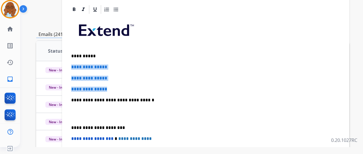
drag, startPoint x: 112, startPoint y: 84, endPoint x: 75, endPoint y: 67, distance: 41.4
click at [75, 67] on div "**********" at bounding box center [205, 114] width 273 height 198
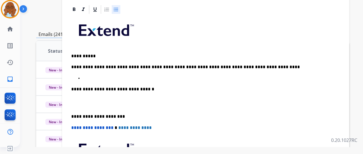
click at [105, 78] on p at bounding box center [211, 78] width 257 height 5
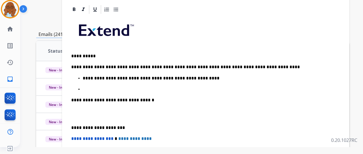
click at [129, 92] on div "**********" at bounding box center [205, 114] width 273 height 198
drag, startPoint x: 103, startPoint y: 85, endPoint x: 108, endPoint y: 92, distance: 8.0
click at [103, 86] on p at bounding box center [211, 88] width 257 height 5
click at [74, 125] on div "**********" at bounding box center [205, 114] width 273 height 198
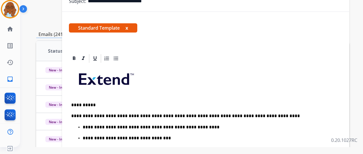
scroll to position [0, 0]
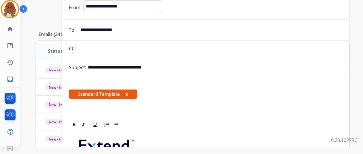
click at [128, 94] on button "x" at bounding box center [126, 93] width 3 height 7
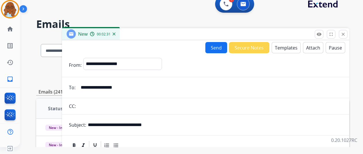
click at [212, 50] on button "Send" at bounding box center [216, 47] width 22 height 11
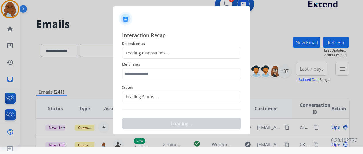
click at [143, 52] on div "Loading dispositions..." at bounding box center [145, 53] width 47 height 6
click at [151, 52] on div "Loading dispositions..." at bounding box center [145, 53] width 47 height 6
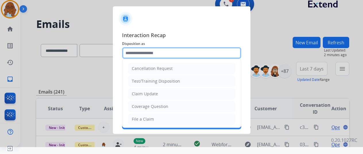
click at [162, 53] on input "text" at bounding box center [181, 52] width 119 height 11
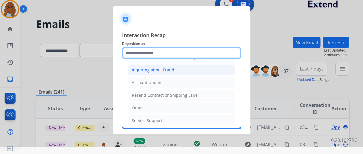
scroll to position [1, 0]
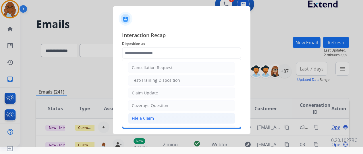
drag, startPoint x: 145, startPoint y: 115, endPoint x: 143, endPoint y: 85, distance: 29.6
click at [144, 115] on div "File a Claim" at bounding box center [143, 118] width 22 height 6
type input "**********"
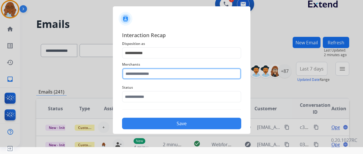
click at [151, 72] on input "text" at bounding box center [181, 73] width 119 height 11
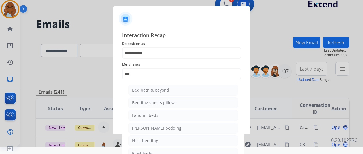
click at [170, 93] on li "Bed bath & beyond" at bounding box center [182, 89] width 109 height 11
type input "**********"
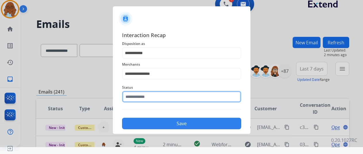
click at [149, 99] on input "text" at bounding box center [181, 96] width 119 height 11
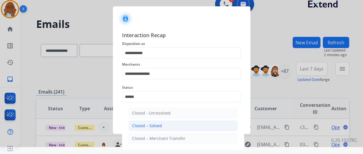
click at [149, 121] on li "Closed – Solved" at bounding box center [182, 125] width 109 height 11
type input "**********"
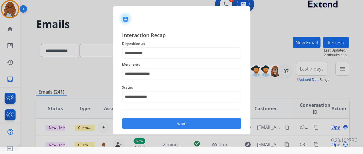
click at [152, 121] on button "Save" at bounding box center [181, 122] width 119 height 11
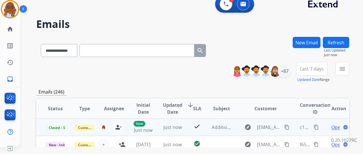
click at [316, 128] on mat-icon "content_copy" at bounding box center [316, 126] width 5 height 5
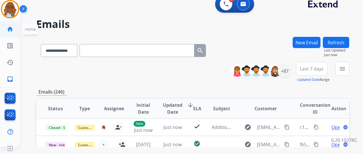
click at [4, 28] on link "home Home" at bounding box center [10, 29] width 16 height 16
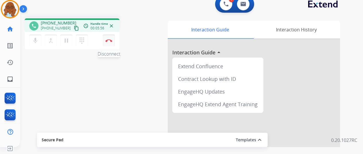
click at [110, 38] on button "Disconnect" at bounding box center [109, 40] width 12 height 12
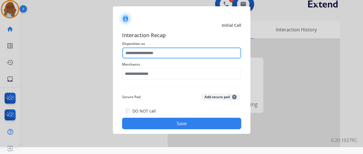
click at [158, 52] on input "text" at bounding box center [181, 52] width 119 height 11
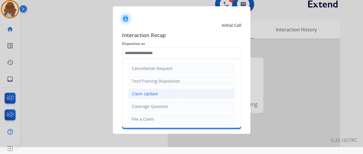
click at [152, 95] on div "Claim Update" at bounding box center [145, 94] width 26 height 6
type input "**********"
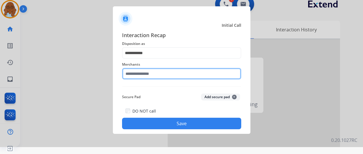
click at [148, 74] on input "text" at bounding box center [181, 73] width 119 height 11
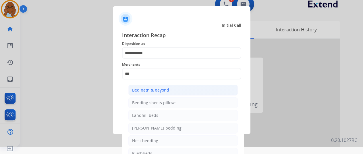
click at [195, 90] on li "Bed bath & beyond" at bounding box center [182, 89] width 109 height 11
type input "**********"
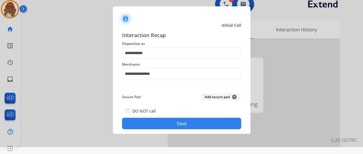
click at [166, 118] on button "Save" at bounding box center [181, 122] width 119 height 11
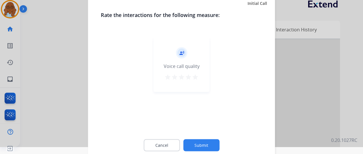
click at [195, 76] on mat-icon "star" at bounding box center [195, 76] width 7 height 7
click at [210, 146] on button "Submit" at bounding box center [201, 145] width 36 height 12
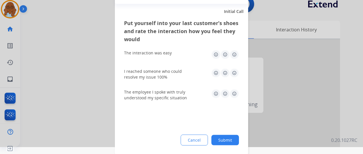
click at [236, 55] on img at bounding box center [234, 54] width 9 height 9
click at [232, 74] on img at bounding box center [234, 72] width 9 height 9
click at [235, 93] on img at bounding box center [234, 93] width 9 height 9
drag, startPoint x: 229, startPoint y: 143, endPoint x: 241, endPoint y: 136, distance: 13.9
click at [229, 143] on button "Submit" at bounding box center [225, 139] width 28 height 10
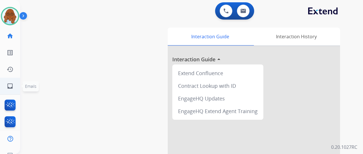
click at [16, 84] on link "inbox Emails" at bounding box center [10, 86] width 16 height 16
select select "**********"
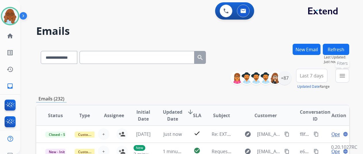
click at [342, 78] on button "menu Filters" at bounding box center [342, 76] width 14 height 14
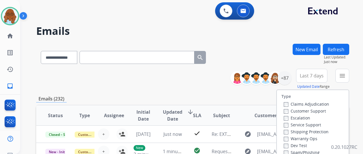
scroll to position [57, 0]
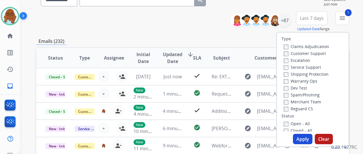
click at [297, 77] on div "Shipping Protection" at bounding box center [306, 73] width 45 height 7
click at [300, 107] on label "Reguard CS" at bounding box center [298, 108] width 29 height 5
click at [298, 73] on label "Shipping Protection" at bounding box center [306, 73] width 45 height 5
click at [302, 121] on label "Open - All" at bounding box center [297, 123] width 26 height 5
click at [300, 138] on button "Apply" at bounding box center [303, 139] width 20 height 10
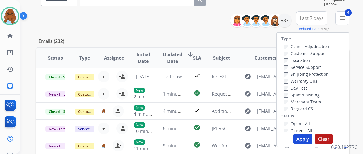
scroll to position [0, 0]
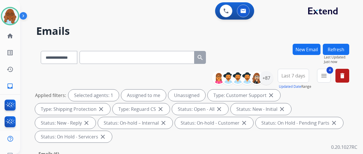
click at [298, 80] on button "Last 7 days" at bounding box center [293, 76] width 31 height 14
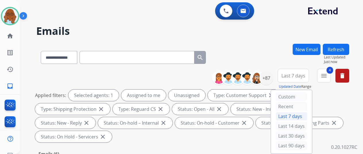
drag, startPoint x: 292, startPoint y: 143, endPoint x: 290, endPoint y: 137, distance: 6.1
click at [292, 143] on div "Last 90 days" at bounding box center [292, 145] width 32 height 9
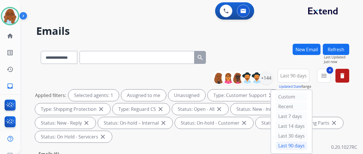
click at [274, 61] on div "**********" at bounding box center [192, 56] width 313 height 25
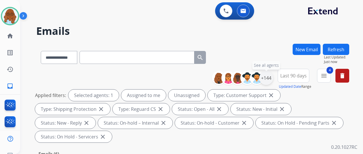
click at [272, 77] on div "+144" at bounding box center [266, 78] width 14 height 14
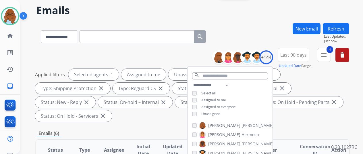
scroll to position [57, 0]
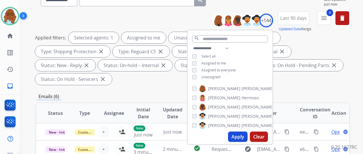
click at [209, 77] on span "Unassigned" at bounding box center [210, 76] width 19 height 5
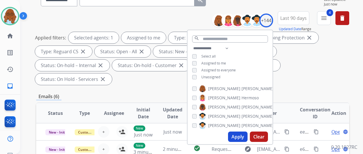
click at [243, 136] on button "Apply" at bounding box center [238, 136] width 20 height 10
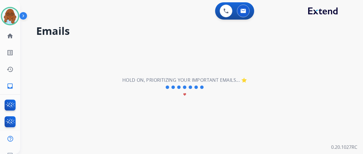
scroll to position [0, 0]
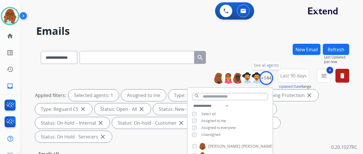
click at [269, 79] on div "+144" at bounding box center [266, 78] width 14 height 14
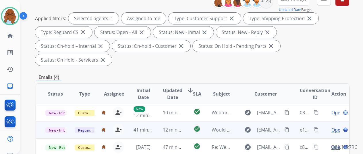
scroll to position [115, 0]
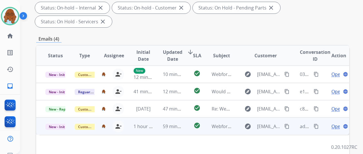
click at [335, 123] on span "Open" at bounding box center [337, 126] width 12 height 7
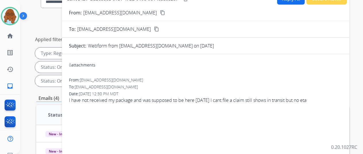
scroll to position [0, 0]
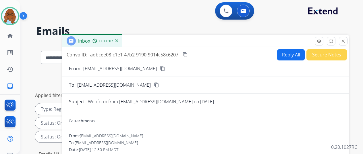
click at [160, 67] on mat-icon "content_copy" at bounding box center [162, 68] width 5 height 5
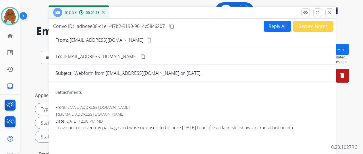
drag, startPoint x: 235, startPoint y: 45, endPoint x: 221, endPoint y: 17, distance: 31.5
click at [221, 17] on div "Inbox 00:01:13" at bounding box center [192, 13] width 287 height 12
click at [283, 27] on button "Reply All" at bounding box center [278, 26] width 28 height 11
select select "**********"
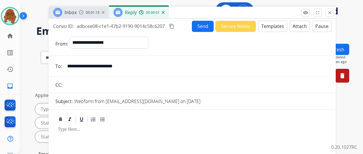
click at [303, 27] on button "Attach" at bounding box center [299, 26] width 20 height 11
click at [270, 27] on button "Templates" at bounding box center [272, 26] width 29 height 11
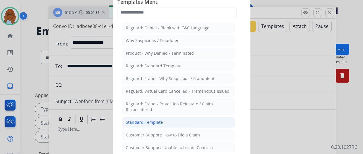
click at [165, 117] on li "Standard Template" at bounding box center [178, 122] width 113 height 11
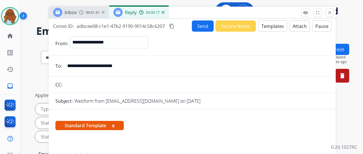
scroll to position [86, 0]
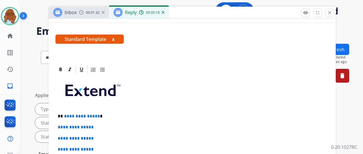
click at [117, 39] on span "Standard Template x" at bounding box center [89, 38] width 68 height 9
click at [115, 38] on button "x" at bounding box center [113, 39] width 3 height 7
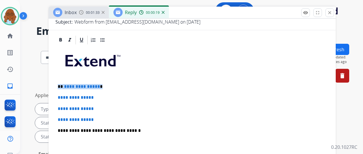
drag, startPoint x: 106, startPoint y: 79, endPoint x: 63, endPoint y: 76, distance: 43.5
click at [55, 76] on div "**********" at bounding box center [192, 154] width 287 height 238
click at [82, 84] on p "*****" at bounding box center [190, 86] width 264 height 5
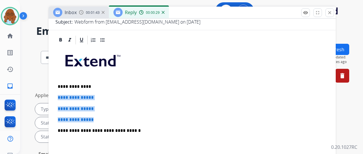
drag, startPoint x: 98, startPoint y: 111, endPoint x: 61, endPoint y: 91, distance: 41.0
click at [61, 91] on div "**********" at bounding box center [191, 144] width 273 height 198
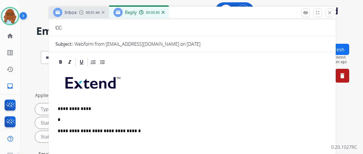
scroll to position [66, 0]
click at [60, 148] on div "**********" at bounding box center [191, 154] width 273 height 175
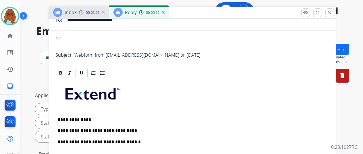
scroll to position [50, 0]
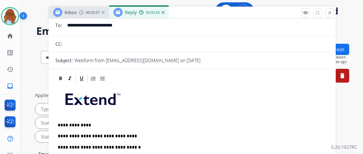
click at [133, 133] on p "**********" at bounding box center [190, 135] width 264 height 5
drag, startPoint x: 215, startPoint y: 125, endPoint x: 207, endPoint y: 125, distance: 7.5
click at [207, 133] on p "**********" at bounding box center [190, 135] width 264 height 5
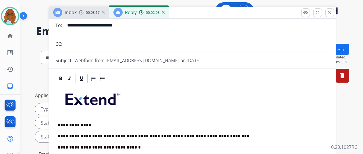
click at [251, 133] on p "**********" at bounding box center [190, 135] width 264 height 5
click at [208, 133] on p "**********" at bounding box center [190, 135] width 264 height 5
click at [210, 133] on p "**********" at bounding box center [190, 135] width 264 height 5
click at [237, 133] on p "**********" at bounding box center [190, 135] width 264 height 5
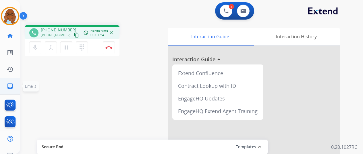
click at [9, 84] on mat-icon "inbox" at bounding box center [10, 85] width 7 height 7
select select "**********"
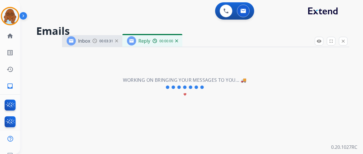
select select "**********"
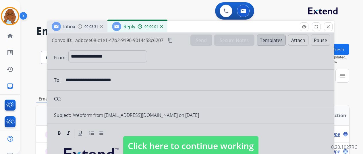
drag, startPoint x: 244, startPoint y: 39, endPoint x: 229, endPoint y: 24, distance: 20.9
click at [229, 24] on div "Inbox 00:03:31 Reply 00:00:01" at bounding box center [190, 27] width 287 height 12
click at [330, 28] on button "close Close" at bounding box center [328, 26] width 9 height 9
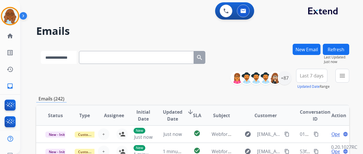
drag, startPoint x: 51, startPoint y: 57, endPoint x: 59, endPoint y: 60, distance: 9.1
click at [51, 57] on select "**********" at bounding box center [59, 57] width 36 height 13
select select "**********"
click at [41, 51] on select "**********" at bounding box center [59, 57] width 36 height 13
paste input "**********"
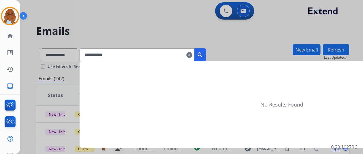
type input "**********"
drag, startPoint x: 206, startPoint y: 57, endPoint x: 227, endPoint y: 59, distance: 21.3
click at [204, 57] on mat-icon "search" at bounding box center [200, 54] width 7 height 7
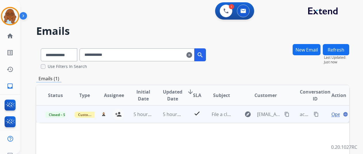
click at [335, 113] on span "Open" at bounding box center [337, 114] width 12 height 7
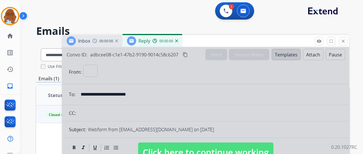
select select "**********"
click at [346, 42] on mat-icon "close" at bounding box center [343, 40] width 5 height 5
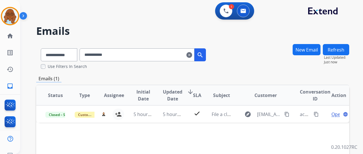
click at [132, 55] on input "**********" at bounding box center [137, 54] width 115 height 13
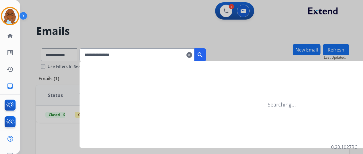
type input "**********"
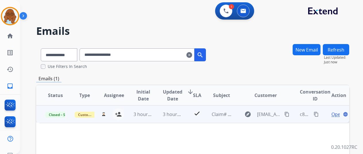
click at [331, 112] on div "Open language" at bounding box center [339, 114] width 20 height 7
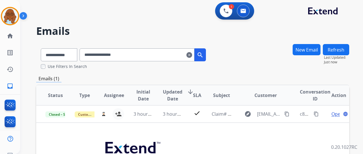
click at [310, 46] on button "New Email" at bounding box center [307, 49] width 28 height 11
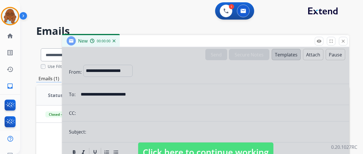
select select "**********"
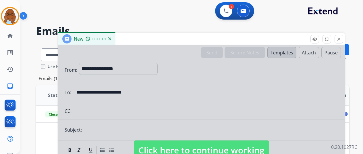
drag, startPoint x: 178, startPoint y: 43, endPoint x: 171, endPoint y: 39, distance: 8.1
click at [171, 39] on div "New 00:00:01" at bounding box center [201, 39] width 287 height 12
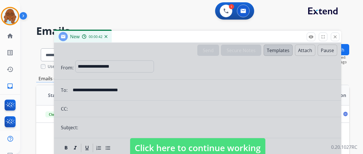
drag, startPoint x: 277, startPoint y: 37, endPoint x: 260, endPoint y: 17, distance: 26.3
click at [260, 31] on div "New 00:00:42" at bounding box center [197, 37] width 287 height 12
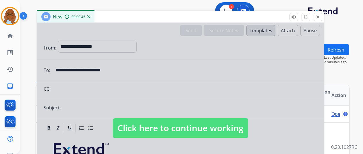
click at [333, 30] on h2 "Emails" at bounding box center [192, 30] width 313 height 11
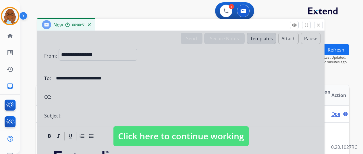
drag, startPoint x: 281, startPoint y: 21, endPoint x: 282, endPoint y: 24, distance: 3.6
click at [282, 24] on div "New 00:00:51" at bounding box center [180, 25] width 287 height 12
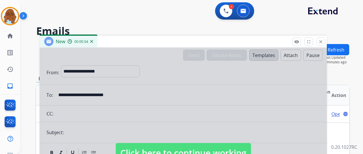
drag, startPoint x: 289, startPoint y: 36, endPoint x: 290, endPoint y: 41, distance: 5.0
click at [290, 41] on div "New 00:00:54" at bounding box center [183, 42] width 287 height 12
click at [317, 24] on div "**********" at bounding box center [184, 98] width 329 height 154
click at [323, 41] on mat-icon "close" at bounding box center [320, 41] width 5 height 5
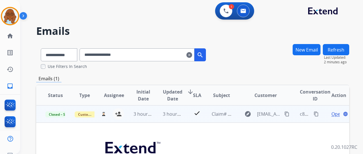
click at [336, 115] on span "Open" at bounding box center [337, 113] width 12 height 7
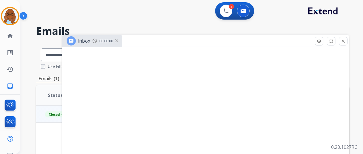
select select "**********"
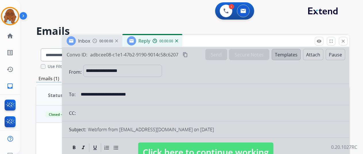
drag, startPoint x: 217, startPoint y: 40, endPoint x: 173, endPoint y: 7, distance: 54.9
click at [173, 35] on div "Inbox 00:00:00 Reply 00:00:00" at bounding box center [205, 41] width 287 height 12
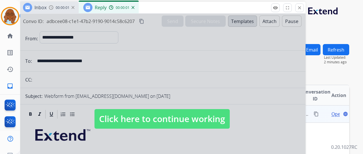
scroll to position [57, 0]
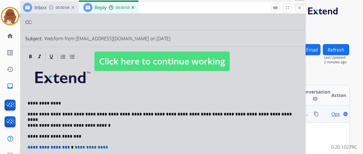
click at [302, 7] on mat-icon "close" at bounding box center [299, 7] width 5 height 5
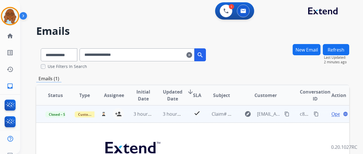
click at [334, 113] on span "Open" at bounding box center [337, 113] width 12 height 7
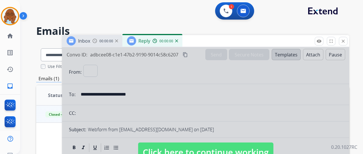
select select "**********"
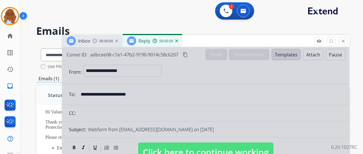
scroll to position [60, 0]
drag, startPoint x: 242, startPoint y: 97, endPoint x: 304, endPoint y: 57, distance: 73.4
click at [243, 97] on div at bounding box center [205, 146] width 287 height 198
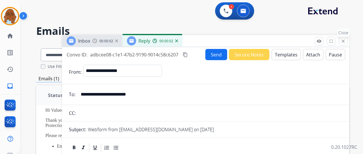
click at [346, 40] on mat-icon "close" at bounding box center [343, 40] width 5 height 5
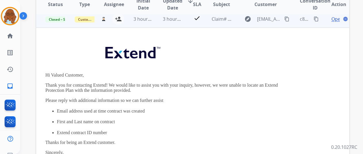
scroll to position [0, 0]
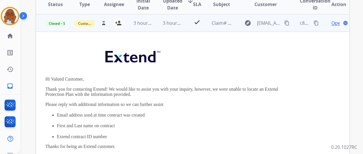
click at [336, 22] on span "Open" at bounding box center [337, 23] width 12 height 7
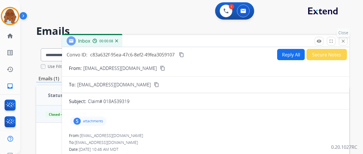
click at [345, 40] on button "close Close" at bounding box center [343, 41] width 9 height 9
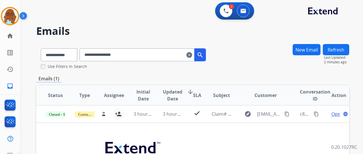
click at [192, 56] on mat-icon "clear" at bounding box center [189, 54] width 6 height 7
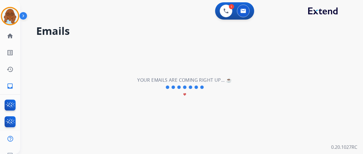
select select "**********"
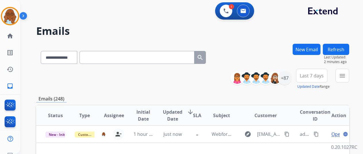
click at [132, 57] on input "text" at bounding box center [137, 57] width 115 height 13
click at [104, 57] on input "text" at bounding box center [137, 57] width 115 height 13
click at [73, 53] on select "**********" at bounding box center [59, 57] width 36 height 13
select select "**********"
click at [41, 51] on select "**********" at bounding box center [59, 57] width 36 height 13
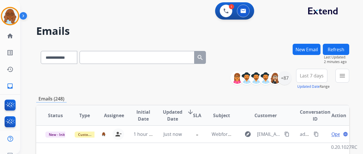
click at [95, 58] on input "text" at bounding box center [137, 57] width 115 height 13
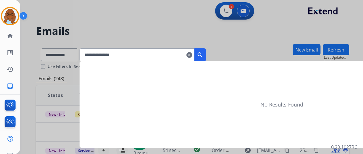
type input "**********"
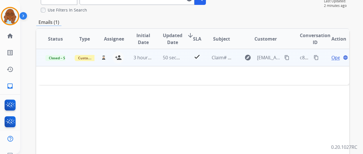
scroll to position [57, 0]
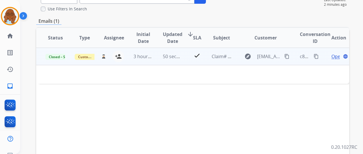
click at [332, 56] on span "Open" at bounding box center [337, 56] width 12 height 7
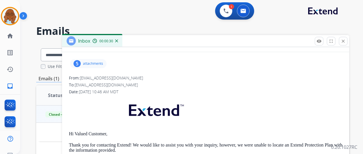
click at [98, 65] on div "5 attachments" at bounding box center [88, 63] width 36 height 9
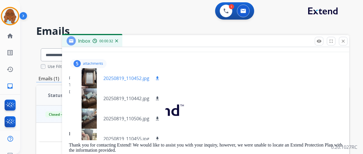
click at [94, 80] on div at bounding box center [89, 78] width 29 height 20
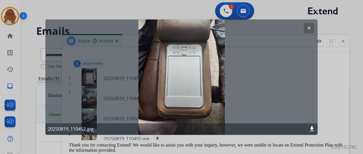
click at [326, 96] on div at bounding box center [181, 77] width 363 height 154
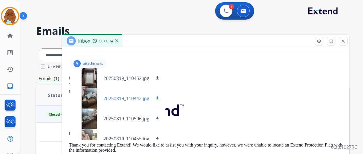
click at [94, 98] on div at bounding box center [89, 98] width 29 height 20
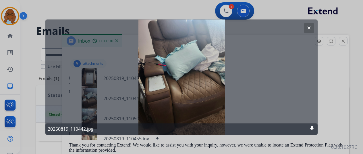
click at [318, 100] on div at bounding box center [181, 77] width 363 height 154
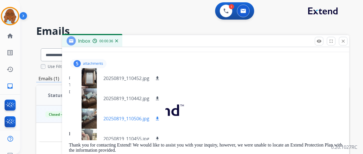
click at [91, 116] on div at bounding box center [89, 118] width 29 height 20
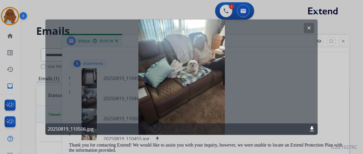
scroll to position [0, 1]
click at [331, 92] on div at bounding box center [181, 77] width 363 height 154
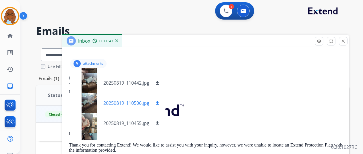
scroll to position [29, 0]
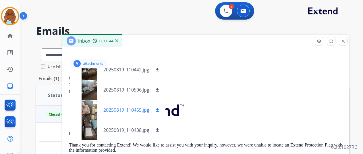
click at [94, 105] on div at bounding box center [89, 110] width 29 height 20
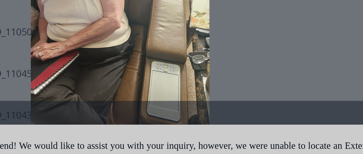
scroll to position [1, 1]
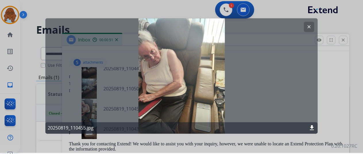
click at [333, 96] on div at bounding box center [181, 76] width 363 height 154
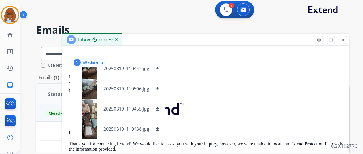
drag, startPoint x: 150, startPoint y: 40, endPoint x: 136, endPoint y: 11, distance: 32.6
click at [136, 34] on div "Inbox 00:00:52" at bounding box center [205, 40] width 287 height 12
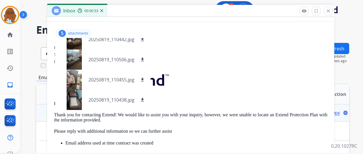
click at [82, 29] on div "5 attachments 20250819_110452.jpg download 20250819_110442.jpg download 2025081…" at bounding box center [73, 33] width 36 height 9
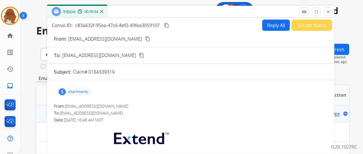
scroll to position [0, 1]
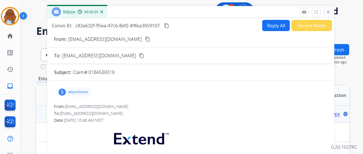
drag, startPoint x: 190, startPoint y: 14, endPoint x: 200, endPoint y: 43, distance: 30.9
click at [200, 18] on div "Inbox 00:00:55" at bounding box center [190, 12] width 287 height 12
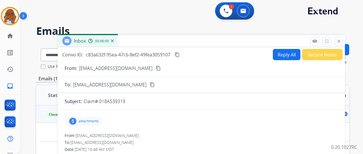
drag, startPoint x: 341, startPoint y: 40, endPoint x: 310, endPoint y: 50, distance: 32.0
click at [341, 40] on mat-icon "close" at bounding box center [338, 40] width 5 height 5
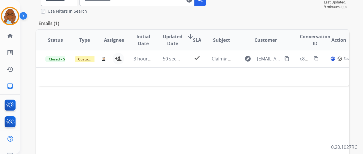
scroll to position [57, 0]
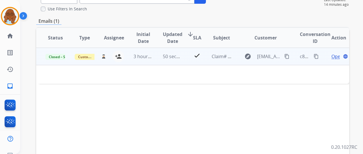
click at [332, 55] on span "Open" at bounding box center [337, 56] width 12 height 7
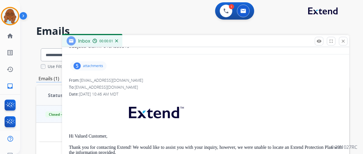
scroll to position [0, 0]
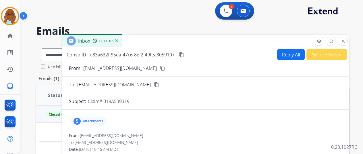
click at [94, 121] on p "attachments" at bounding box center [93, 121] width 20 height 5
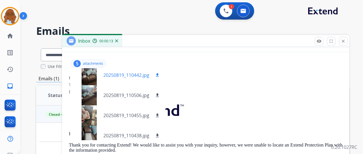
scroll to position [29, 0]
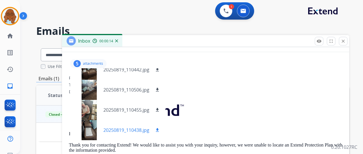
click at [92, 125] on div at bounding box center [89, 130] width 29 height 20
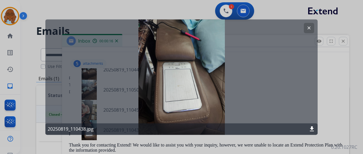
click at [338, 92] on div at bounding box center [181, 77] width 363 height 154
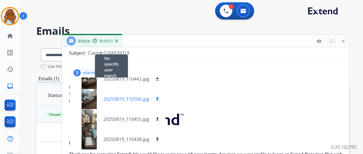
scroll to position [57, 0]
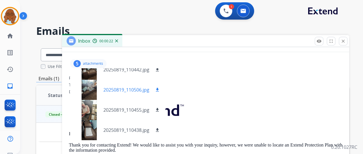
click at [88, 92] on div at bounding box center [89, 90] width 29 height 20
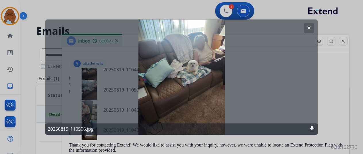
click at [329, 102] on div at bounding box center [181, 77] width 363 height 154
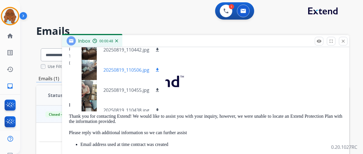
scroll to position [29, 0]
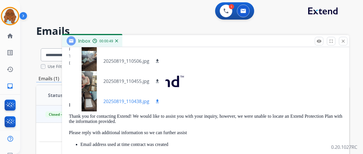
click at [87, 98] on div at bounding box center [89, 101] width 29 height 20
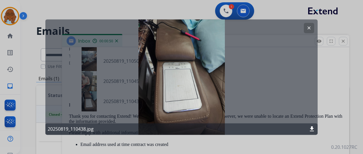
click at [332, 109] on div at bounding box center [181, 77] width 363 height 154
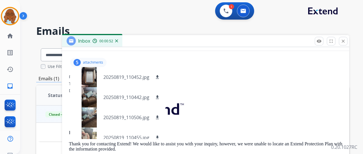
scroll to position [86, 0]
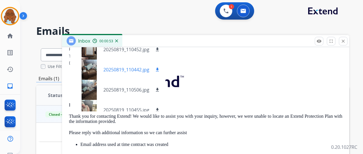
click at [96, 72] on div at bounding box center [89, 69] width 29 height 20
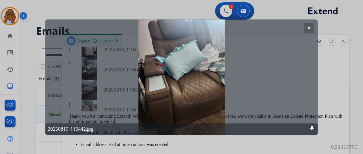
click at [329, 107] on div at bounding box center [181, 77] width 363 height 154
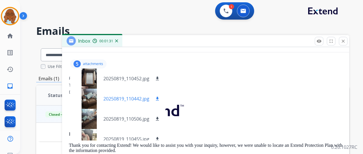
scroll to position [57, 0]
click at [91, 95] on div at bounding box center [89, 98] width 29 height 20
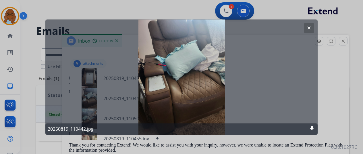
drag, startPoint x: 334, startPoint y: 101, endPoint x: 181, endPoint y: 109, distance: 152.7
click at [333, 101] on div at bounding box center [181, 77] width 363 height 154
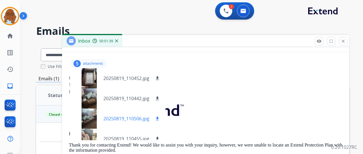
click at [87, 117] on div at bounding box center [89, 118] width 29 height 20
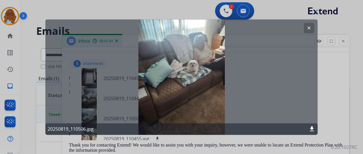
click at [318, 88] on div at bounding box center [181, 77] width 363 height 154
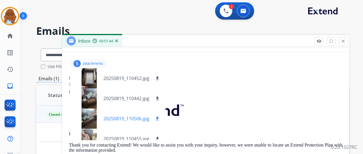
click at [160, 116] on mat-icon "download" at bounding box center [157, 118] width 5 height 5
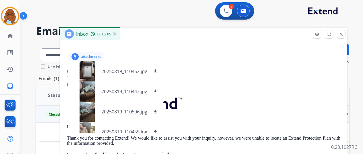
drag, startPoint x: 196, startPoint y: 45, endPoint x: 194, endPoint y: 38, distance: 7.2
click at [194, 38] on div "Inbox 00:02:05" at bounding box center [203, 34] width 287 height 12
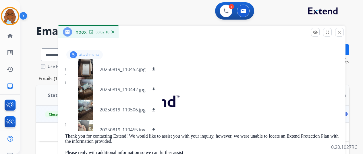
drag, startPoint x: 261, startPoint y: 36, endPoint x: 257, endPoint y: 34, distance: 4.6
click at [257, 34] on div "Inbox 00:02:10" at bounding box center [201, 32] width 287 height 12
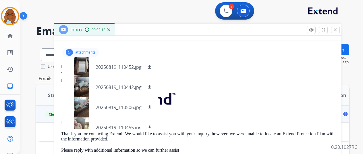
scroll to position [0, 0]
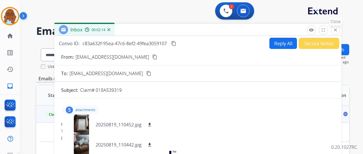
click at [338, 31] on mat-icon "close" at bounding box center [335, 29] width 5 height 5
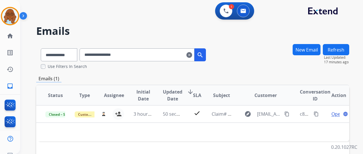
click at [192, 57] on mat-icon "clear" at bounding box center [189, 54] width 6 height 7
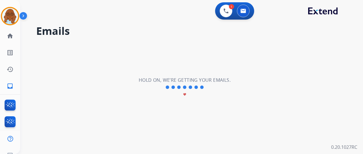
select select "**********"
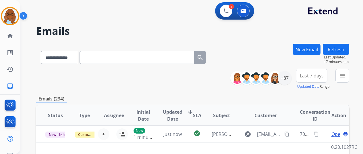
click at [315, 50] on button "New Email" at bounding box center [307, 49] width 28 height 11
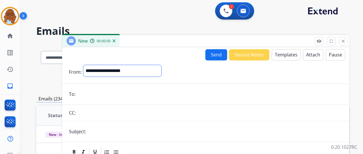
drag, startPoint x: 145, startPoint y: 66, endPoint x: 140, endPoint y: 74, distance: 9.4
click at [145, 66] on select "**********" at bounding box center [122, 70] width 78 height 11
select select "**********"
click at [86, 65] on select "**********" at bounding box center [122, 70] width 78 height 11
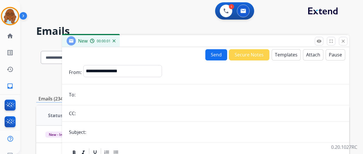
click at [105, 94] on input "email" at bounding box center [209, 94] width 265 height 11
type input "**********"
click at [109, 129] on input "text" at bounding box center [215, 131] width 254 height 11
type input "**********"
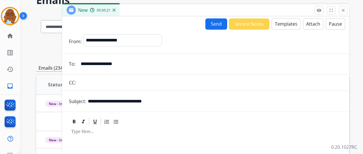
scroll to position [57, 0]
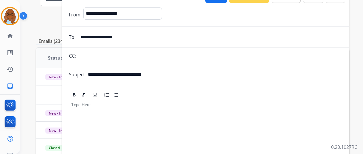
click at [97, 115] on div at bounding box center [205, 149] width 273 height 99
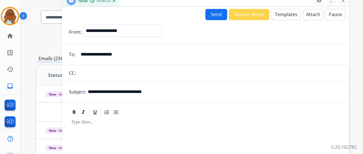
scroll to position [29, 0]
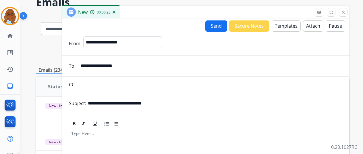
click at [285, 21] on button "Templates" at bounding box center [286, 25] width 29 height 11
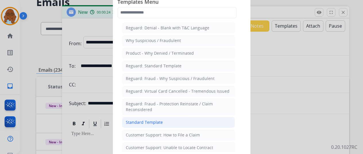
click at [141, 122] on div "Standard Template" at bounding box center [144, 122] width 37 height 6
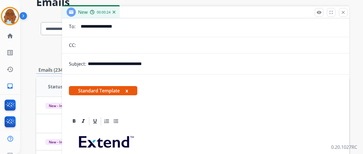
scroll to position [86, 0]
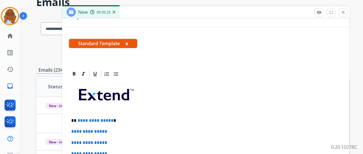
click at [128, 41] on button "x" at bounding box center [126, 43] width 3 height 7
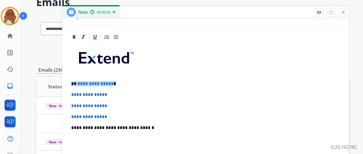
drag, startPoint x: 121, startPoint y: 84, endPoint x: 110, endPoint y: 93, distance: 15.3
click at [73, 83] on div "**********" at bounding box center [205, 141] width 273 height 198
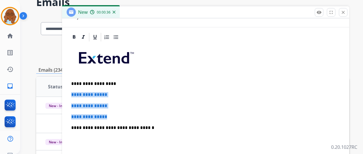
drag, startPoint x: 111, startPoint y: 114, endPoint x: 96, endPoint y: 95, distance: 24.1
click at [72, 95] on div "**********" at bounding box center [205, 135] width 287 height 207
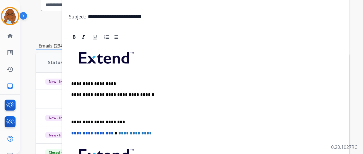
scroll to position [42, 0]
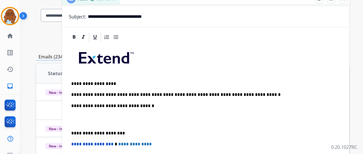
click at [266, 89] on div "**********" at bounding box center [205, 129] width 273 height 175
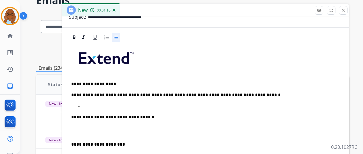
scroll to position [29, 0]
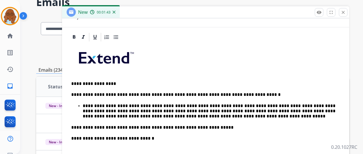
click at [229, 130] on div "**********" at bounding box center [205, 146] width 273 height 208
click at [248, 123] on div "**********" at bounding box center [205, 146] width 273 height 208
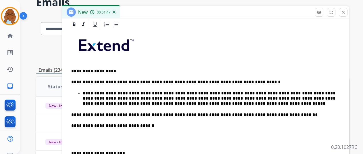
scroll to position [106, 0]
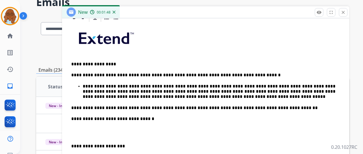
click at [75, 146] on p "**********" at bounding box center [203, 145] width 264 height 5
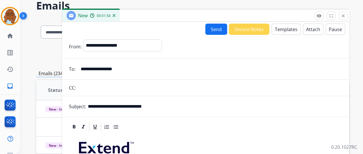
scroll to position [16, 0]
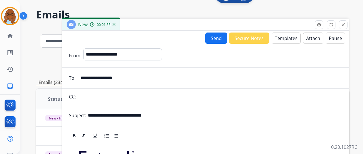
click at [217, 40] on button "Send" at bounding box center [216, 37] width 22 height 11
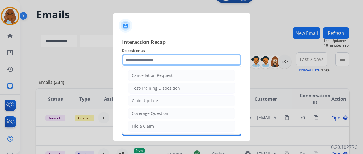
click at [144, 59] on input "text" at bounding box center [181, 59] width 119 height 11
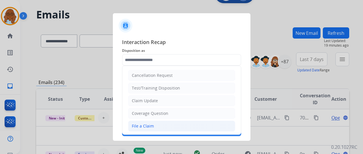
click at [142, 124] on div "File a Claim" at bounding box center [143, 126] width 22 height 6
type input "**********"
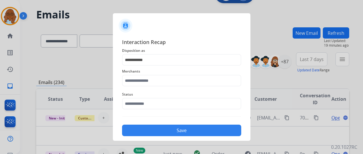
click at [147, 87] on div "Merchants" at bounding box center [181, 76] width 119 height 23
click at [147, 86] on div "Merchants" at bounding box center [181, 76] width 119 height 23
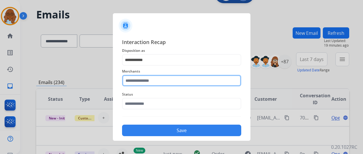
click at [147, 84] on input "text" at bounding box center [181, 80] width 119 height 11
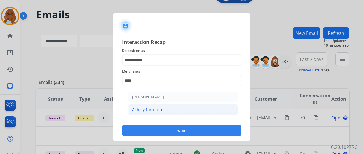
click at [167, 107] on li "Ashley furniture" at bounding box center [182, 109] width 109 height 11
type input "**********"
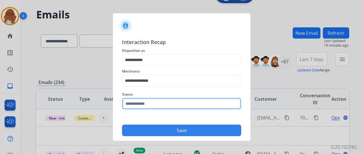
click at [149, 108] on input "text" at bounding box center [181, 103] width 119 height 11
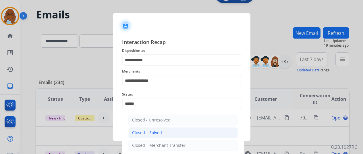
click at [146, 132] on div "Closed – Solved" at bounding box center [147, 133] width 30 height 6
type input "**********"
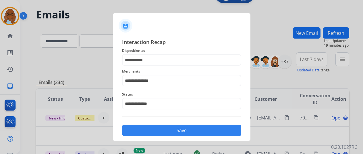
click at [163, 128] on button "Save" at bounding box center [181, 129] width 119 height 11
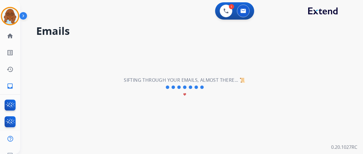
scroll to position [0, 0]
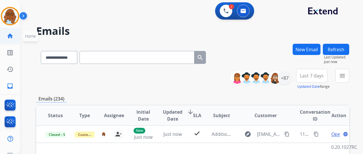
click at [8, 35] on mat-icon "home" at bounding box center [10, 35] width 7 height 7
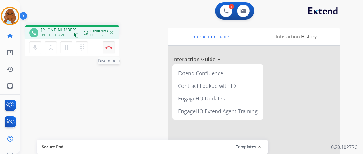
click at [109, 48] on img at bounding box center [108, 47] width 7 height 3
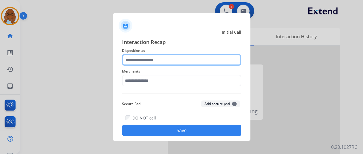
click at [156, 59] on input "text" at bounding box center [181, 59] width 119 height 11
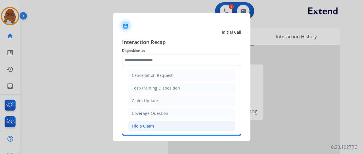
click at [146, 125] on div "File a Claim" at bounding box center [143, 126] width 22 height 6
type input "**********"
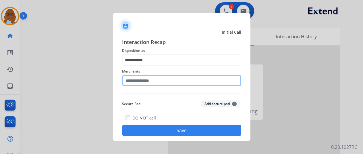
click at [136, 84] on input "text" at bounding box center [181, 80] width 119 height 11
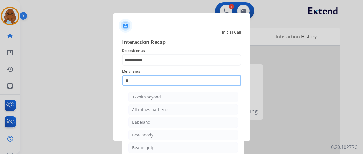
type input "*"
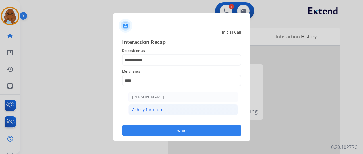
click at [204, 109] on li "Ashley furniture" at bounding box center [182, 109] width 109 height 11
type input "**********"
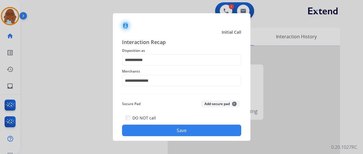
click at [167, 127] on button "Save" at bounding box center [181, 129] width 119 height 11
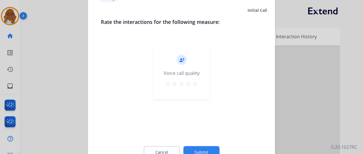
drag, startPoint x: 193, startPoint y: 83, endPoint x: 196, endPoint y: 95, distance: 12.6
click at [193, 82] on mat-icon "star" at bounding box center [195, 83] width 7 height 7
click at [200, 148] on button "Submit" at bounding box center [201, 152] width 36 height 12
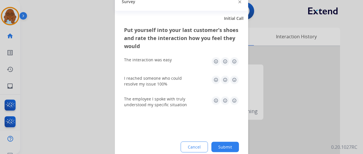
click at [234, 64] on img at bounding box center [234, 61] width 9 height 9
click at [234, 83] on img at bounding box center [234, 79] width 9 height 9
click at [234, 101] on img at bounding box center [234, 100] width 9 height 9
click at [230, 149] on button "Submit" at bounding box center [225, 146] width 28 height 10
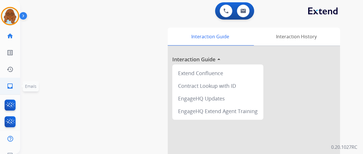
click at [9, 88] on mat-icon "inbox" at bounding box center [10, 85] width 7 height 7
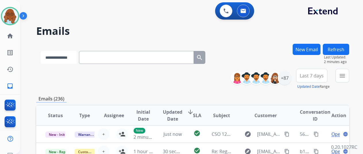
drag, startPoint x: 68, startPoint y: 53, endPoint x: 70, endPoint y: 55, distance: 3.1
click at [68, 53] on select "**********" at bounding box center [59, 57] width 36 height 13
select select "**********"
click at [41, 51] on select "**********" at bounding box center [59, 57] width 36 height 13
click at [91, 57] on input "text" at bounding box center [137, 57] width 115 height 13
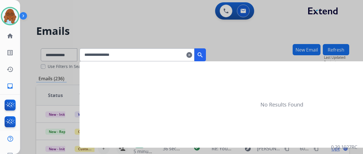
type input "**********"
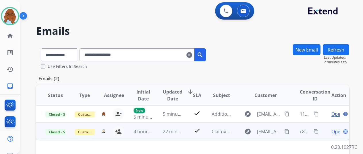
click at [315, 130] on mat-icon "content_copy" at bounding box center [316, 131] width 5 height 5
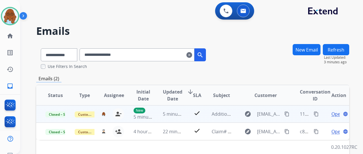
click at [335, 113] on span "Open" at bounding box center [337, 113] width 12 height 7
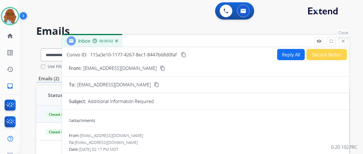
click at [347, 41] on button "close Close" at bounding box center [343, 41] width 9 height 9
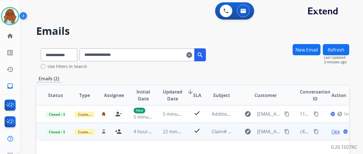
click at [335, 132] on span "Open" at bounding box center [337, 131] width 12 height 7
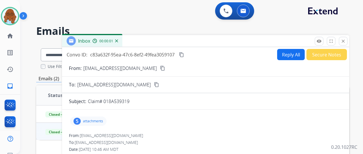
scroll to position [57, 0]
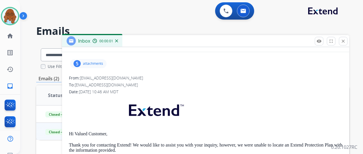
click at [90, 65] on p "attachments" at bounding box center [93, 63] width 20 height 5
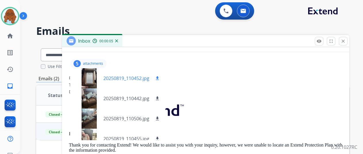
click at [160, 77] on mat-icon "download" at bounding box center [157, 78] width 5 height 5
click at [346, 40] on mat-icon "close" at bounding box center [343, 40] width 5 height 5
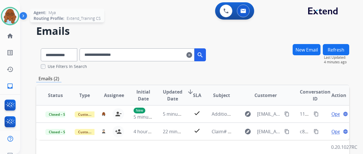
click at [11, 16] on img at bounding box center [10, 16] width 16 height 16
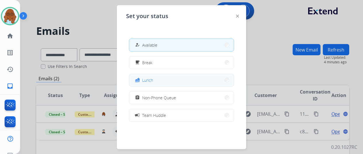
click at [152, 78] on button "fastfood Lunch" at bounding box center [181, 80] width 105 height 12
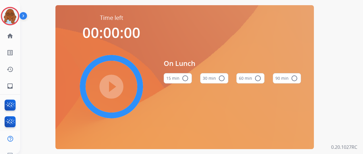
click at [258, 80] on mat-icon "radio_button_unchecked" at bounding box center [257, 78] width 7 height 7
